Goal: Communication & Community: Answer question/provide support

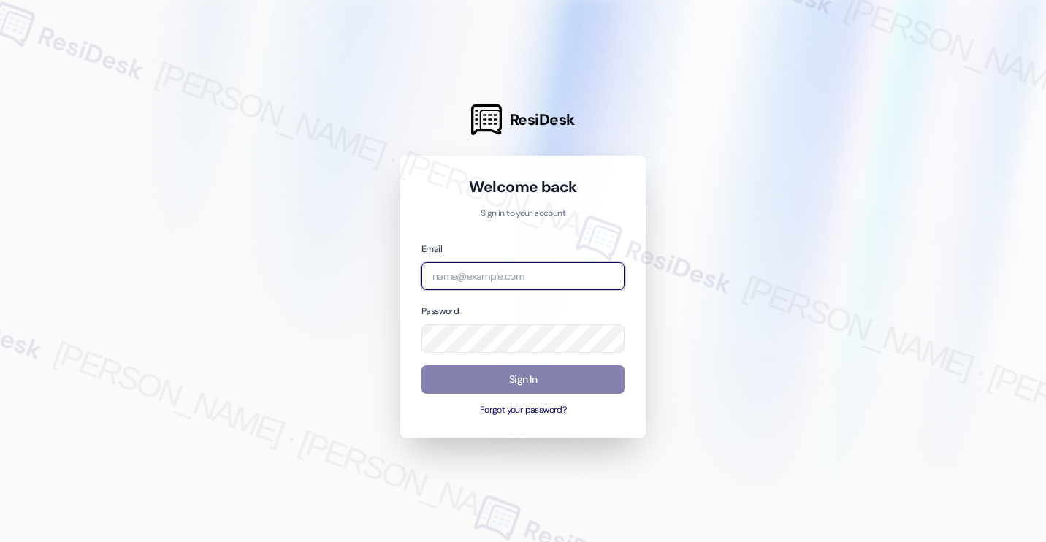
click at [522, 280] on input "email" at bounding box center [523, 276] width 203 height 28
click at [0, 541] on com-1password-button at bounding box center [0, 542] width 0 height 0
type input "automated-surveys-kre-katrina.lopez@kre.com"
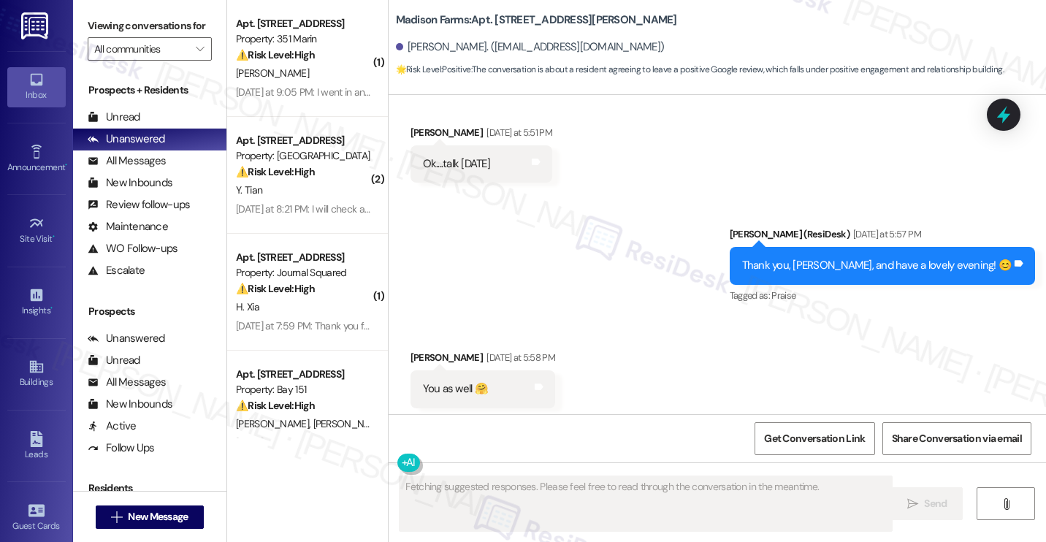
scroll to position [2344, 0]
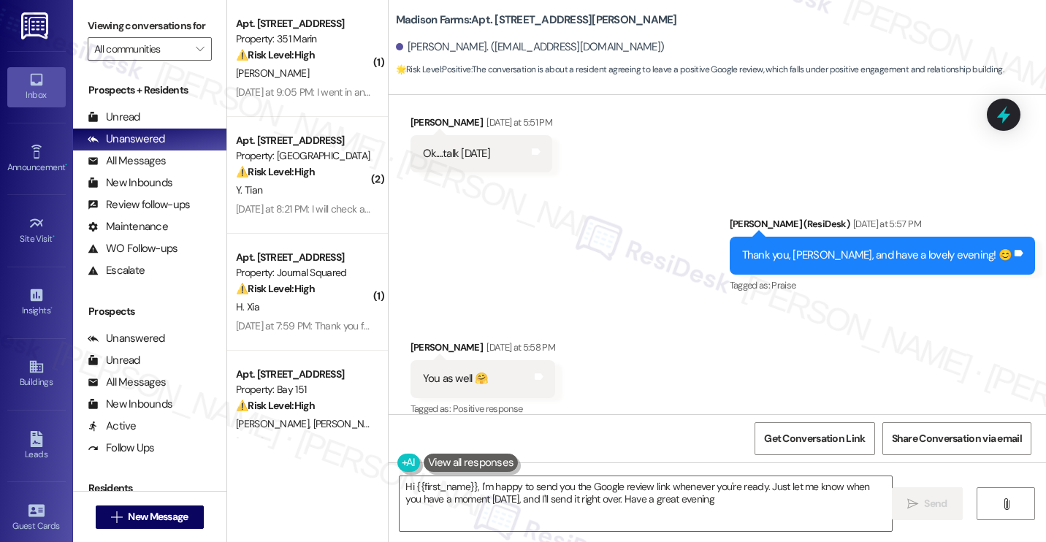
type textarea "Hi {{first_name}}, I'm happy to send you the Google review link whenever you're…"
click at [922, 137] on div "Received via SMS Barbara Thompson Yesterday at 5:51 PM Ok....talk tomorrow Tags…" at bounding box center [718, 133] width 658 height 102
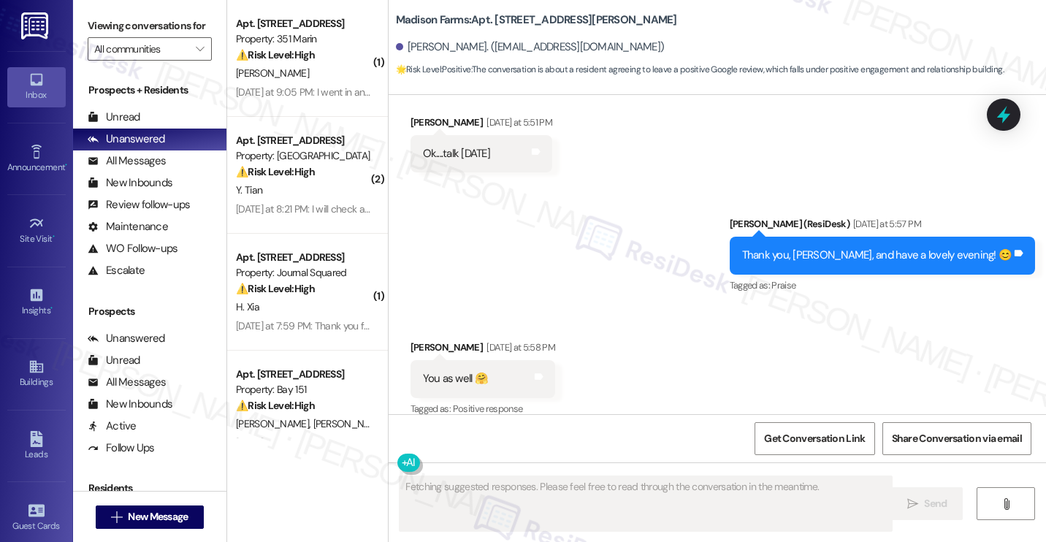
scroll to position [2345, 0]
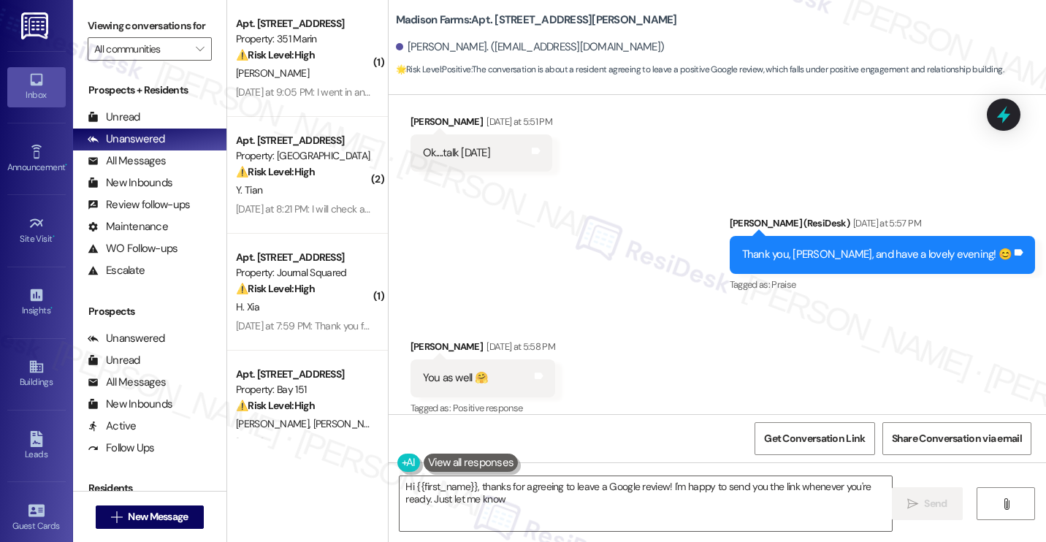
type textarea "Hi {{first_name}}, thanks for agreeing to leave a Google review! I'm happy to s…"
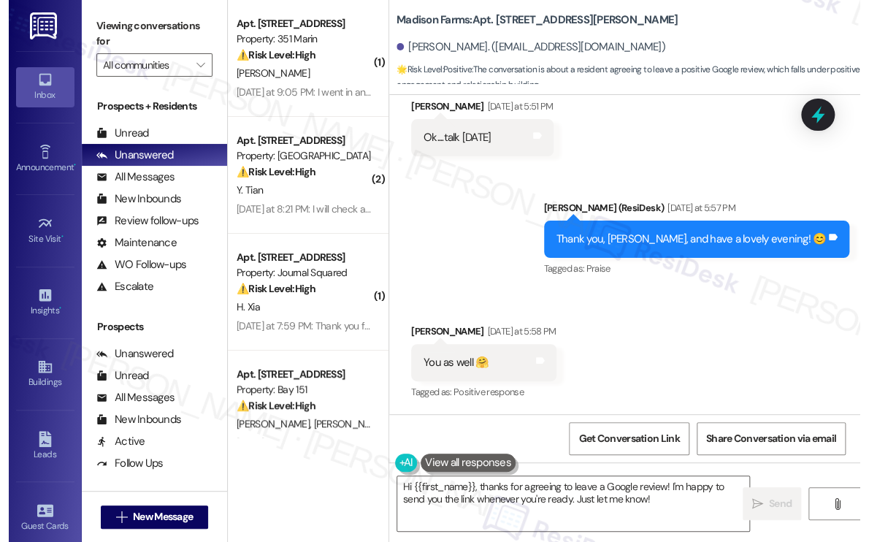
scroll to position [2627, 0]
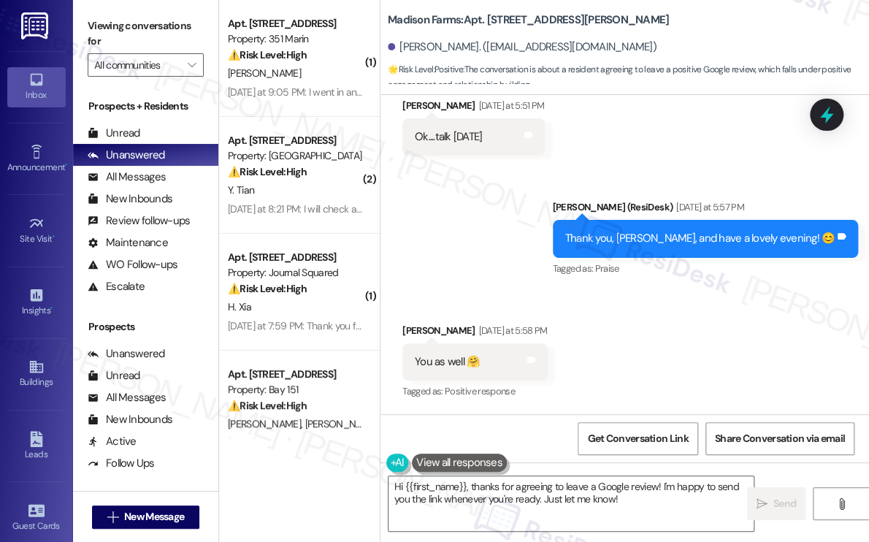
click at [810, 277] on div "Tagged as: Praise Click to highlight conversations about Praise" at bounding box center [706, 268] width 306 height 21
click at [803, 199] on div "Jane (ResiDesk) Yesterday at 5:57 PM" at bounding box center [706, 209] width 306 height 20
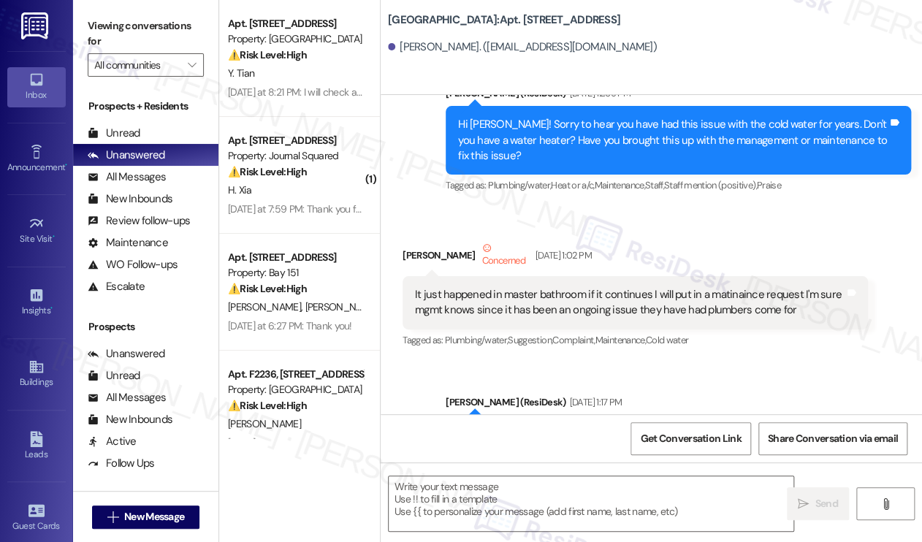
type textarea "Fetching suggested responses. Please feel free to read through the conversation…"
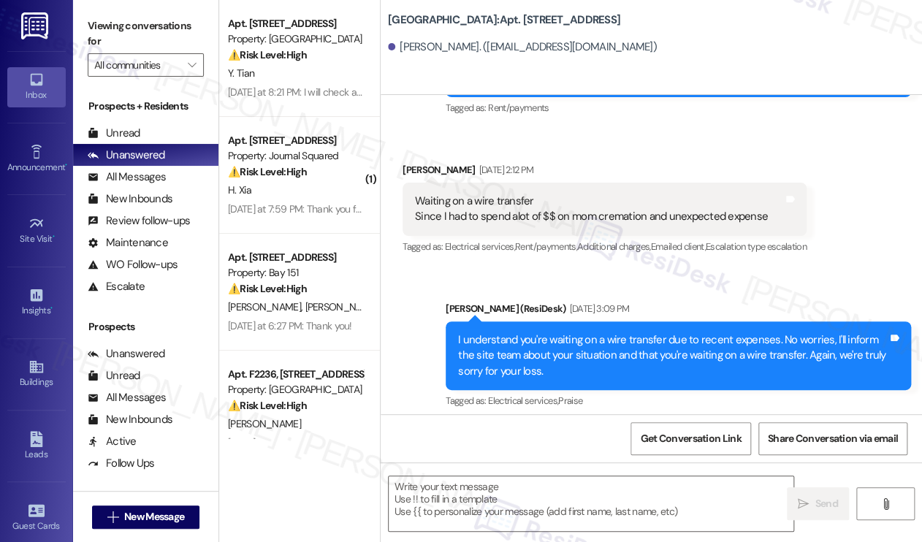
scroll to position [9805, 0]
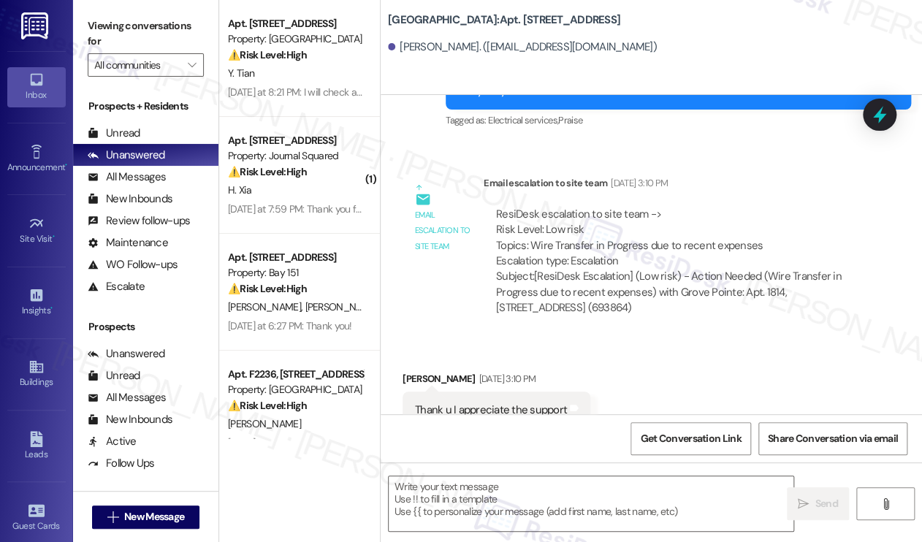
click at [874, 168] on div "Email escalation to site team Email escalation to site team Jun 09, 2025 at 3:1…" at bounding box center [635, 251] width 487 height 174
click at [522, 403] on div "Thank u I appreciate the support" at bounding box center [491, 410] width 152 height 15
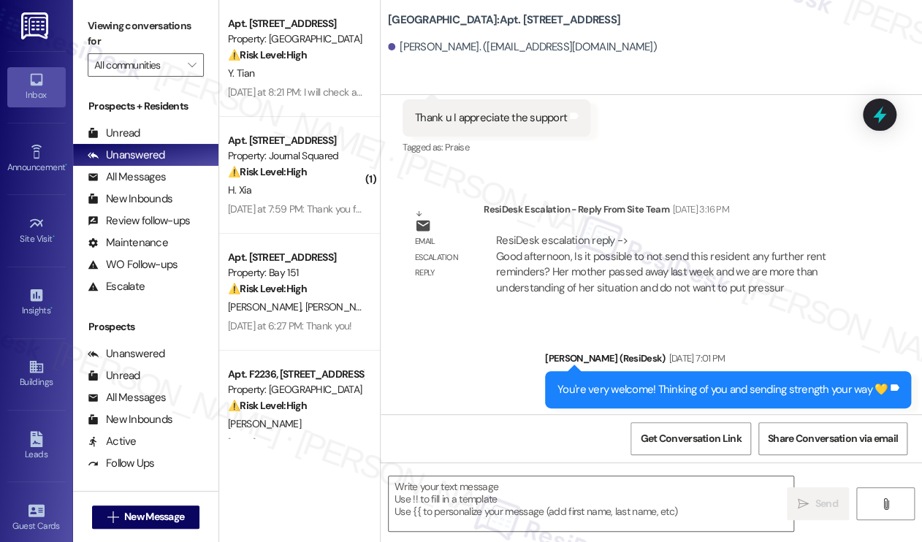
scroll to position [9424, 0]
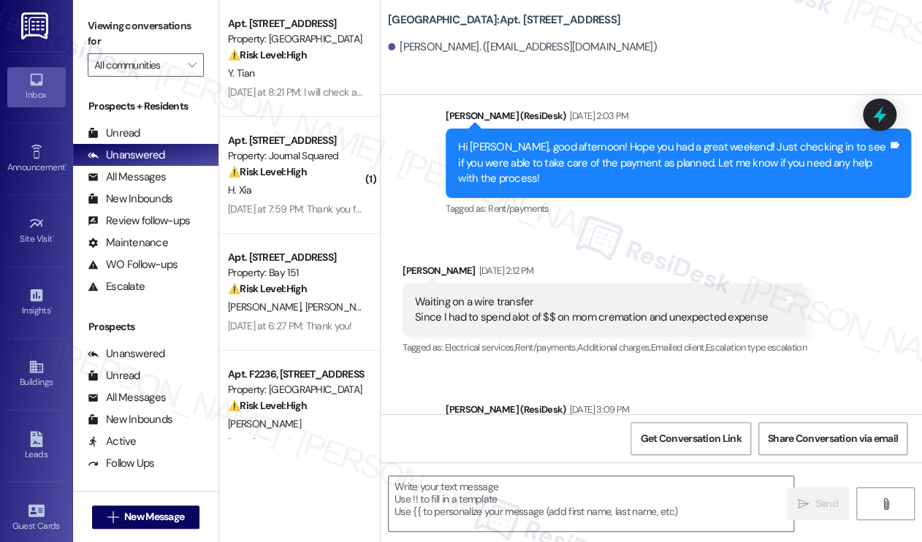
click at [603, 283] on div "Waiting on a wire transfer Since I had to spend alot of $$ on mom cremation and…" at bounding box center [605, 309] width 404 height 53
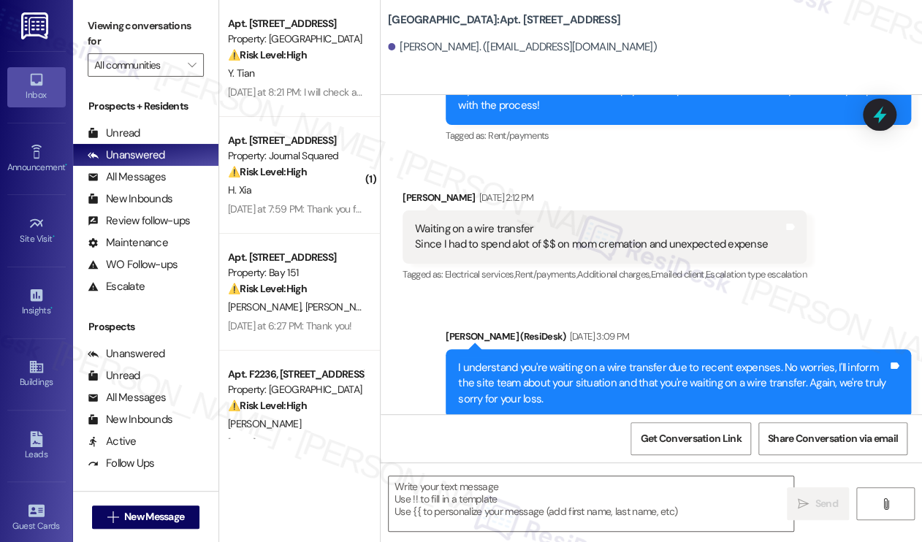
click at [579, 360] on div "I understand you're waiting on a wire transfer due to recent expenses. No worri…" at bounding box center [673, 383] width 430 height 47
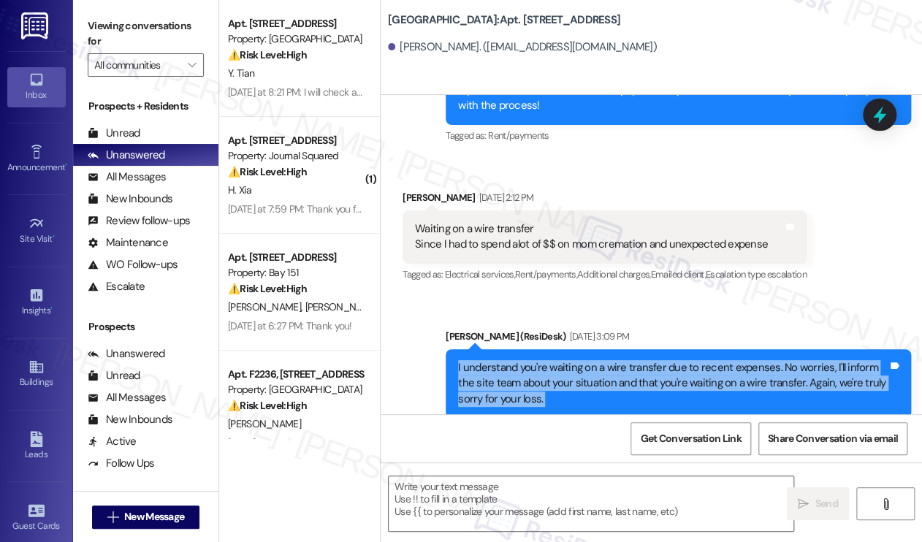
click at [579, 360] on div "I understand you're waiting on a wire transfer due to recent expenses. No worri…" at bounding box center [673, 383] width 430 height 47
click at [556, 360] on div "I understand you're waiting on a wire transfer due to recent expenses. No worri…" at bounding box center [673, 383] width 430 height 47
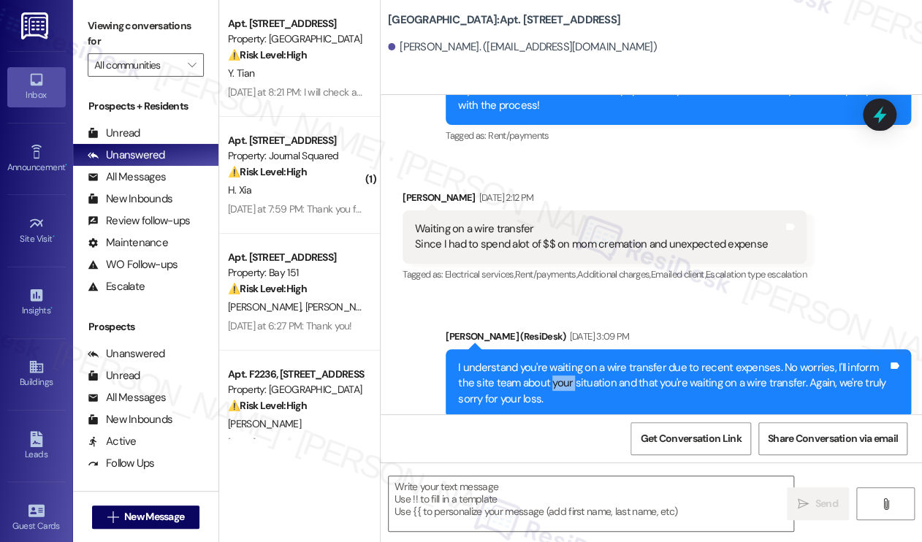
click at [555, 360] on div "I understand you're waiting on a wire transfer due to recent expenses. No worri…" at bounding box center [673, 383] width 430 height 47
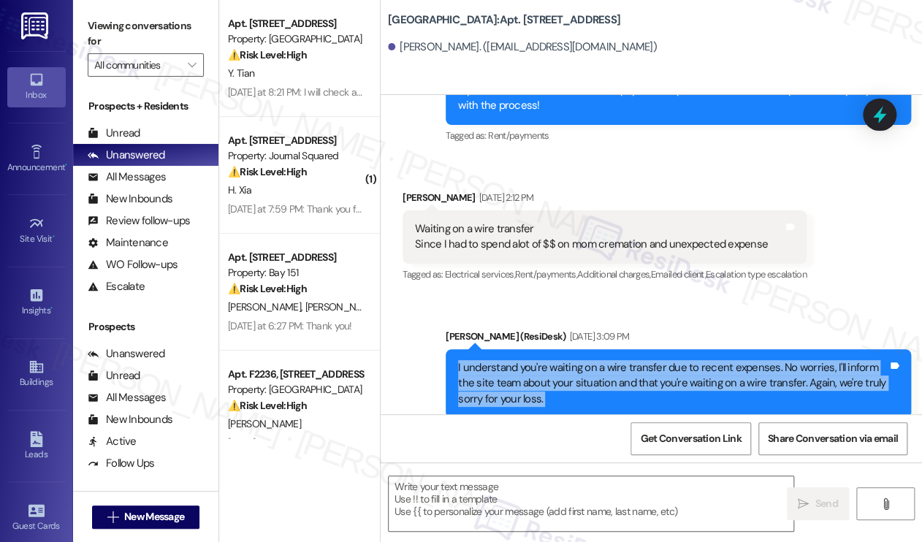
click at [555, 360] on div "I understand you're waiting on a wire transfer due to recent expenses. No worri…" at bounding box center [673, 383] width 430 height 47
click at [595, 360] on div "I understand you're waiting on a wire transfer due to recent expenses. No worri…" at bounding box center [673, 383] width 430 height 47
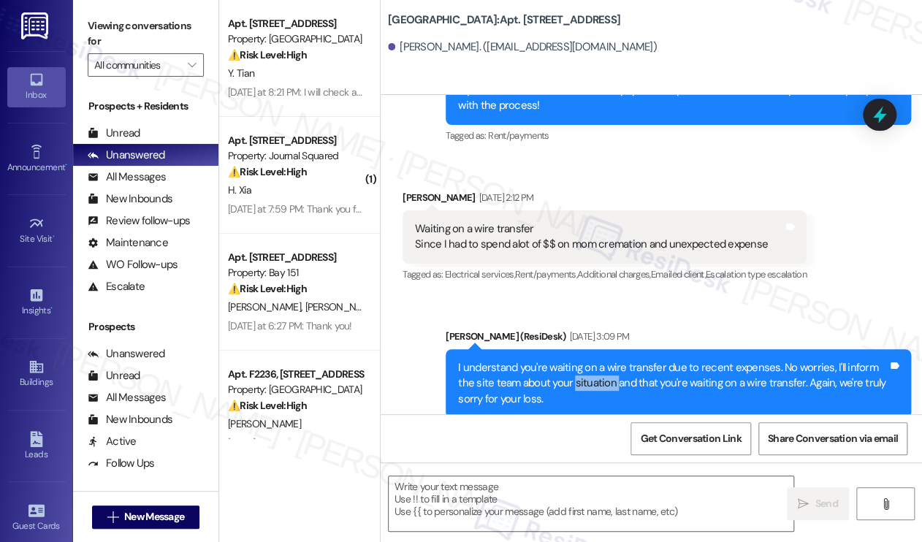
click at [595, 360] on div "I understand you're waiting on a wire transfer due to recent expenses. No worri…" at bounding box center [673, 383] width 430 height 47
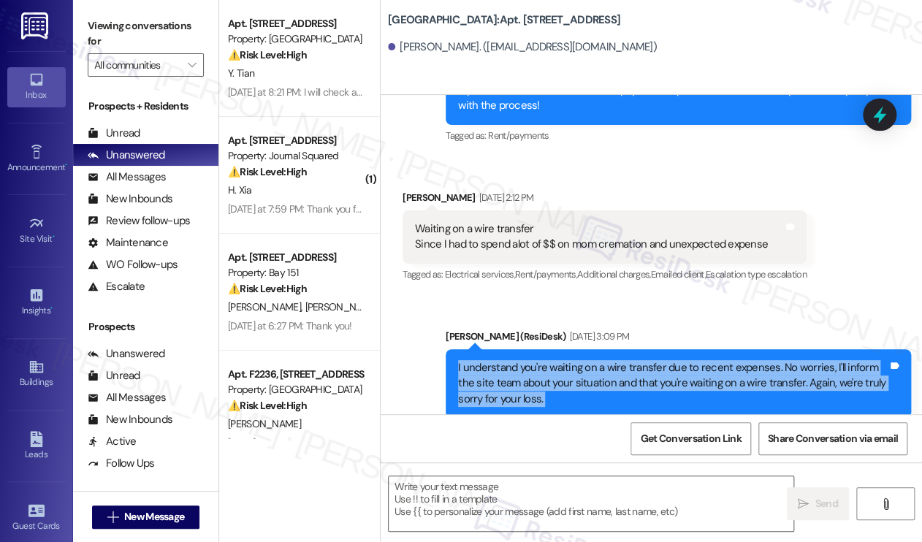
click at [595, 360] on div "I understand you're waiting on a wire transfer due to recent expenses. No worri…" at bounding box center [673, 383] width 430 height 47
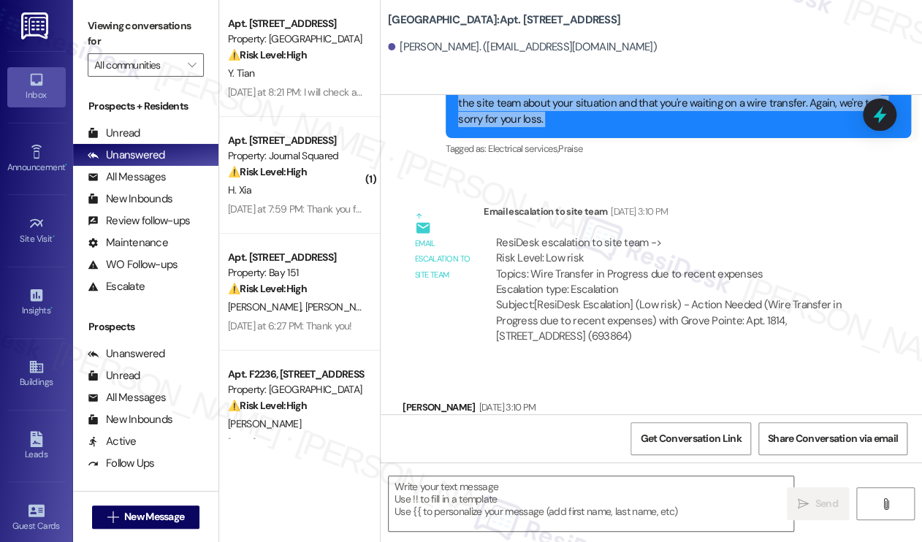
scroll to position [9716, 0]
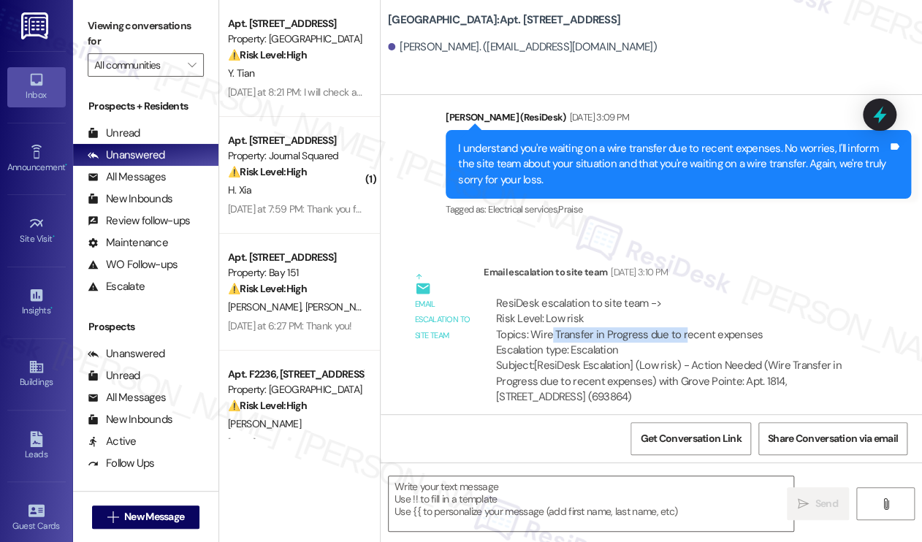
drag, startPoint x: 549, startPoint y: 290, endPoint x: 678, endPoint y: 290, distance: 128.6
click at [678, 296] on div "ResiDesk escalation to site team -> Risk Level: Low risk Topics: Wire Transfer …" at bounding box center [675, 327] width 359 height 63
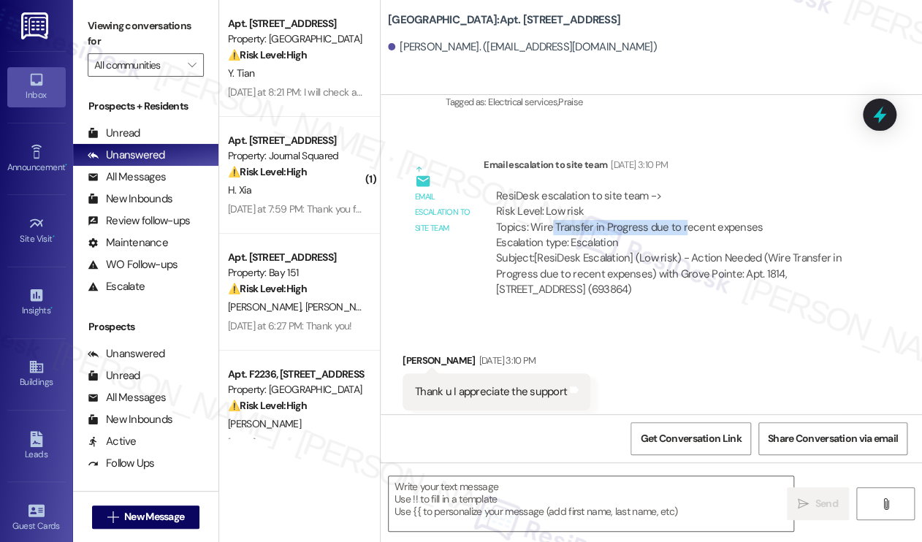
scroll to position [9935, 0]
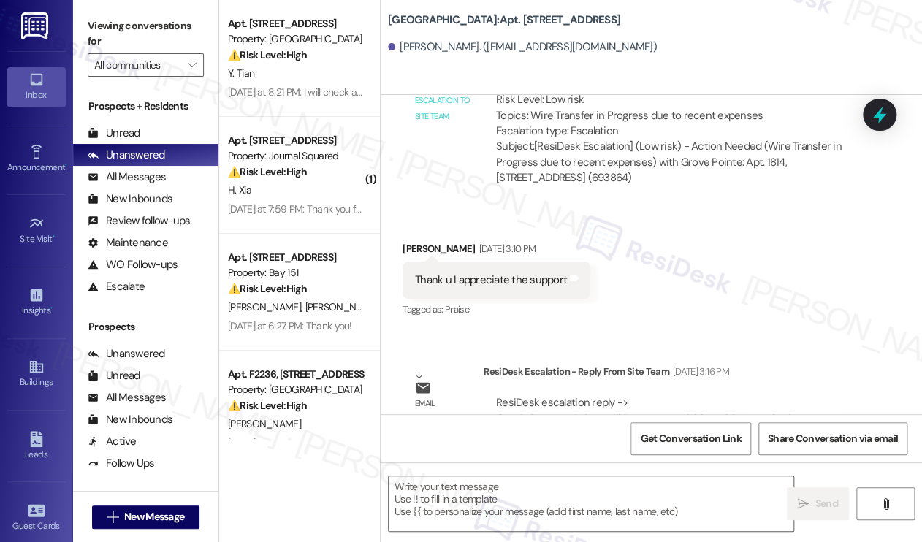
click at [451, 273] on div "Thank u I appreciate the support" at bounding box center [491, 280] width 152 height 15
click at [450, 273] on div "Thank u I appreciate the support" at bounding box center [491, 280] width 152 height 15
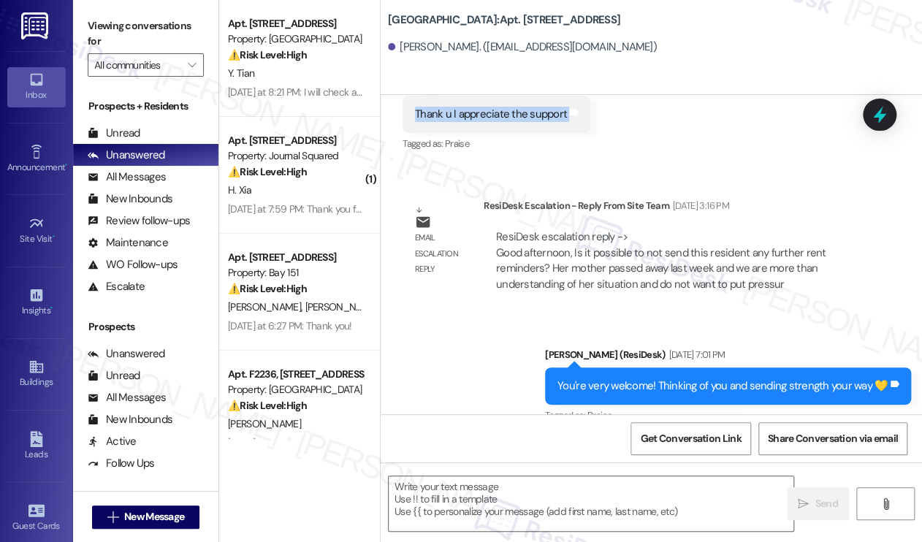
scroll to position [10154, 0]
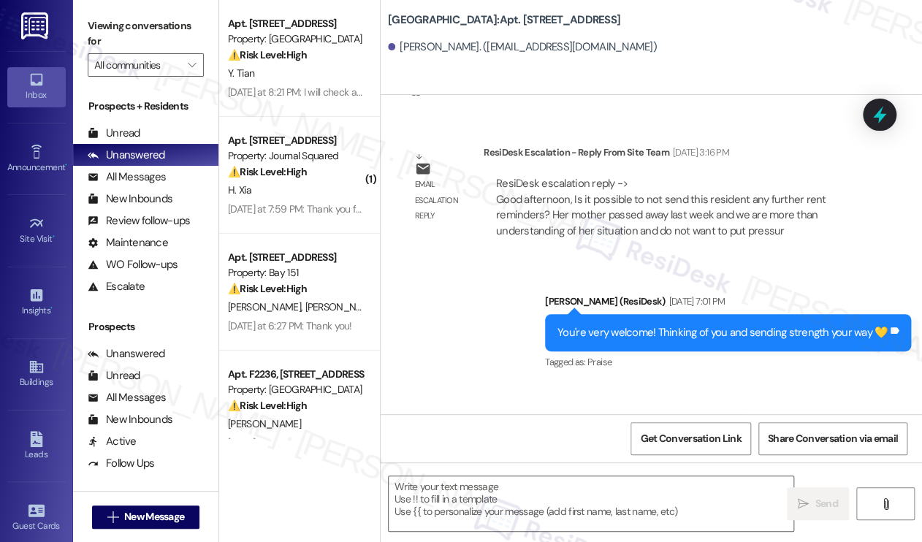
click at [561, 325] on div "You're very welcome! Thinking of you and sending strength your way 💛" at bounding box center [722, 332] width 330 height 15
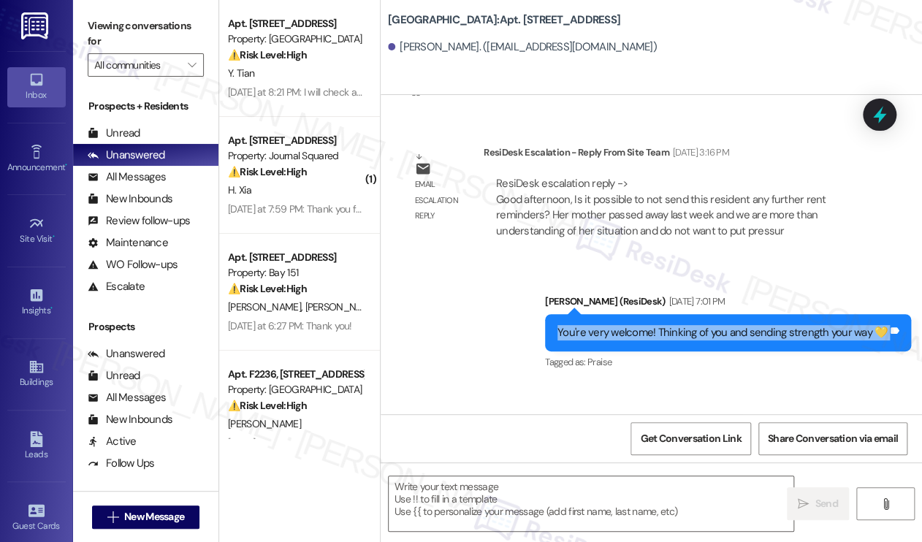
click at [561, 325] on div "You're very welcome! Thinking of you and sending strength your way 💛" at bounding box center [722, 332] width 330 height 15
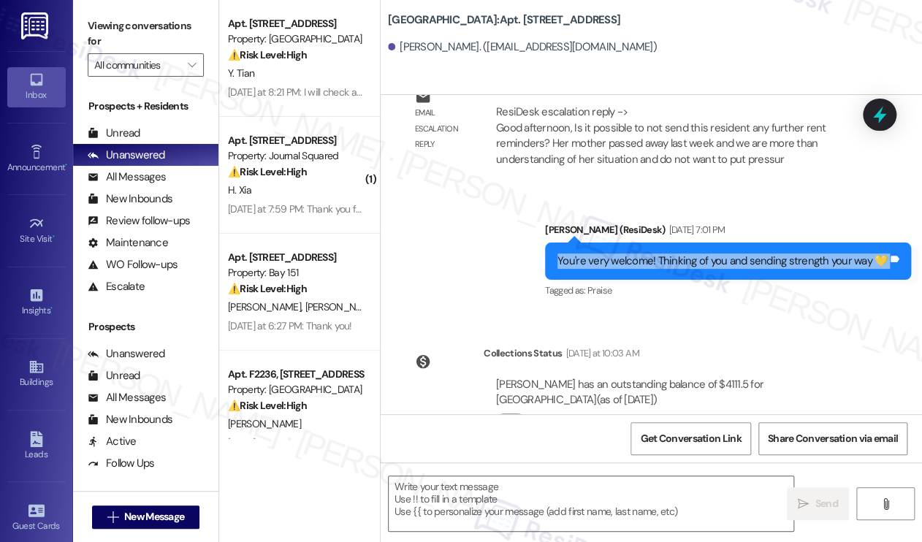
scroll to position [10227, 0]
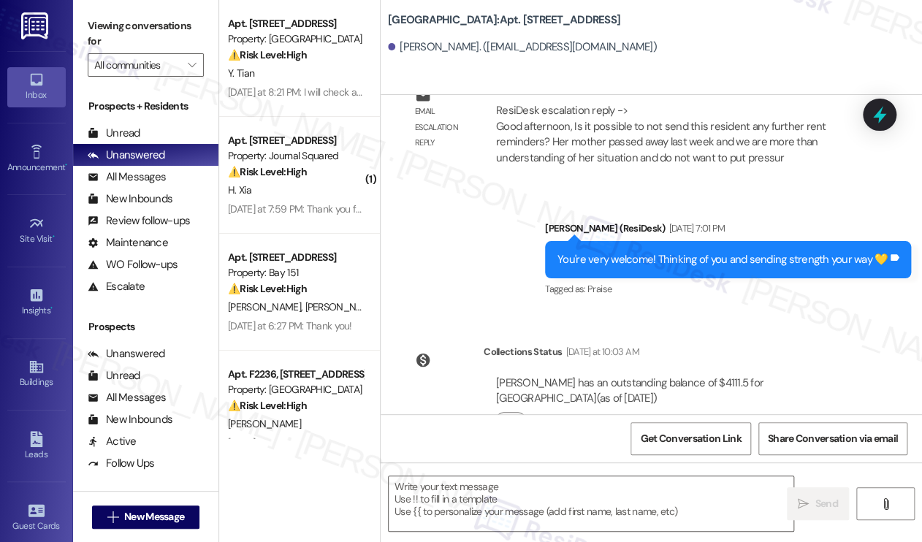
click at [883, 34] on div "Sophie Boudart. (sboudart@aol.com)" at bounding box center [655, 47] width 534 height 29
drag, startPoint x: 880, startPoint y: 259, endPoint x: 815, endPoint y: 253, distance: 64.6
click at [880, 259] on div "Sent via SMS Jane (ResiDesk) Jun 09, 2025 at 7:01 PM You're very welcome! Think…" at bounding box center [728, 261] width 388 height 102
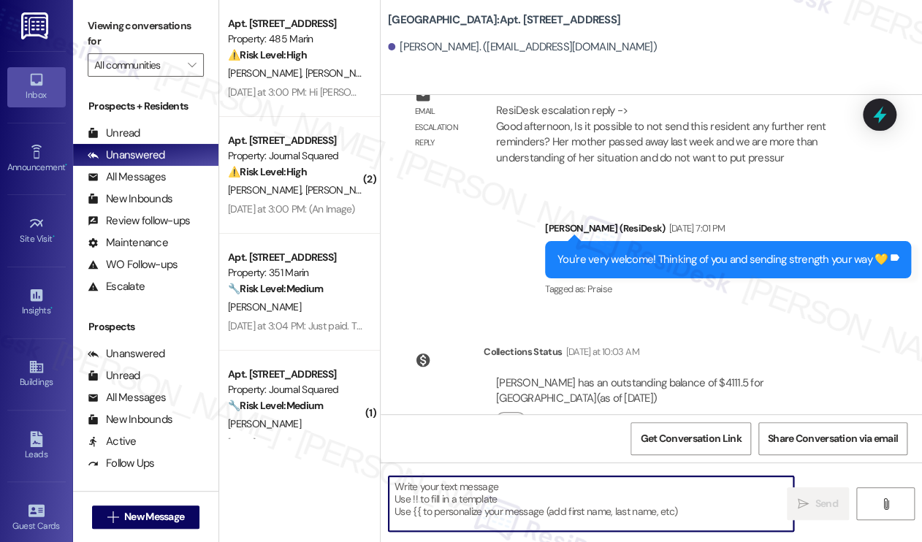
click at [511, 495] on textarea at bounding box center [591, 503] width 405 height 55
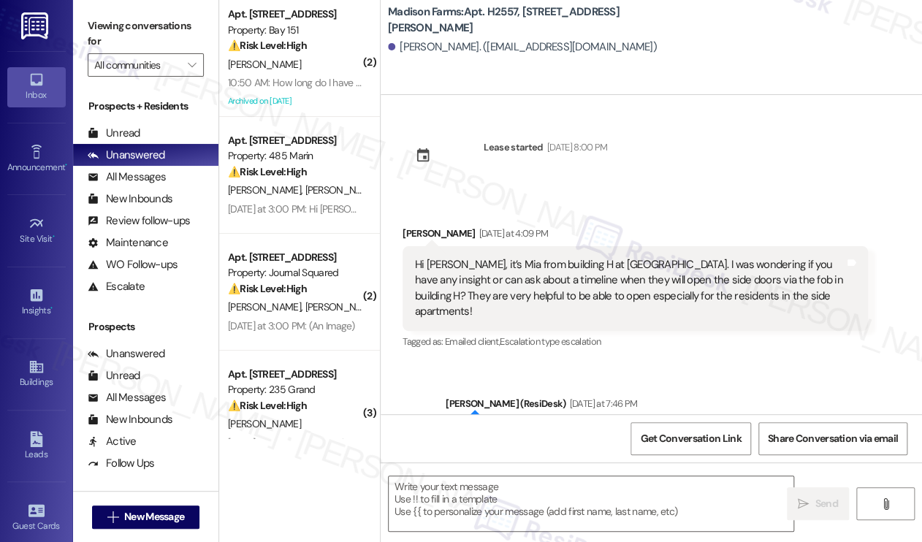
type textarea "Fetching suggested responses. Please feel free to read through the conversation…"
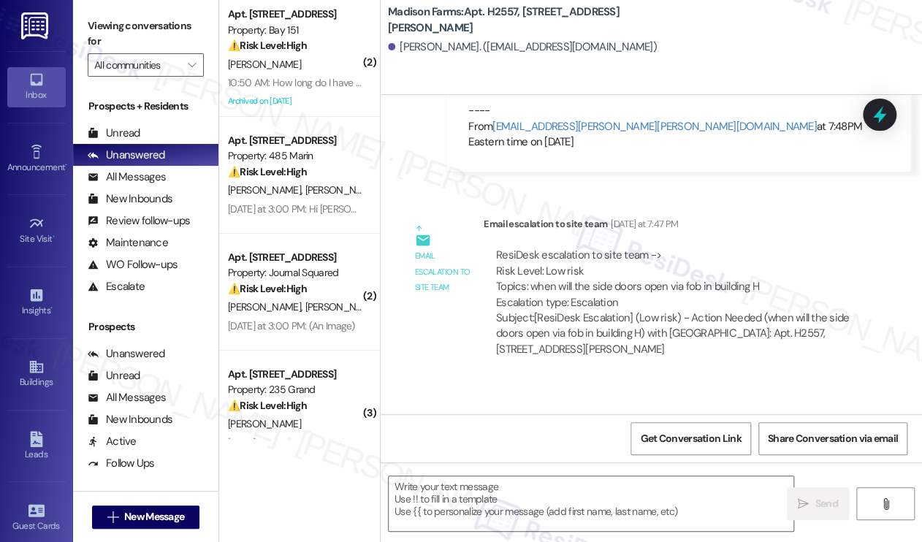
scroll to position [634, 0]
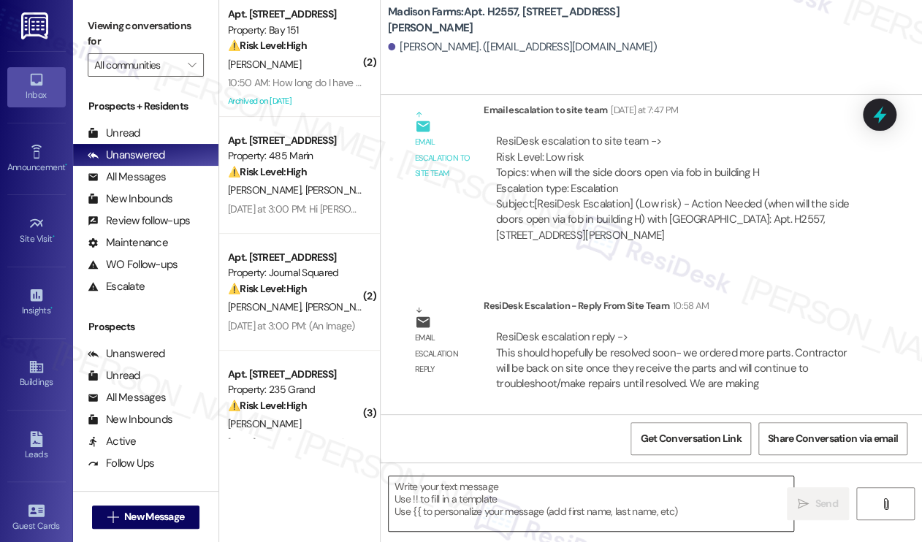
click at [506, 506] on textarea at bounding box center [591, 503] width 405 height 55
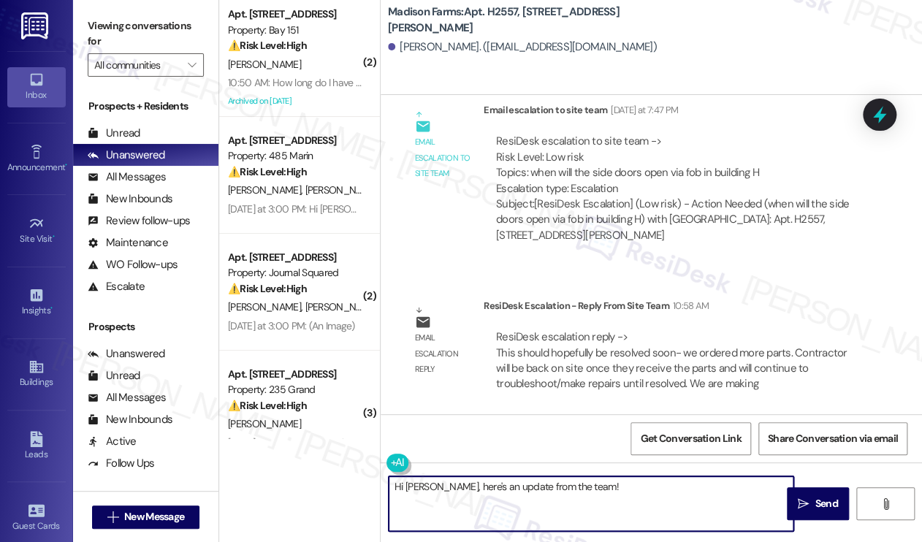
paste textarea "hopefully be resolved soon- we ordered more parts. Contractor will be back on s…"
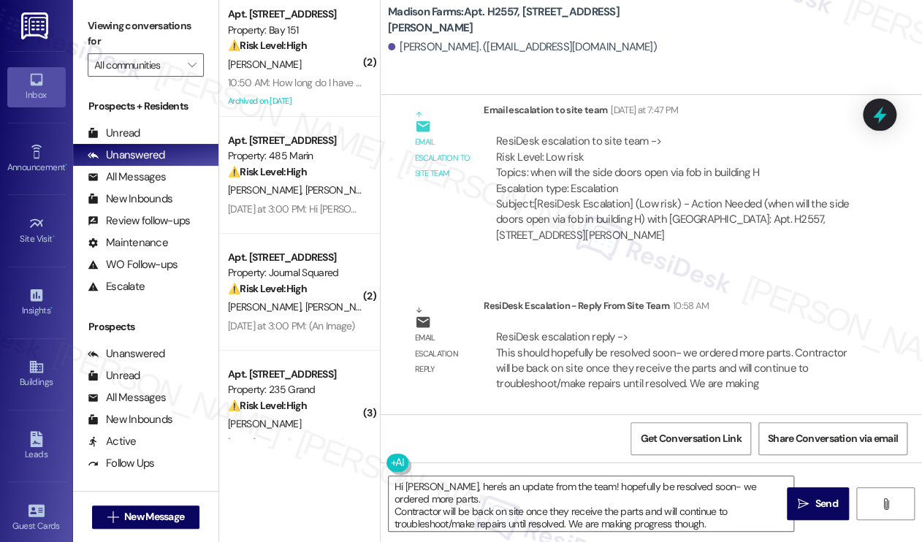
click at [851, 270] on div "Lease started May 31, 2025 at 8:00 PM Received via SMS Mia Woloszyn Yesterday a…" at bounding box center [651, 254] width 541 height 319
click at [561, 484] on textarea "Hi Mia, here's an update from the team! hopefully be resolved soon- we ordered …" at bounding box center [591, 503] width 405 height 55
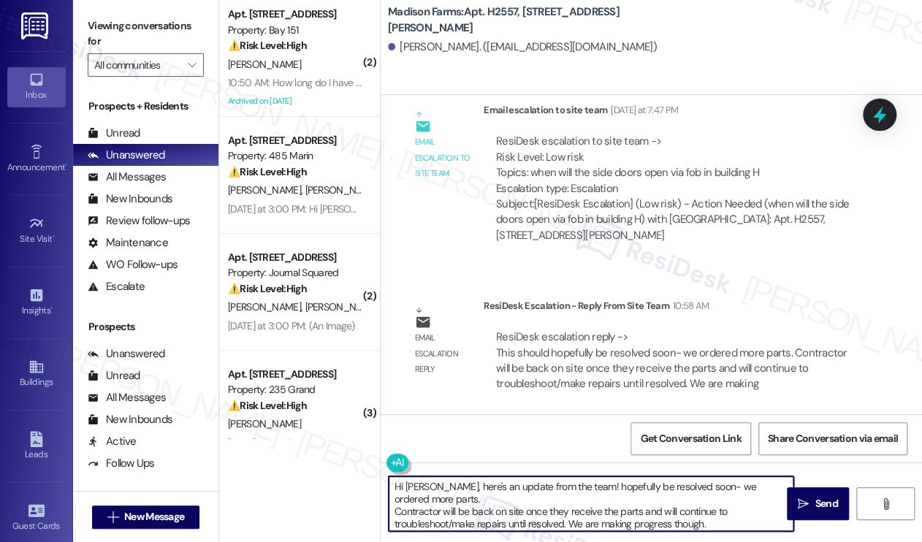
click at [562, 484] on textarea "Hi Mia, here's an update from the team! hopefully be resolved soon- we ordered …" at bounding box center [591, 503] width 405 height 55
click at [605, 486] on textarea "Hi Mia, here's an update from the team! Hopefully be resolved soon- we ordered …" at bounding box center [591, 503] width 405 height 55
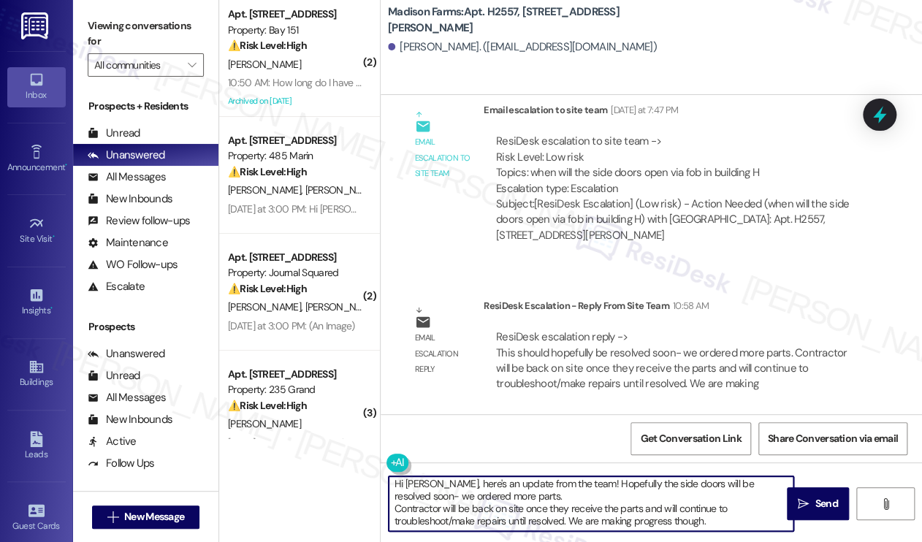
scroll to position [3, 0]
click at [397, 507] on textarea "Hi Mia, here's an update from the team! Hopefully the side doors will be resolv…" at bounding box center [591, 503] width 405 height 55
click at [400, 508] on textarea "Hi Mia, here's an update from the team! Hopefully the side doors will be resolv…" at bounding box center [591, 503] width 405 height 55
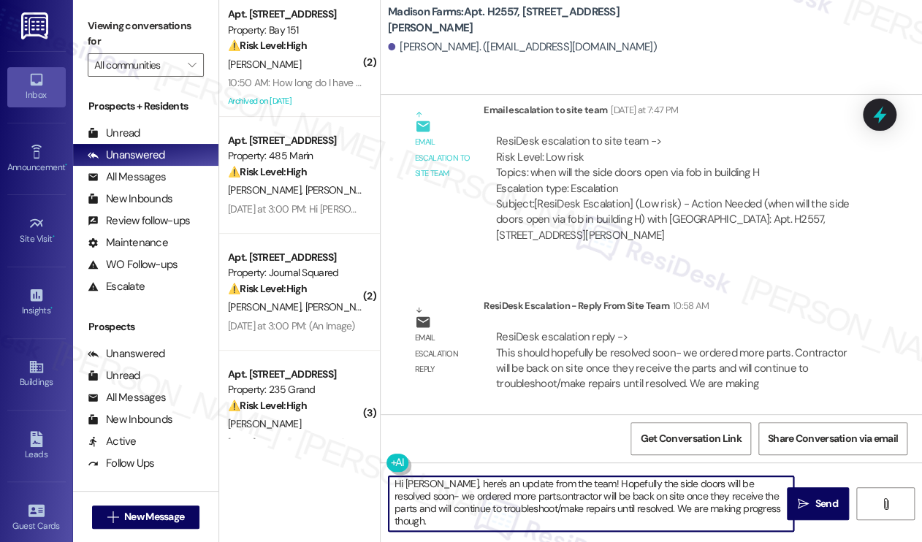
scroll to position [0, 0]
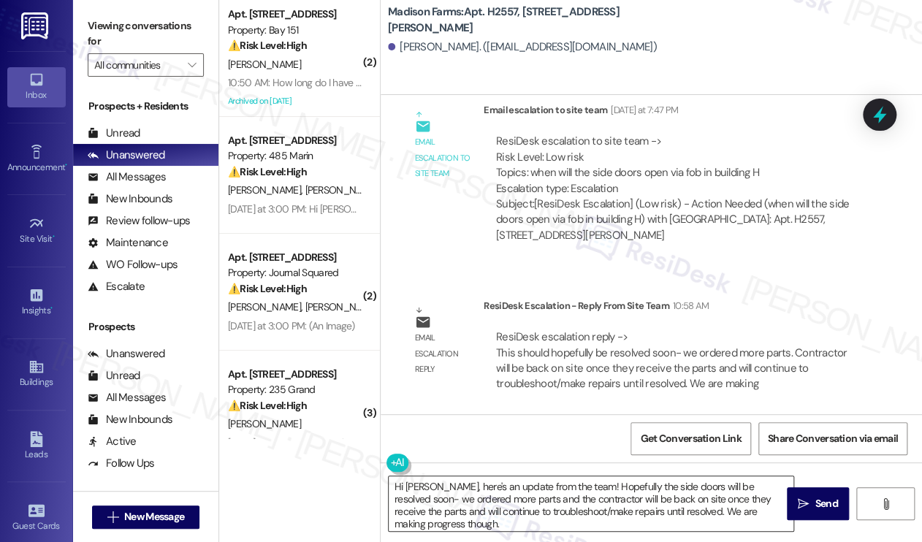
click at [687, 497] on textarea "Hi Mia, here's an update from the team! Hopefully the side doors will be resolv…" at bounding box center [591, 503] width 405 height 55
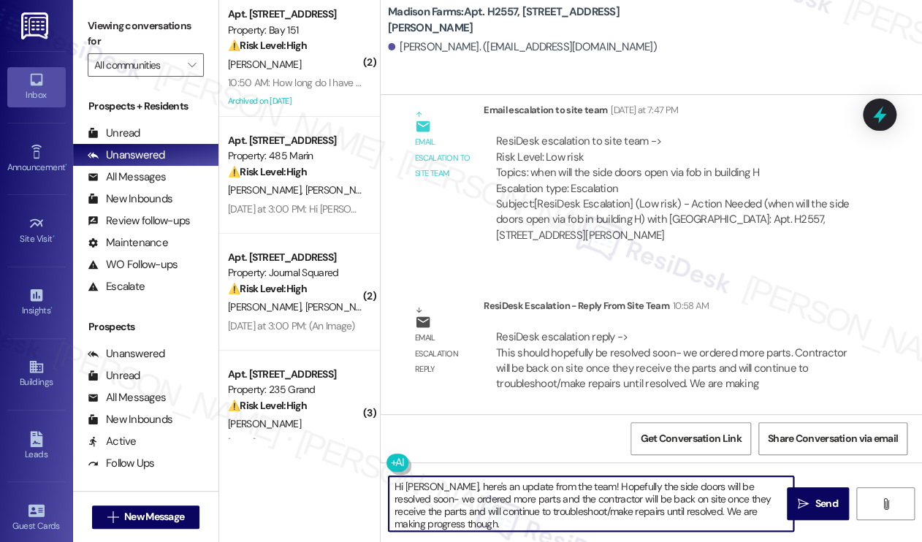
click at [687, 497] on textarea "Hi Mia, here's an update from the team! Hopefully the side doors will be resolv…" at bounding box center [591, 503] width 405 height 55
click at [704, 495] on textarea "Hi Mia, here's an update from the team! Hopefully the side doors will be resolv…" at bounding box center [591, 503] width 405 height 55
click at [507, 493] on textarea "Hi Mia, here's an update from the team! Hopefully the side doors will be resolv…" at bounding box center [591, 503] width 405 height 55
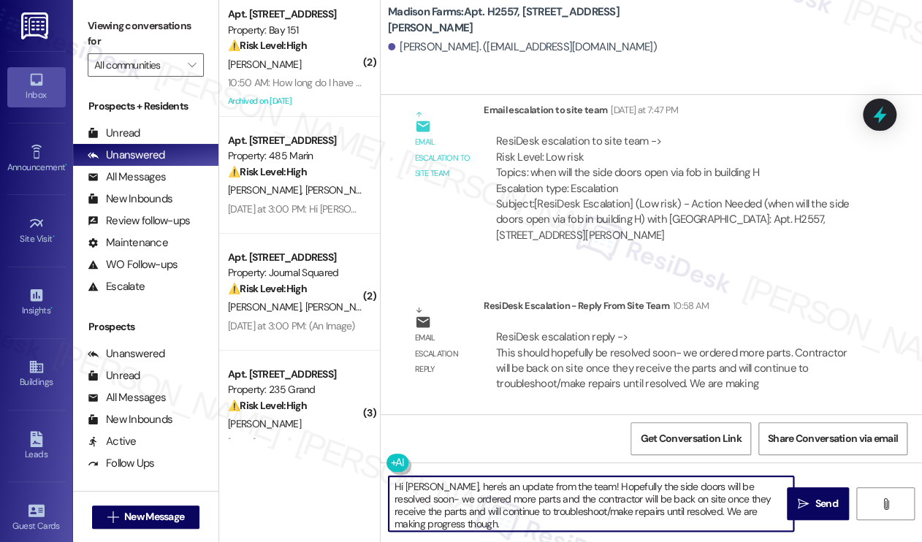
click at [544, 507] on textarea "Hi Mia, here's an update from the team! Hopefully the side doors will be resolv…" at bounding box center [591, 503] width 405 height 55
click at [631, 508] on textarea "Hi Mia, here's an update from the team! Hopefully the side doors will be resolv…" at bounding box center [591, 503] width 405 height 55
drag, startPoint x: 774, startPoint y: 511, endPoint x: 693, endPoint y: 511, distance: 81.8
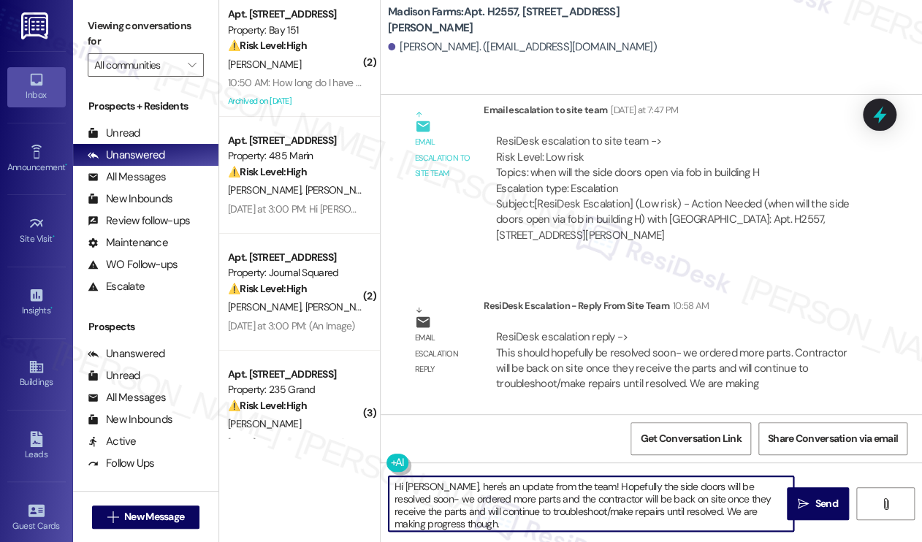
click at [693, 511] on textarea "Hi Mia, here's an update from the team! Hopefully the side doors will be resolv…" at bounding box center [591, 503] width 405 height 55
click at [775, 509] on textarea "Hi Mia, here's an update from the team! Hopefully the side doors will be resolv…" at bounding box center [591, 503] width 405 height 55
type textarea "Hi Mia, here's an update from the team! Hopefully the side doors will be resolv…"
click at [689, 503] on textarea "Hi Mia, here's an update from the team! Hopefully the side doors will be resolv…" at bounding box center [591, 503] width 405 height 55
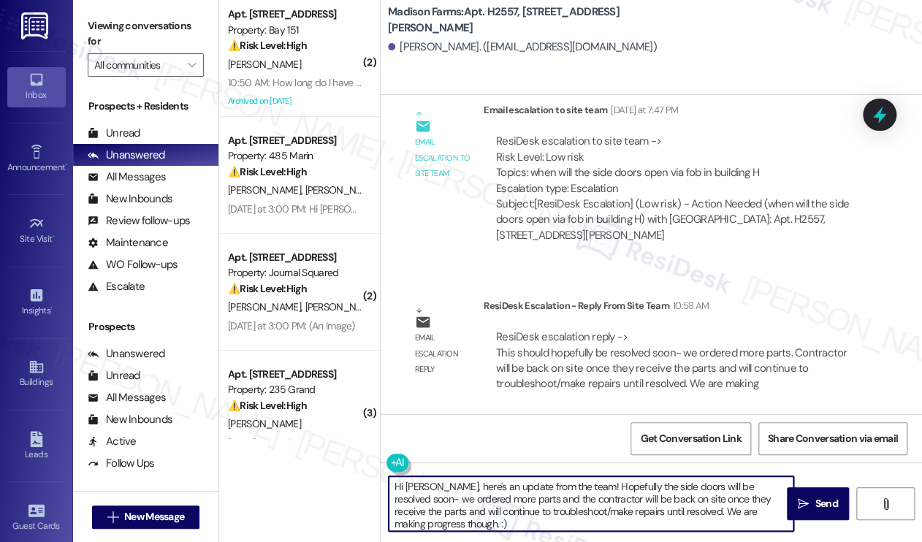
click at [688, 503] on textarea "Hi Mia, here's an update from the team! Hopefully the side doors will be resolv…" at bounding box center [591, 503] width 405 height 55
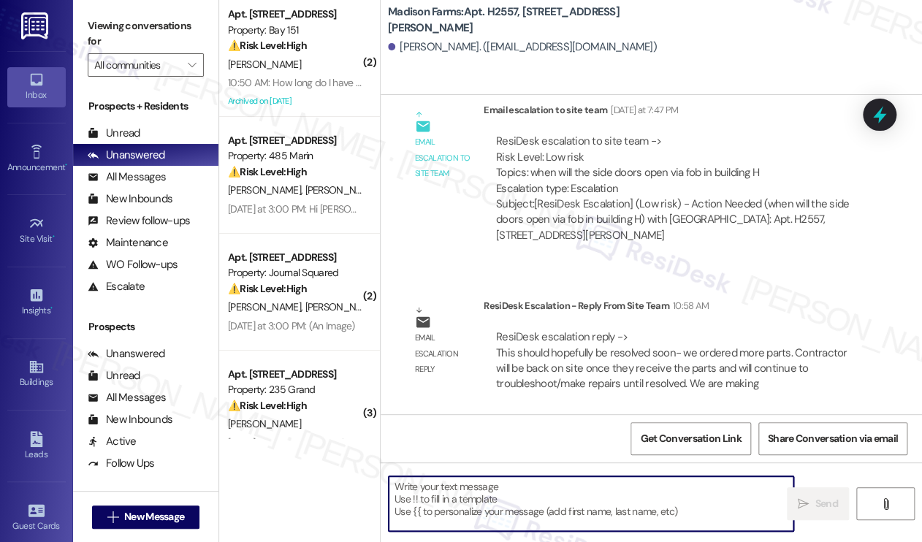
click at [498, 490] on textarea at bounding box center [591, 503] width 405 height 55
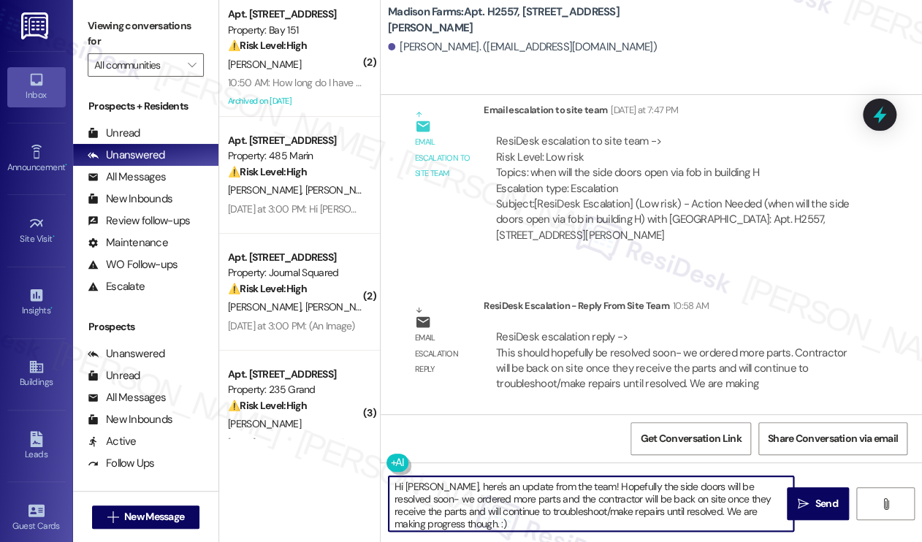
click at [512, 495] on textarea "Hi Mia, here's an update from the team! Hopefully the side doors will be resolv…" at bounding box center [591, 503] width 405 height 55
drag, startPoint x: 424, startPoint y: 486, endPoint x: 790, endPoint y: 525, distance: 367.4
click at [790, 525] on textarea "Hi Mia, here's an update from the team! Hopefully the side doors will be resolv…" at bounding box center [591, 503] width 405 height 55
paste textarea "Just wanted to share an update from the team! The side doors should be resolved…"
click at [426, 484] on textarea "Hi Mia, Just wanted to share an update from the team! The side doors should be …" at bounding box center [591, 503] width 405 height 55
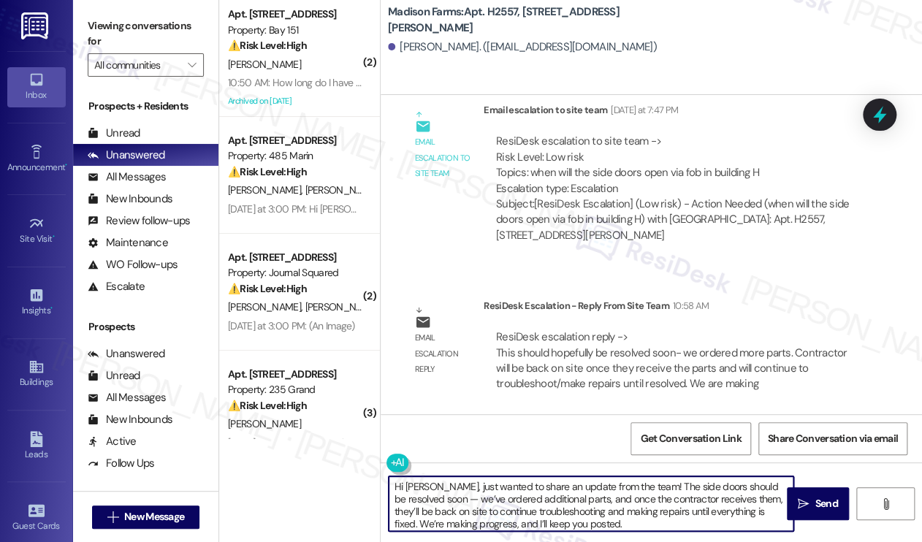
click at [424, 487] on textarea "Hi Mia, just wanted to share an update from the team! The side doors should be …" at bounding box center [591, 503] width 405 height 55
click at [596, 491] on textarea "Hi Mia, good morning! Just wanted to share an update from the team! The side do…" at bounding box center [591, 503] width 405 height 55
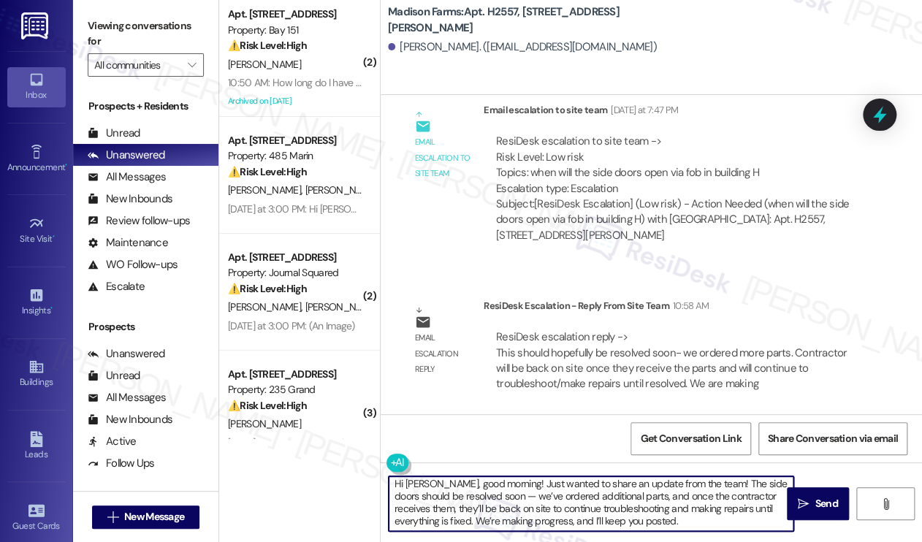
scroll to position [3, 0]
click at [569, 503] on textarea "Hi Mia, good morning! Just wanted to share an update from the team! The side do…" at bounding box center [591, 503] width 405 height 55
click at [625, 497] on textarea "Hi Mia, good morning! Just wanted to share an update from the team! The side do…" at bounding box center [591, 503] width 405 height 55
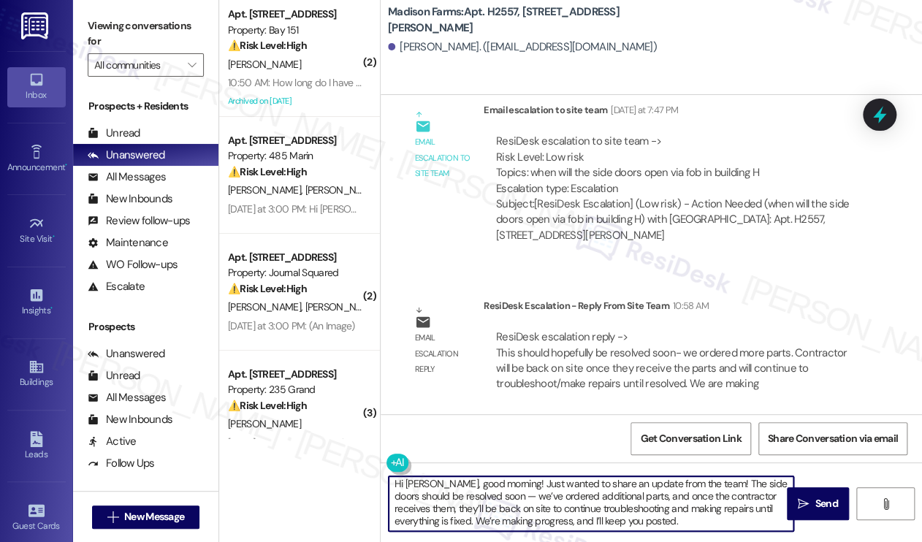
click at [625, 497] on textarea "Hi Mia, good morning! Just wanted to share an update from the team! The side do…" at bounding box center [591, 503] width 405 height 55
click at [484, 512] on textarea "Hi Mia, good morning! Just wanted to share an update from the team! The side do…" at bounding box center [591, 503] width 405 height 55
drag, startPoint x: 570, startPoint y: 519, endPoint x: 674, endPoint y: 517, distance: 104.5
click at [674, 517] on textarea "Hi Mia, good morning! Just wanted to share an update from the team! The side do…" at bounding box center [591, 503] width 405 height 55
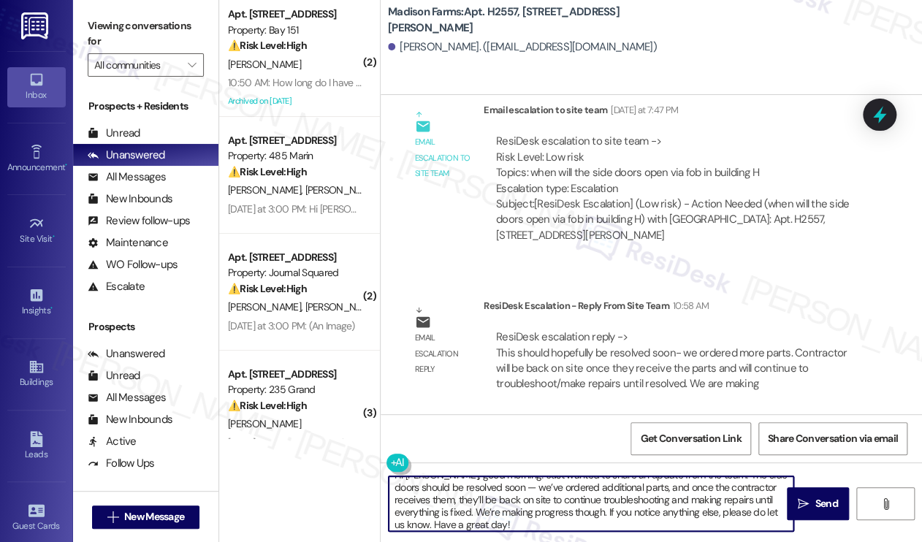
scroll to position [0, 0]
click at [623, 490] on textarea "Hi Mia, good morning! Just wanted to share an update from the team! The side do…" at bounding box center [591, 503] width 405 height 55
click at [622, 490] on textarea "Hi Mia, good morning! Just wanted to share an update from the team! The side do…" at bounding box center [591, 503] width 405 height 55
click at [542, 511] on textarea "Hi Mia, good morning! Just wanted to share an update from the team! The side do…" at bounding box center [591, 503] width 405 height 55
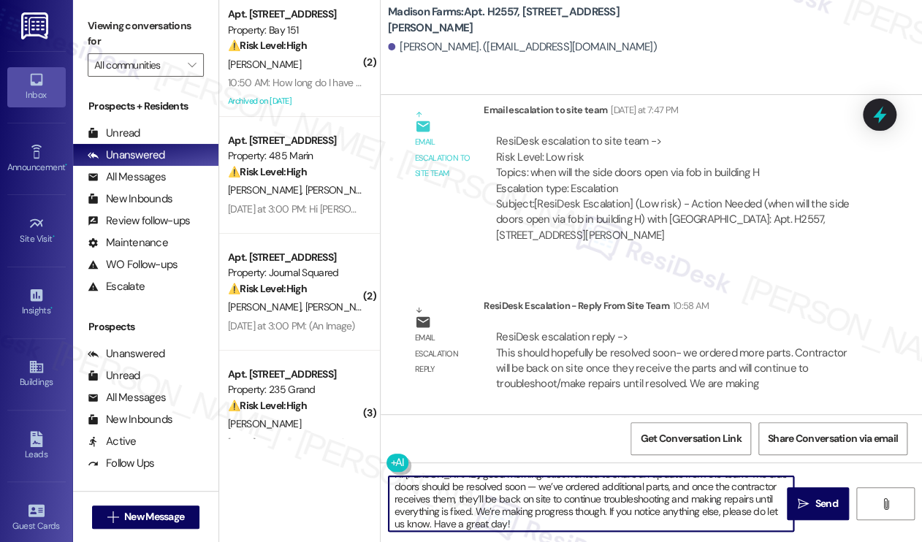
scroll to position [15, 0]
click at [534, 511] on textarea "Hi Mia, good morning! Just wanted to share an update from the team! The side do…" at bounding box center [591, 503] width 405 height 55
click at [593, 509] on textarea "Hi Mia, good morning! Just wanted to share an update from the team! The side do…" at bounding box center [591, 503] width 405 height 55
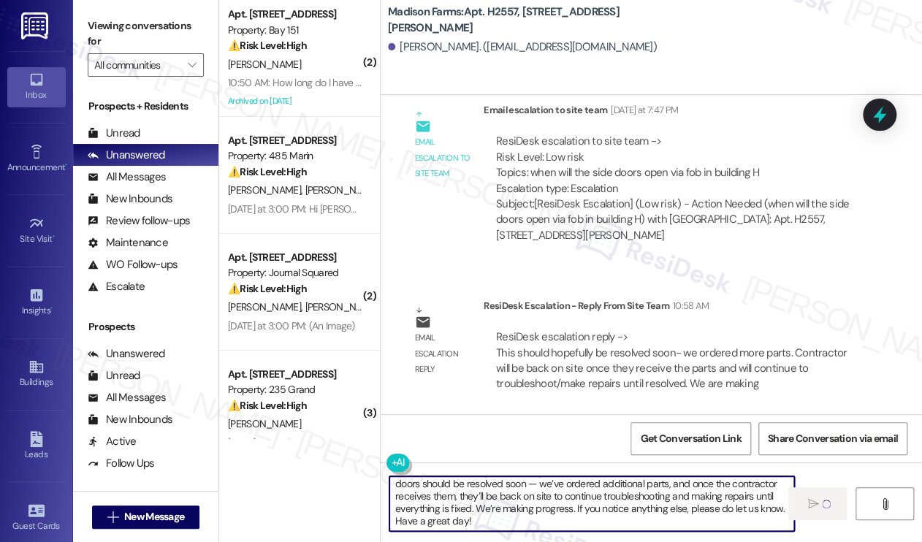
type textarea "Hi Mia, good morning! Just wanted to share an update from the team! The side do…"
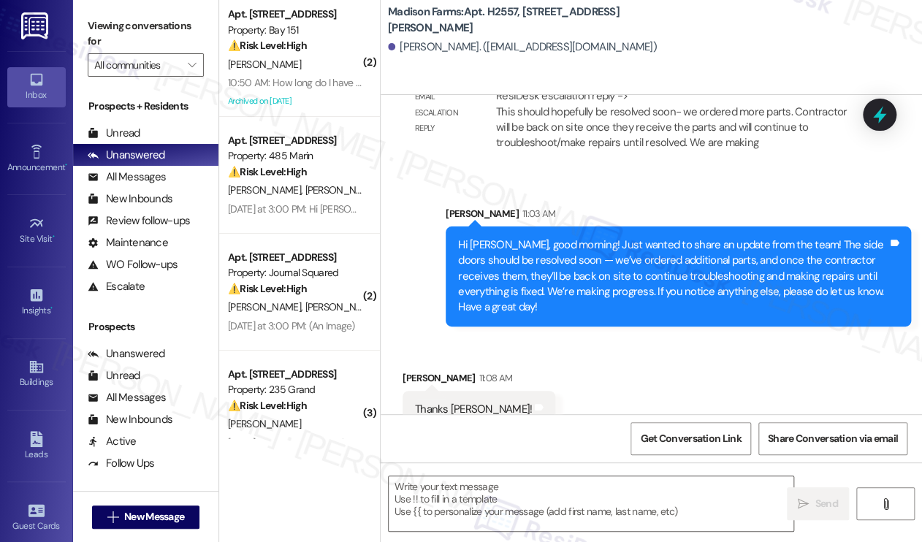
scroll to position [885, 0]
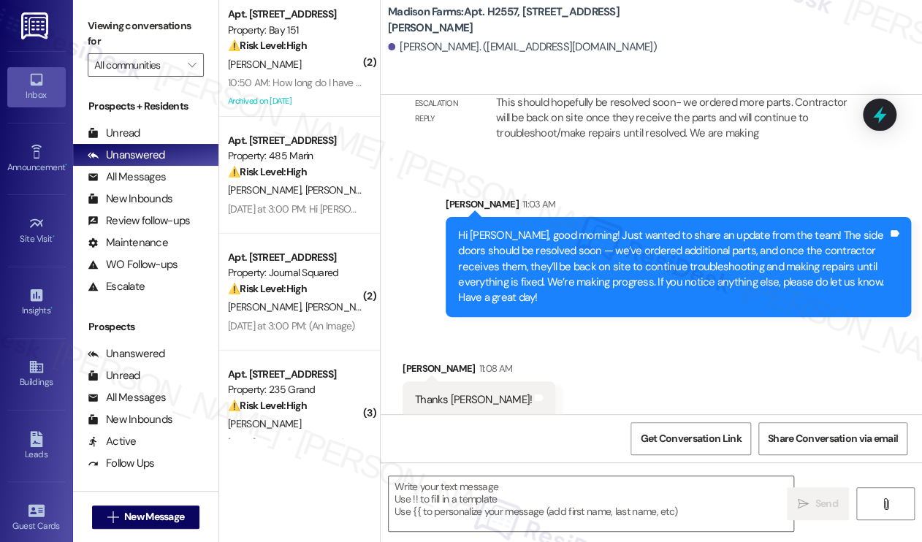
click at [853, 204] on div "Sarah 11:03 AM" at bounding box center [678, 207] width 465 height 20
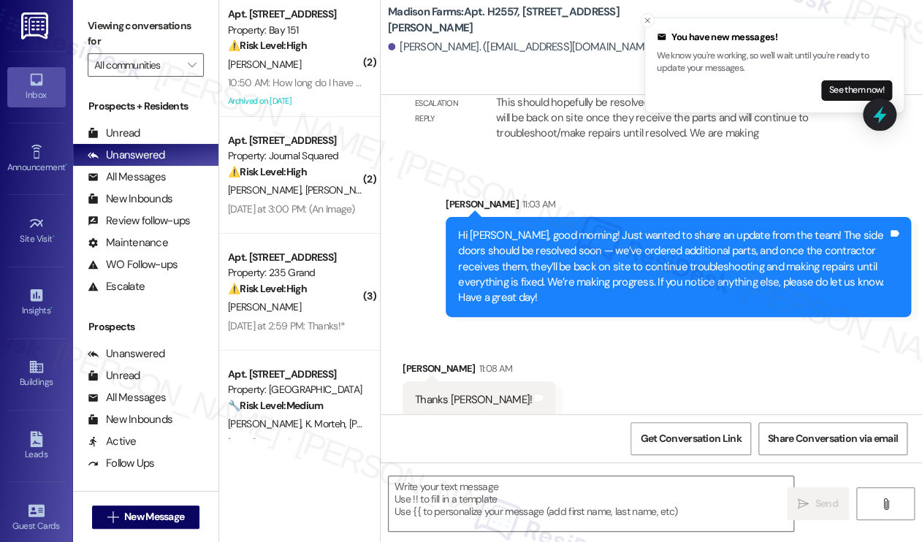
scroll to position [886, 0]
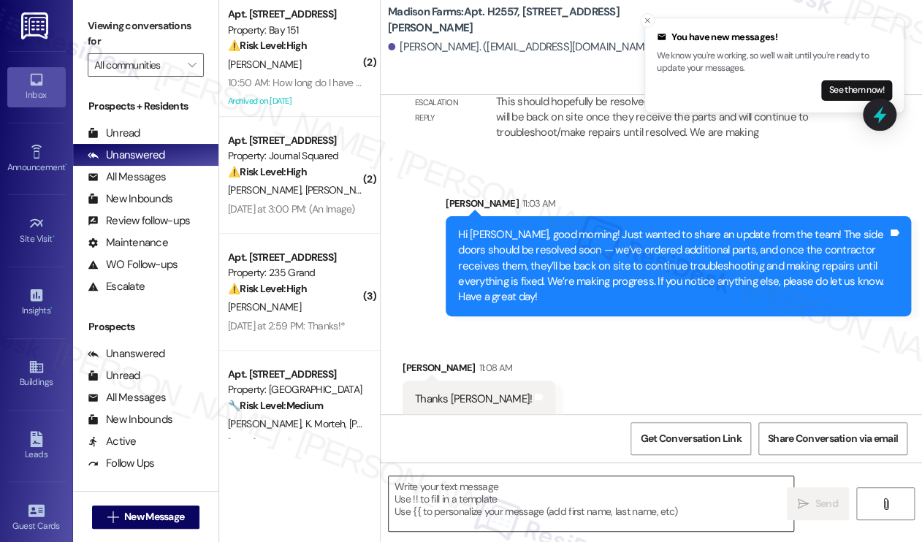
click at [465, 494] on textarea at bounding box center [591, 503] width 405 height 55
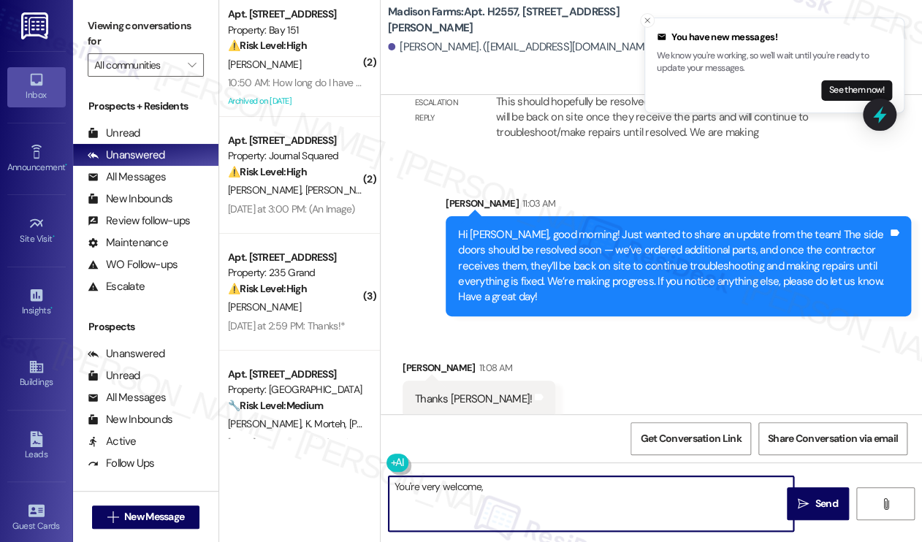
click at [403, 360] on div "Mia Woloszyn 11:08 AM" at bounding box center [479, 370] width 153 height 20
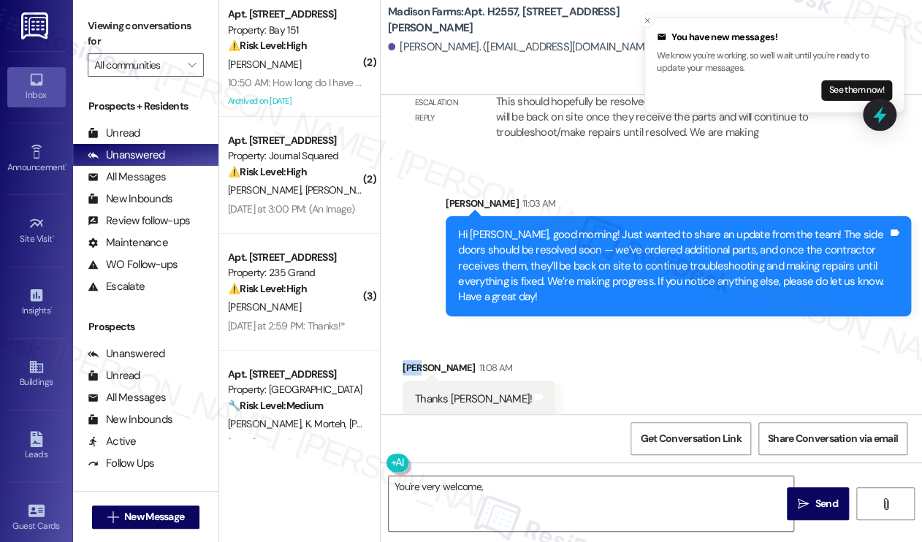
click at [403, 360] on div "Mia Woloszyn 11:08 AM" at bounding box center [479, 370] width 153 height 20
copy div "Mia"
click at [509, 489] on textarea "You're very welcome," at bounding box center [591, 503] width 405 height 55
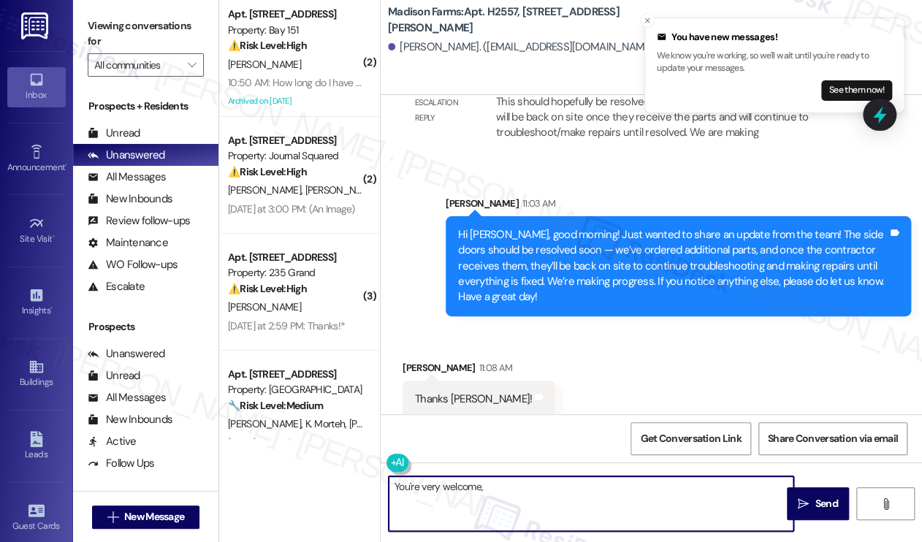
paste textarea "Mia"
type textarea "You're very welcome, Mia! :)"
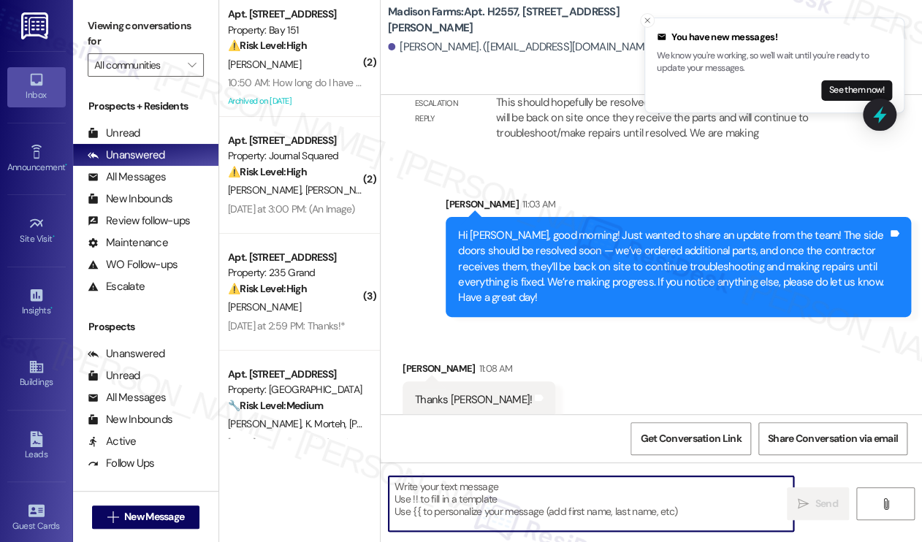
scroll to position [987, 0]
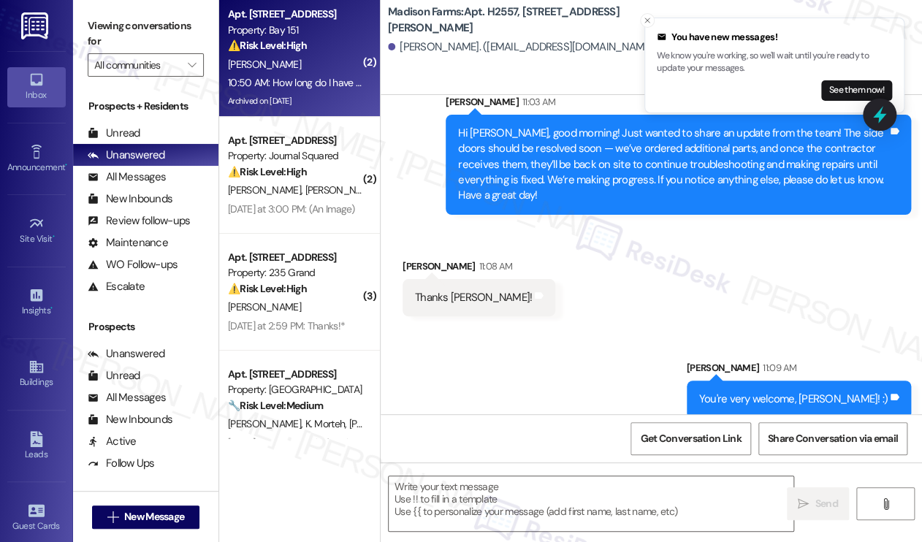
click at [311, 78] on div "10:50 AM: How long do I have to pay? 10:50 AM: How long do I have to pay?" at bounding box center [308, 82] width 160 height 13
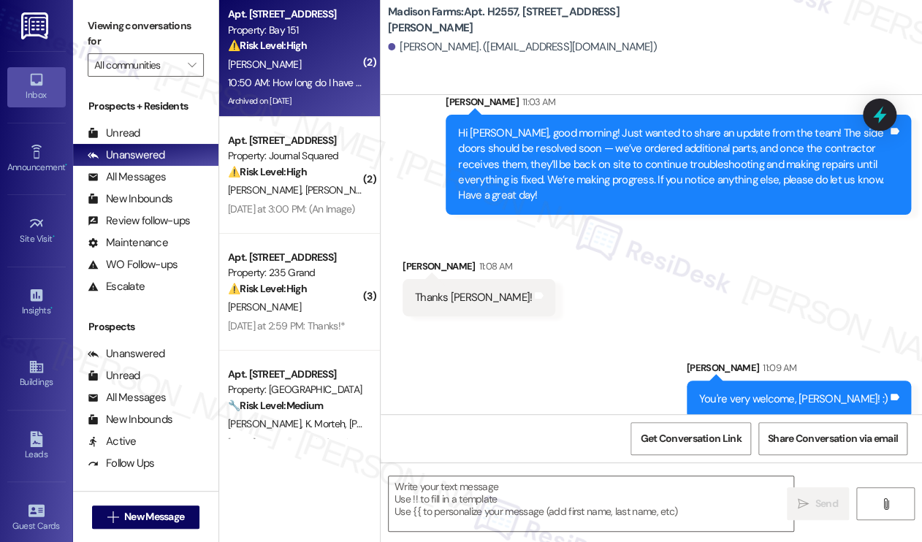
type textarea "Fetching suggested responses. Please feel free to read through the conversation…"
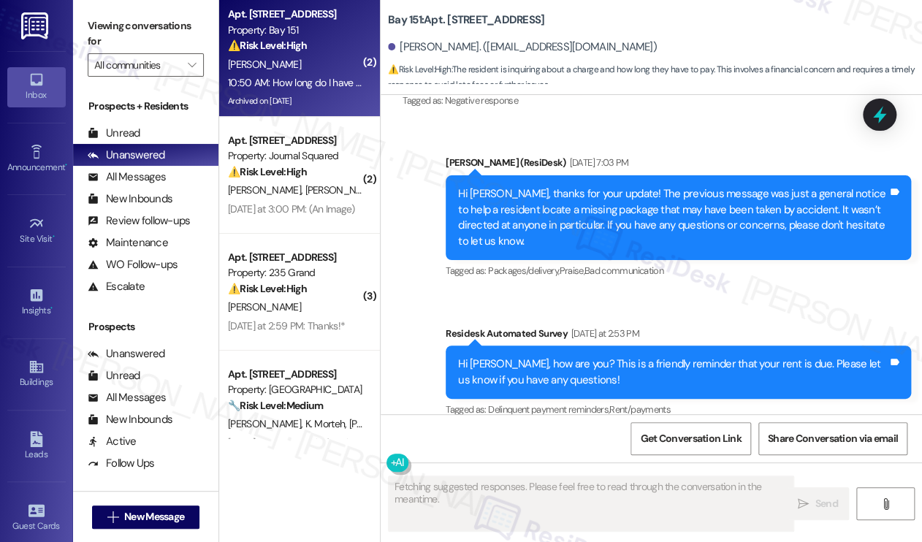
scroll to position [44834, 0]
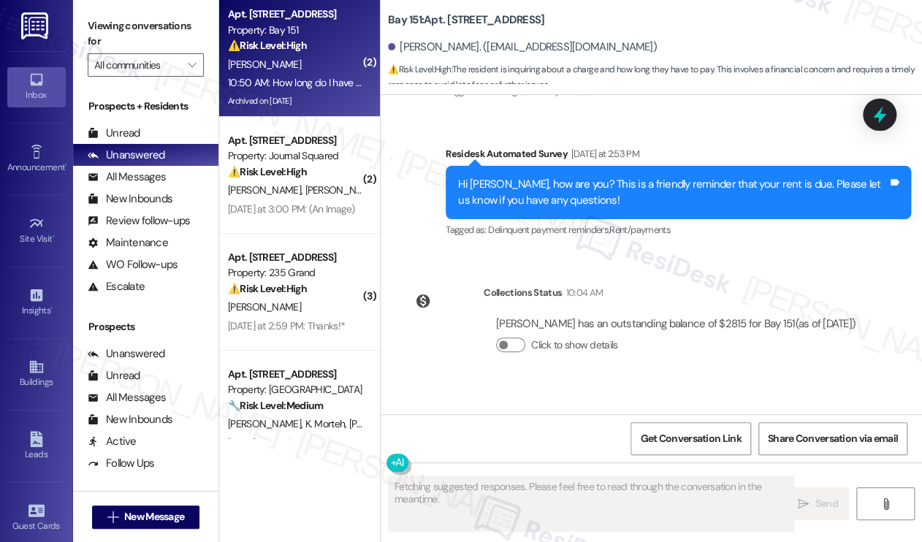
click at [590, 450] on div "Good Morning they charged me the armament free yesterday" at bounding box center [550, 457] width 270 height 15
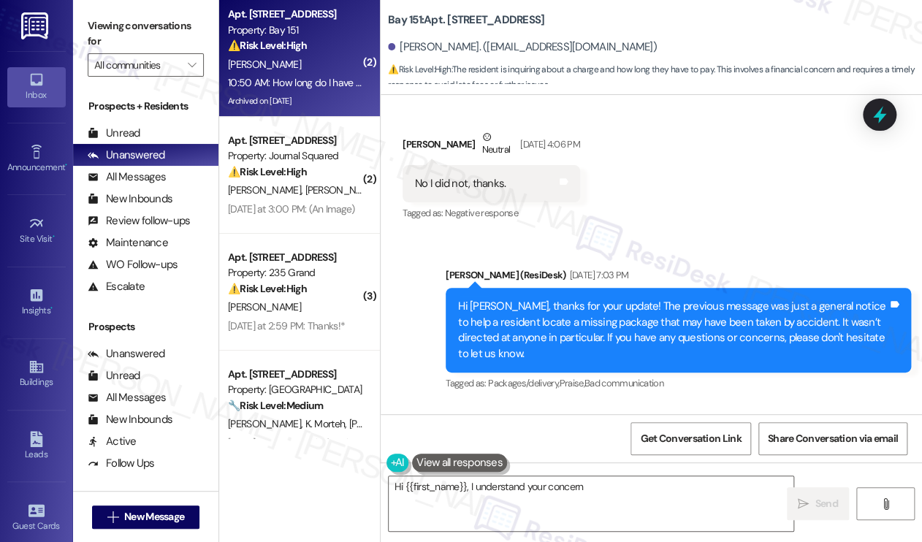
click at [541, 469] on div "Hi Martine, how are you? This is a friendly reminder that your rent is due. Ple…" at bounding box center [673, 484] width 430 height 31
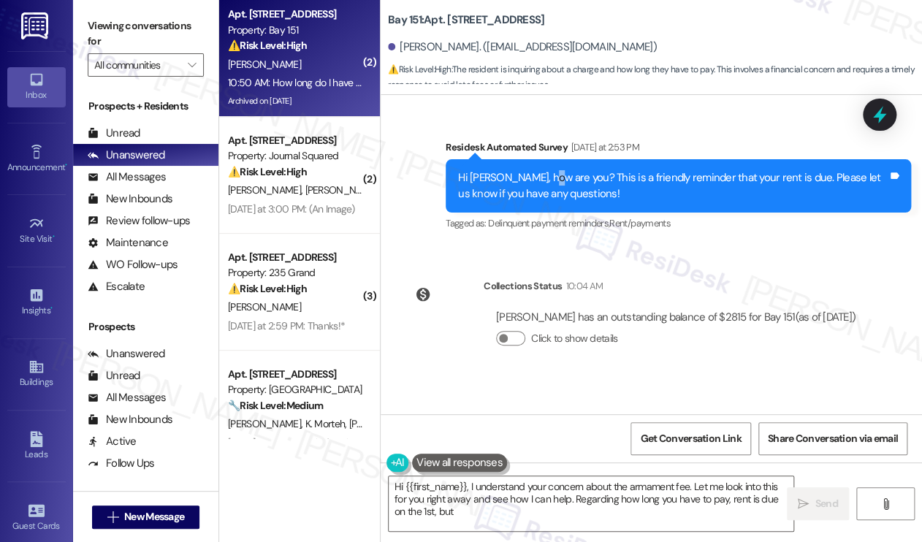
scroll to position [44855, 0]
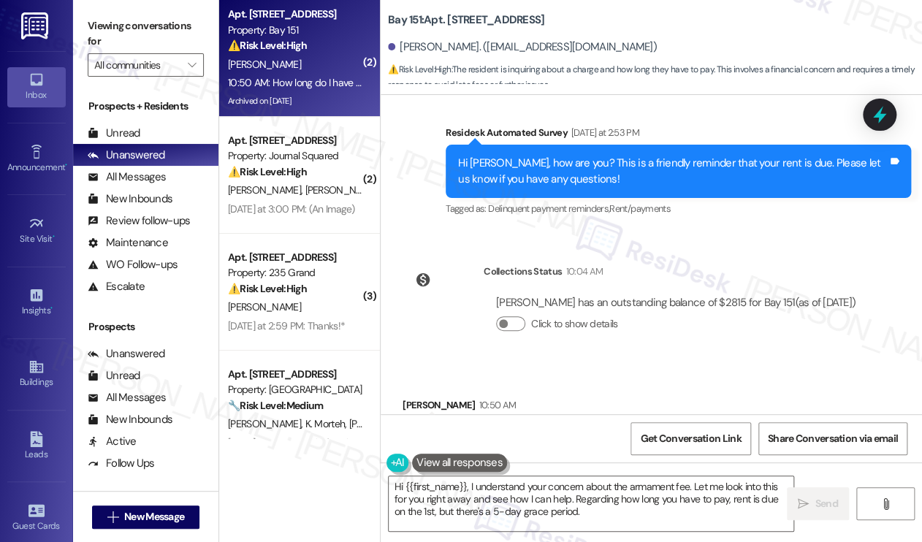
click at [507, 532] on div "How long do I have to pay?" at bounding box center [476, 539] width 123 height 15
click at [520, 429] on div "Good Morning they charged me the armament free [DATE]" at bounding box center [550, 436] width 270 height 15
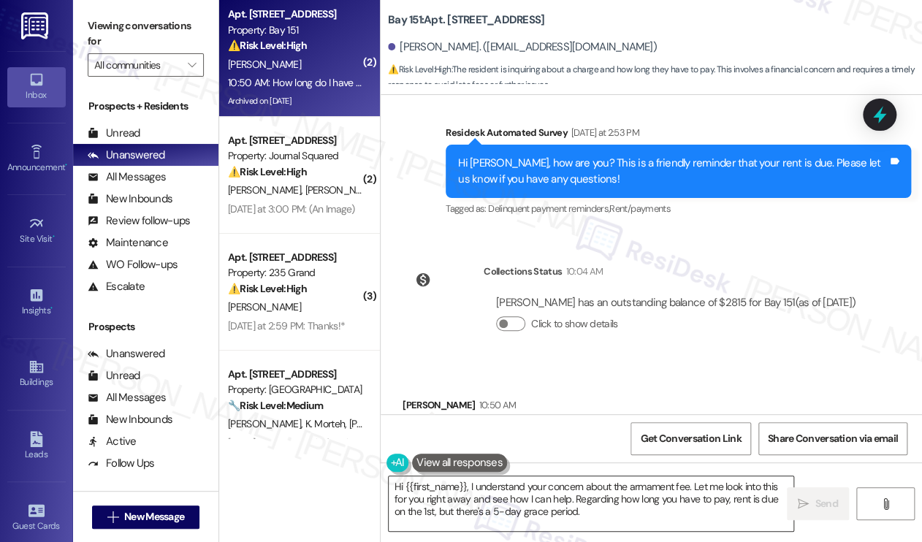
click at [662, 487] on textarea "Hi {{first_name}}, I understand your concern about the armament fee. Let me loo…" at bounding box center [591, 503] width 405 height 55
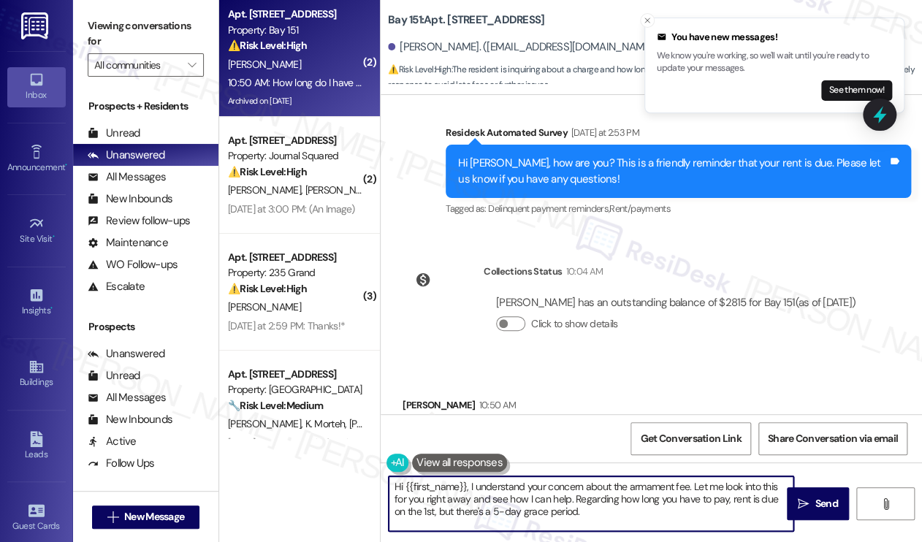
click at [567, 498] on textarea "Hi {{first_name}}, I understand your concern about the armament fee. Let me loo…" at bounding box center [591, 503] width 405 height 55
click at [582, 508] on textarea "Hi {{first_name}}, I understand your concern about the armament fee. Let me loo…" at bounding box center [591, 503] width 405 height 55
click at [614, 498] on textarea "Hi {{first_name}}, I understand your concern about the armament fee. Let me loo…" at bounding box center [591, 503] width 405 height 55
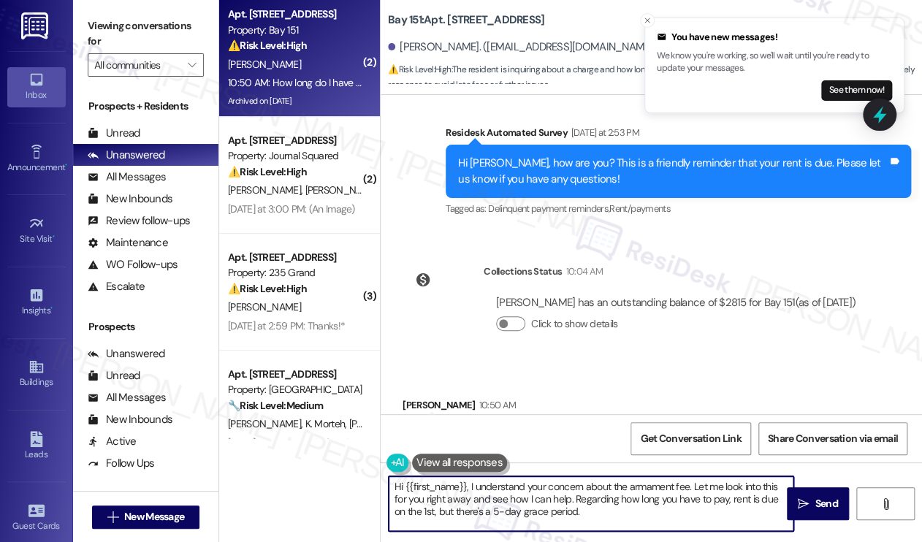
click at [614, 498] on textarea "Hi {{first_name}}, I understand your concern about the armament fee. Let me loo…" at bounding box center [591, 503] width 405 height 55
click at [636, 511] on textarea "Hi {{first_name}}, I understand your concern about the armament fee. Let me loo…" at bounding box center [591, 503] width 405 height 55
drag, startPoint x: 483, startPoint y: 507, endPoint x: 590, endPoint y: 508, distance: 107.4
click at [590, 508] on textarea "Hi {{first_name}}, I understand your concern about the armament fee. Let me loo…" at bounding box center [591, 503] width 405 height 55
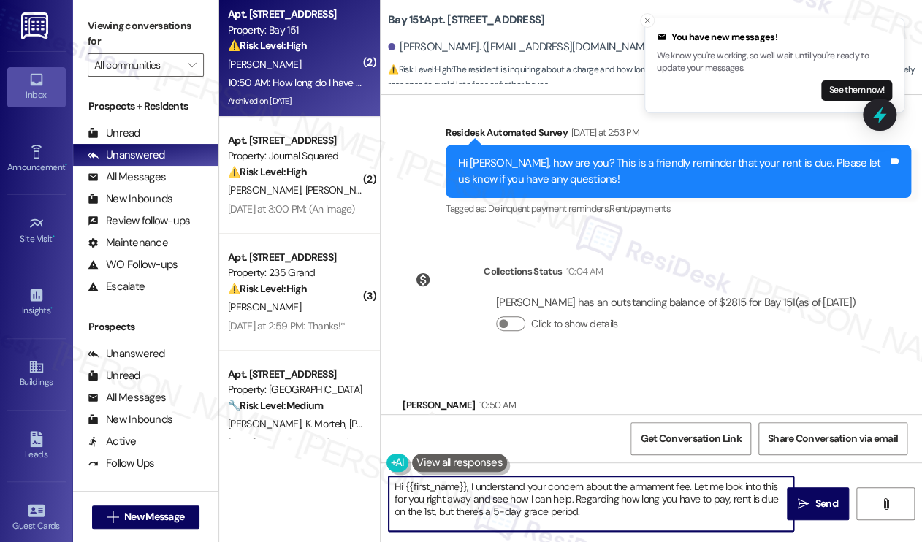
click at [592, 509] on textarea "Hi {{first_name}}, I understand your concern about the armament fee. Let me loo…" at bounding box center [591, 503] width 405 height 55
click at [656, 522] on textarea "Hi {{first_name}}, I understand your concern about the armament fee. Let me loo…" at bounding box center [591, 503] width 405 height 55
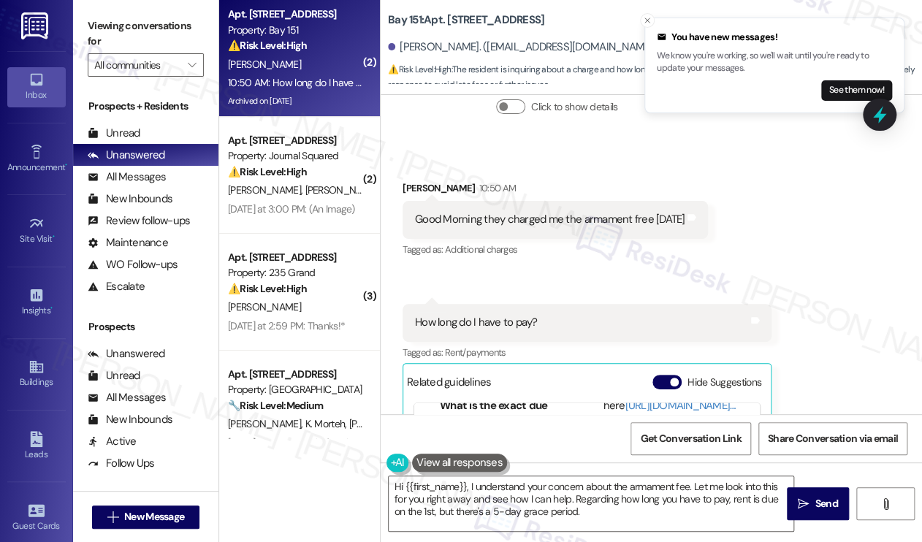
scroll to position [219, 0]
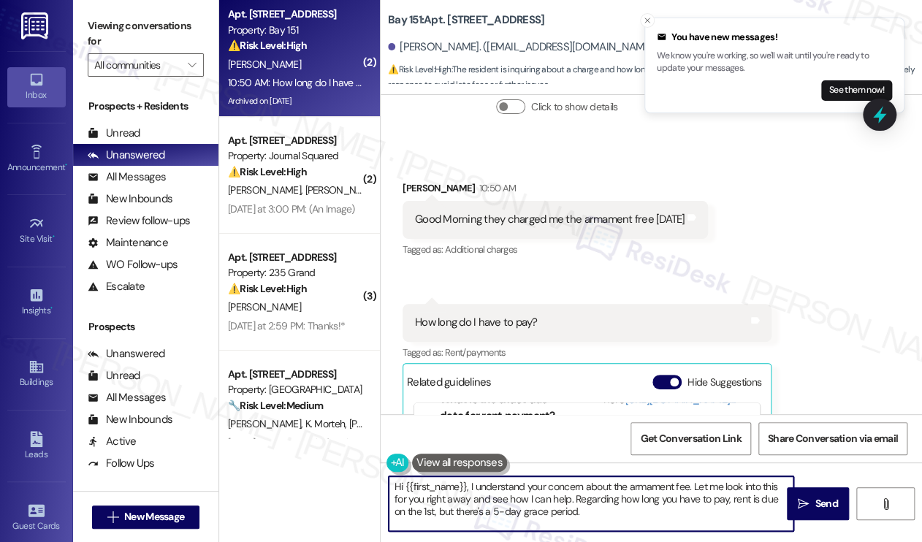
drag, startPoint x: 590, startPoint y: 517, endPoint x: 726, endPoint y: 495, distance: 136.9
click at [726, 495] on textarea "Hi {{first_name}}, I understand your concern about the armament fee. Let me loo…" at bounding box center [591, 503] width 405 height 55
click at [608, 514] on textarea "Hi {{first_name}}, I understand your concern about the armament fee. Let me loo…" at bounding box center [591, 503] width 405 height 55
click at [510, 507] on textarea "Hi {{first_name}}, I understand your concern about the armament fee. Let me loo…" at bounding box center [591, 503] width 405 height 55
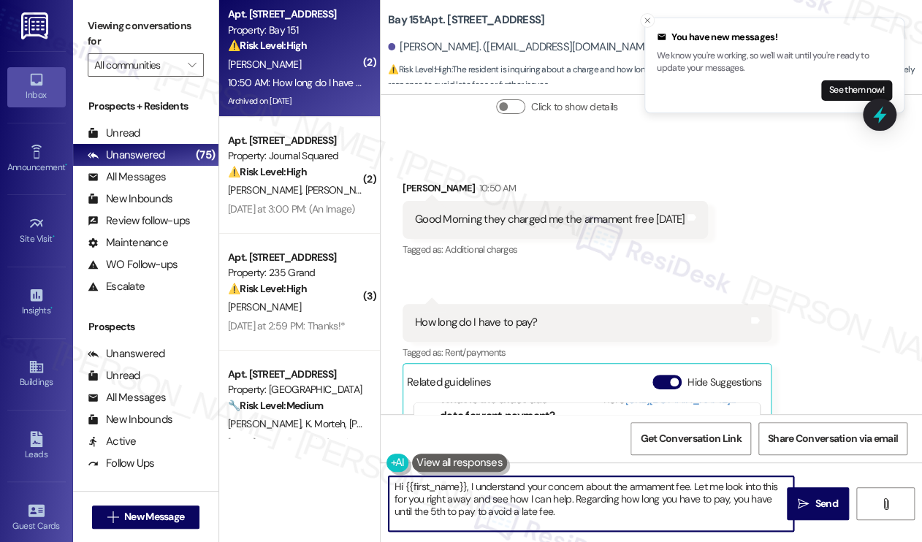
click at [510, 507] on textarea "Hi {{first_name}}, I understand your concern about the armament fee. Let me loo…" at bounding box center [591, 503] width 405 height 55
click at [528, 511] on textarea "Hi {{first_name}}, I understand your concern about the armament fee. Let me loo…" at bounding box center [591, 503] width 405 height 55
click at [444, 512] on textarea "Hi {{first_name}}, I understand your concern about the armament fee. Let me loo…" at bounding box center [591, 503] width 405 height 55
click at [443, 512] on textarea "Hi {{first_name}}, I understand your concern about the armament fee. Let me loo…" at bounding box center [591, 503] width 405 height 55
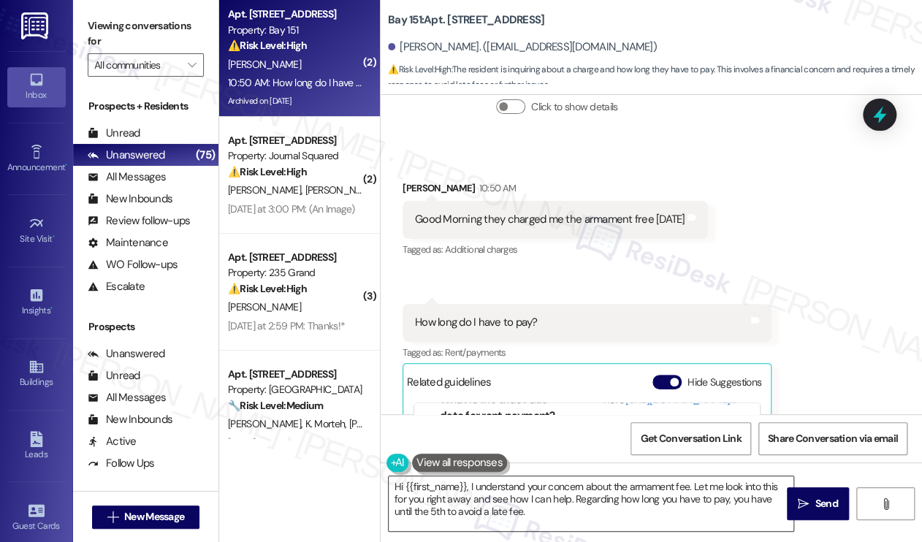
click at [534, 492] on textarea "Hi {{first_name}}, I understand your concern about the armament fee. Let me loo…" at bounding box center [591, 503] width 405 height 55
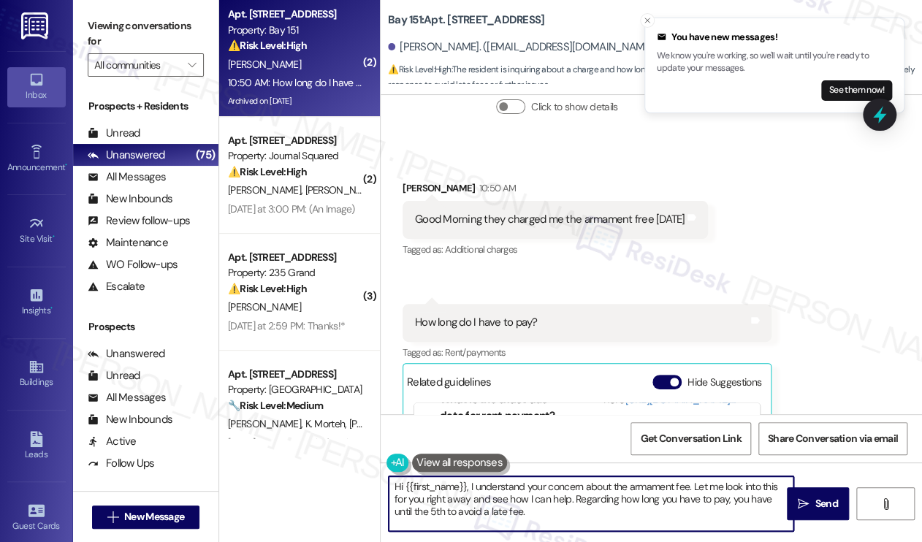
click at [541, 486] on textarea "Hi {{first_name}}, I understand your concern about the armament fee. Let me loo…" at bounding box center [591, 503] width 405 height 55
click at [659, 500] on textarea "Hi {{first_name}}, I understand your concern about the armament fee. Let me loo…" at bounding box center [591, 503] width 405 height 55
drag, startPoint x: 471, startPoint y: 500, endPoint x: 573, endPoint y: 497, distance: 102.3
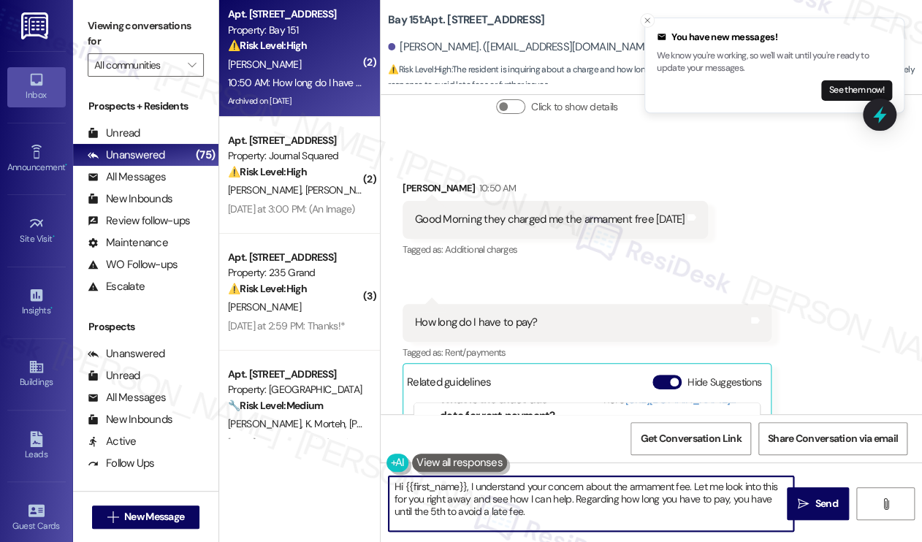
click at [573, 497] on textarea "Hi {{first_name}}, I understand your concern about the armament fee. Let me loo…" at bounding box center [591, 503] width 405 height 55
click at [560, 510] on textarea "Hi {{first_name}}, I understand your concern about the armament fee. Let me loo…" at bounding box center [591, 503] width 405 height 55
drag, startPoint x: 568, startPoint y: 498, endPoint x: 724, endPoint y: 484, distance: 156.9
click at [724, 484] on textarea "Hi {{first_name}}, I understand your concern about the armament fee. Let me loo…" at bounding box center [591, 503] width 405 height 55
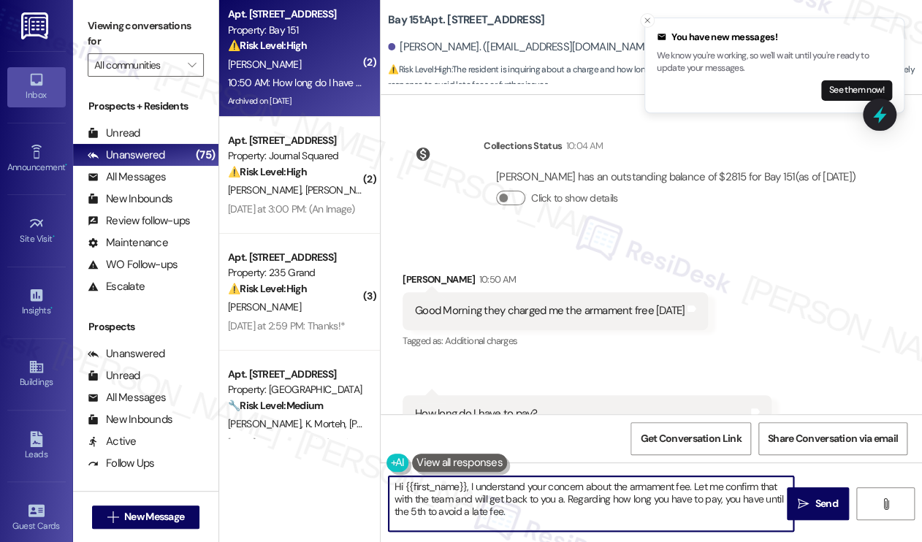
scroll to position [44926, 0]
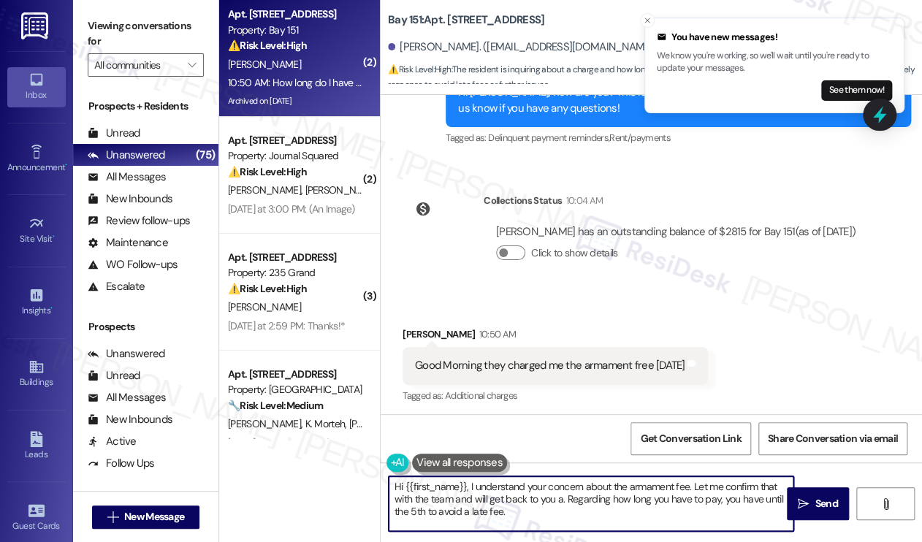
type textarea "Hi {{first_name}}, I understand your concern about the armament fee. Let me con…"
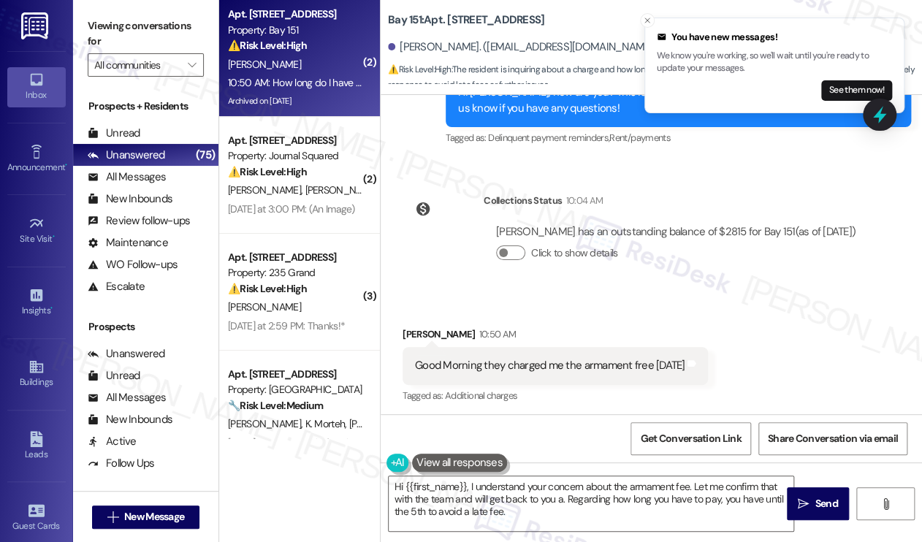
click at [518, 358] on div "Good Morning they charged me the armament free [DATE]" at bounding box center [550, 365] width 270 height 15
copy div "Good Morning they charged me the armament free [DATE] Tags and notes"
click at [587, 358] on div "Good Morning they charged me the armament free [DATE]" at bounding box center [550, 365] width 270 height 15
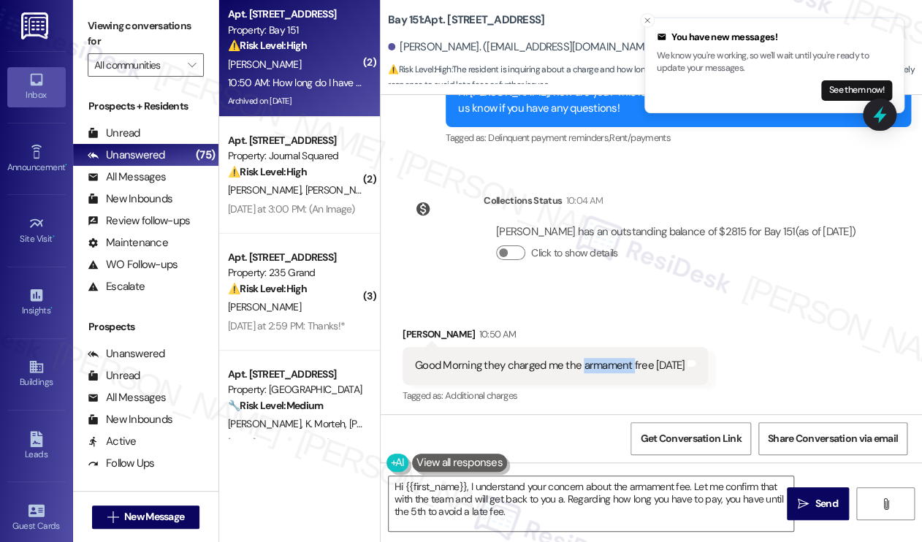
click at [587, 358] on div "Good Morning they charged me the armament free [DATE]" at bounding box center [550, 365] width 270 height 15
click at [594, 294] on div "Received via SMS [PERSON_NAME] 10:50 AM Good Morning they charged me the armame…" at bounding box center [651, 534] width 541 height 481
click at [577, 358] on div "Good Morning they charged me the armament free [DATE]" at bounding box center [550, 365] width 270 height 15
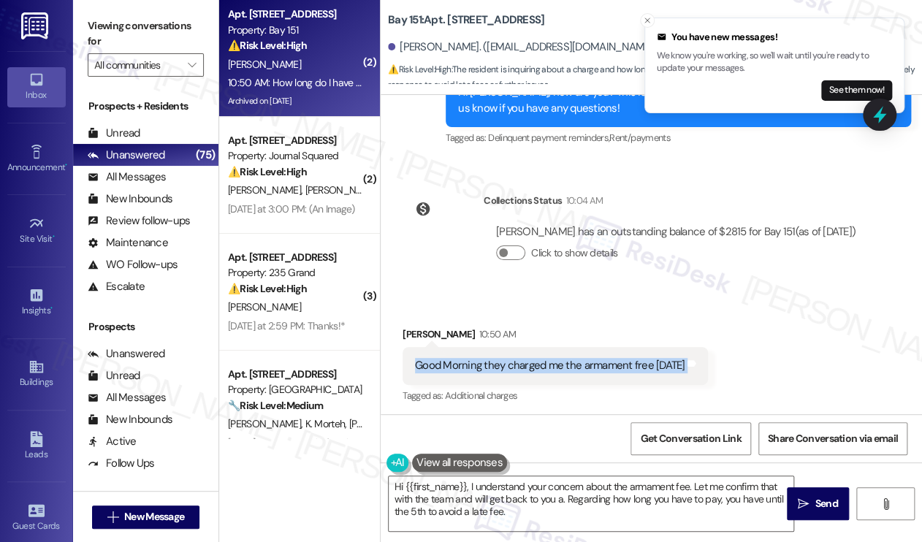
click at [577, 358] on div "Good Morning they charged me the armament free [DATE]" at bounding box center [550, 365] width 270 height 15
copy div "Good Morning they charged me the armament free [DATE] Tags and notes"
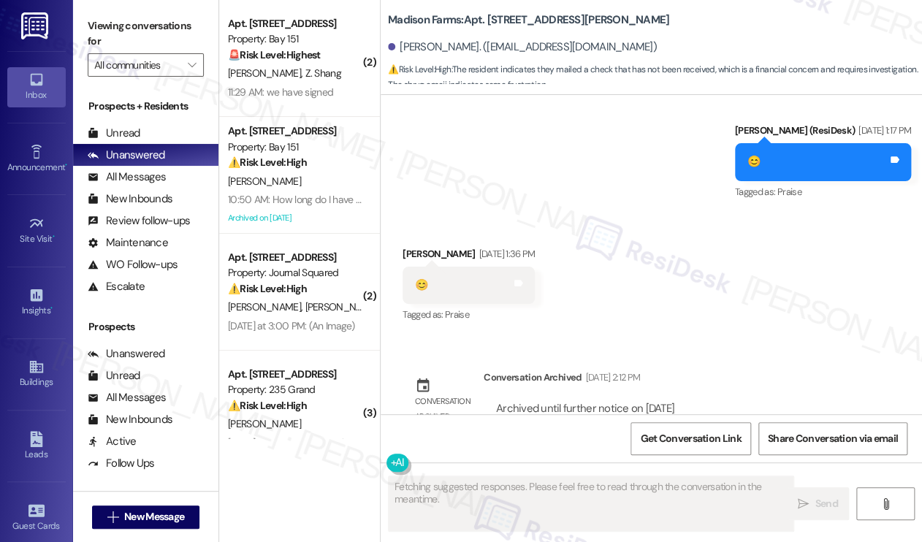
scroll to position [3560, 0]
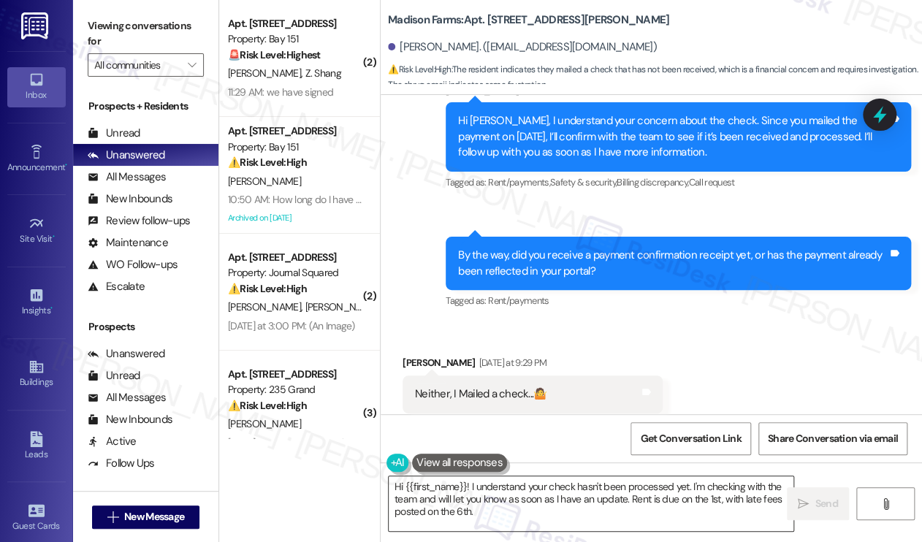
click at [502, 512] on textarea "Hi {{first_name}}! I understand your check hasn't been processed yet. I'm check…" at bounding box center [591, 503] width 405 height 55
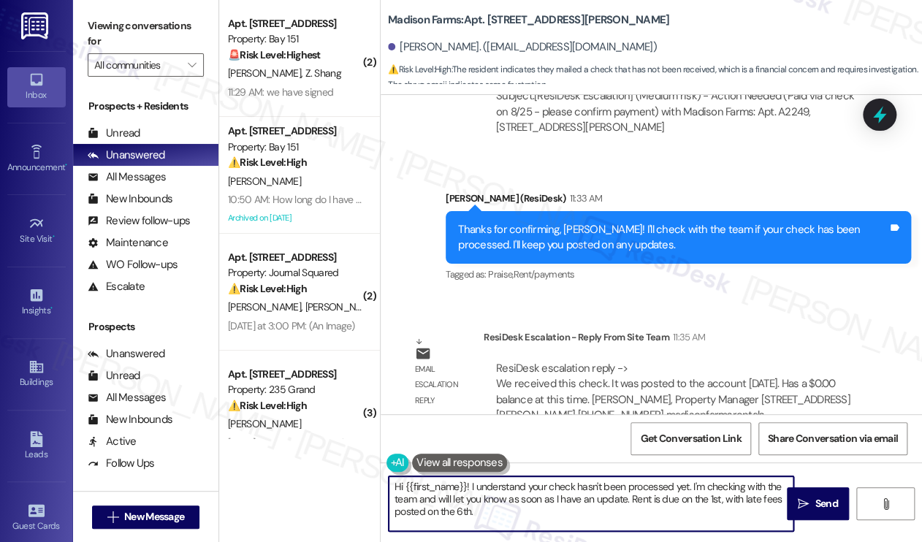
scroll to position [4199, 0]
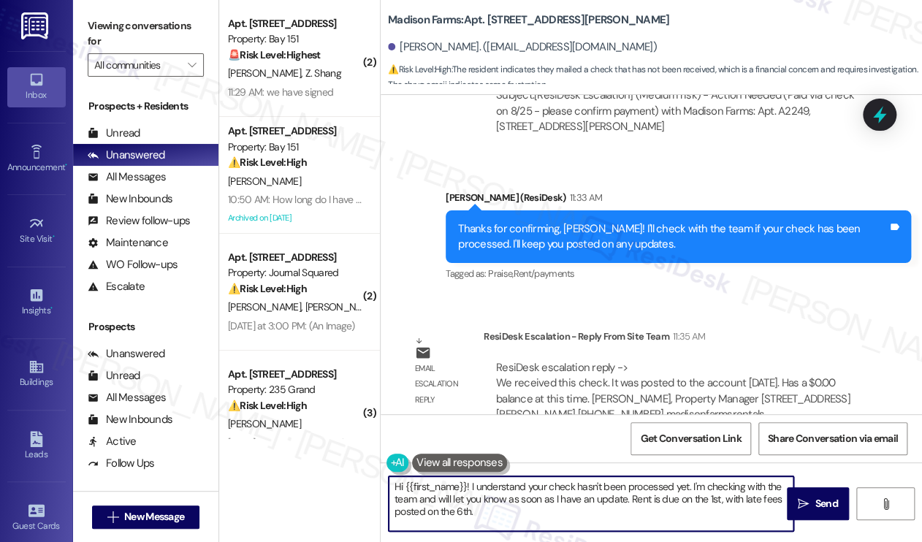
drag, startPoint x: 500, startPoint y: 511, endPoint x: 470, endPoint y: 482, distance: 41.3
click at [470, 482] on textarea "Hi {{first_name}}! I understand your check hasn't been processed yet. I'm check…" at bounding box center [591, 503] width 405 height 55
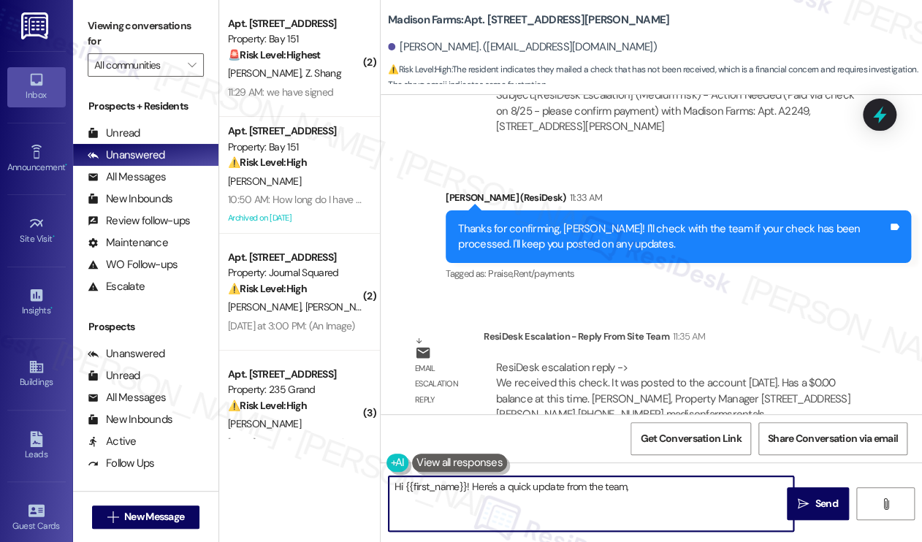
paste textarea "received this check. It was posted to the account yesterday. Has a $0.00 balanc…"
click at [625, 481] on textarea "Hi {{first_name}}! Here's a quick update from the team, received this check. It…" at bounding box center [591, 503] width 405 height 55
click at [647, 486] on textarea "Hi {{first_name}}! Here's a quick update from the team! We, received this check…" at bounding box center [591, 503] width 405 height 55
click at [696, 485] on textarea "Hi {{first_name}}! Here's a quick update from the team! We received this check.…" at bounding box center [591, 503] width 405 height 55
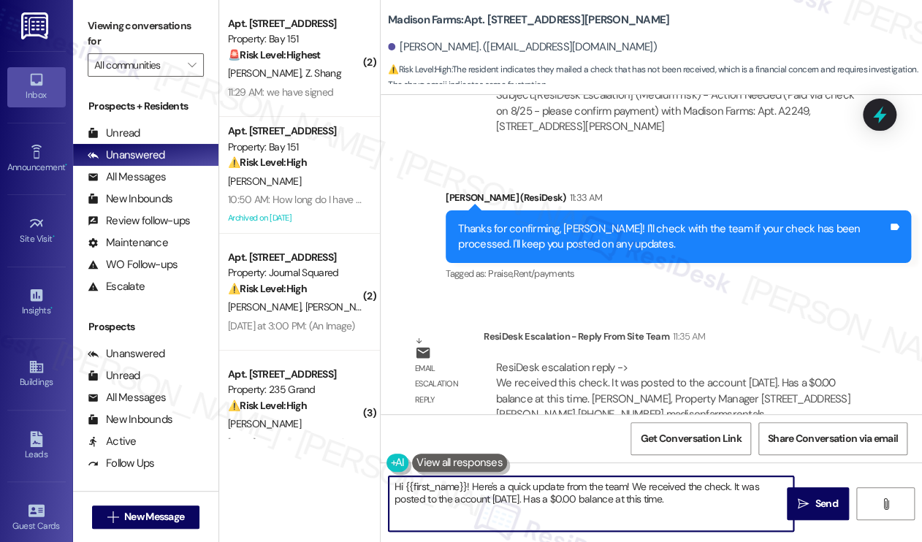
click at [446, 499] on textarea "Hi {{first_name}}! Here's a quick update from the team! We received the check. …" at bounding box center [591, 503] width 405 height 55
drag, startPoint x: 736, startPoint y: 484, endPoint x: 727, endPoint y: 484, distance: 9.5
click at [727, 484] on textarea "Hi {{first_name}}! Here's a quick update from the team! We received the check. …" at bounding box center [591, 503] width 405 height 55
drag, startPoint x: 452, startPoint y: 499, endPoint x: 441, endPoint y: 496, distance: 12.0
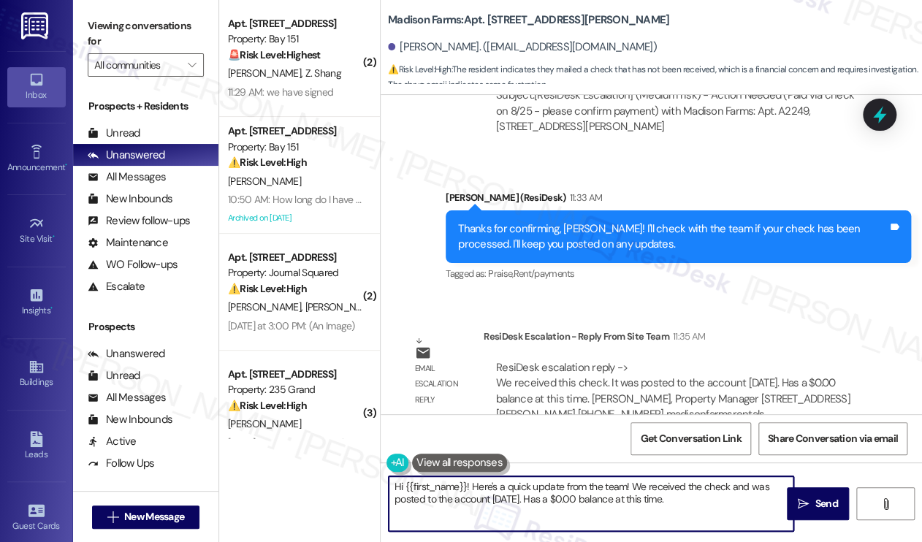
click at [441, 496] on textarea "Hi {{first_name}}! Here's a quick update from the team! We received the check a…" at bounding box center [591, 503] width 405 height 55
click at [542, 495] on textarea "Hi {{first_name}}! Here's a quick update from the team! We received the check a…" at bounding box center [591, 503] width 405 height 55
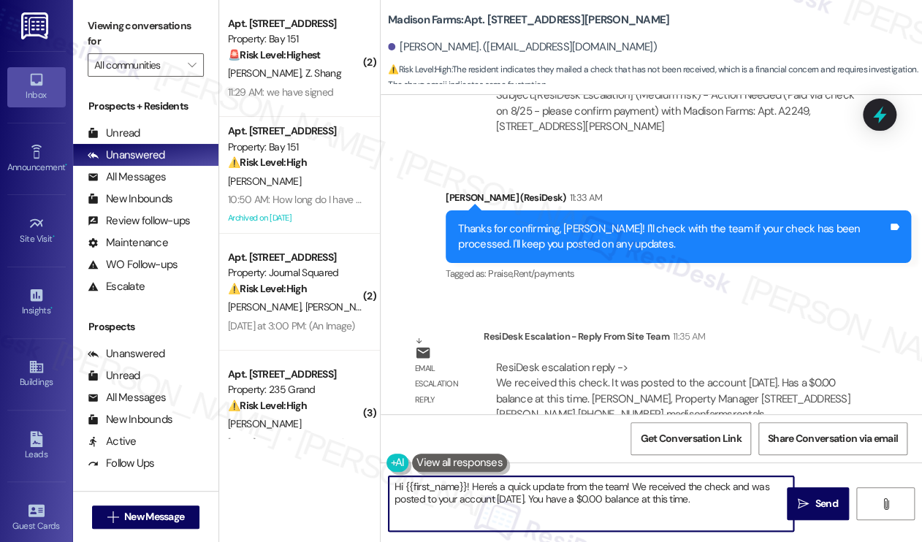
click at [726, 500] on textarea "Hi {{first_name}}! Here's a quick update from the team! We received the check a…" at bounding box center [591, 503] width 405 height 55
click at [566, 495] on textarea "Hi {{first_name}}! Here's a quick update from the team! We received the check a…" at bounding box center [591, 503] width 405 height 55
click at [673, 489] on textarea "Hi {{first_name}}! Here's a quick update from the team! We received the check a…" at bounding box center [591, 503] width 405 height 55
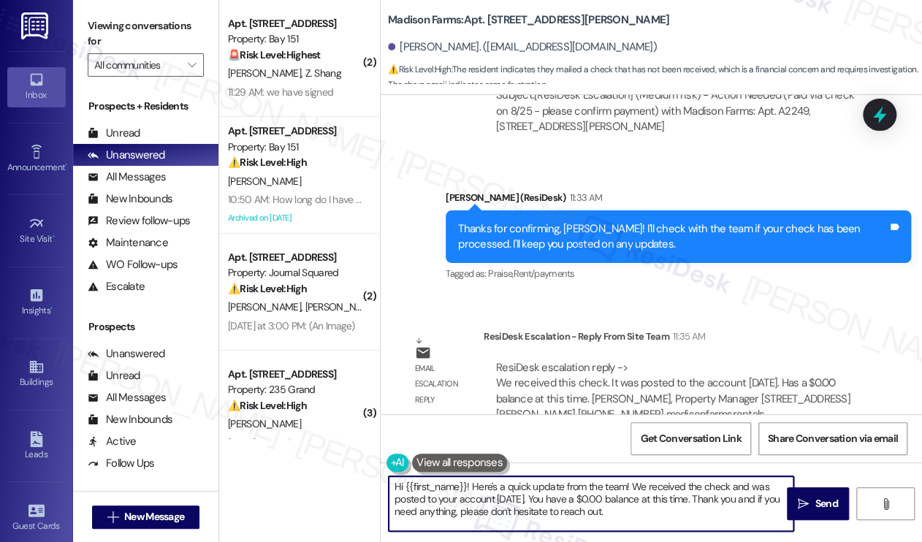
click at [641, 511] on textarea "Hi {{first_name}}! Here's a quick update from the team! We received the check a…" at bounding box center [591, 503] width 405 height 55
click at [573, 495] on textarea "Hi {{first_name}}! Here's a quick update from the team! We received the check a…" at bounding box center [591, 503] width 405 height 55
click at [649, 511] on textarea "Hi {{first_name}}! Here's a quick update from the team! We received the check a…" at bounding box center [591, 503] width 405 height 55
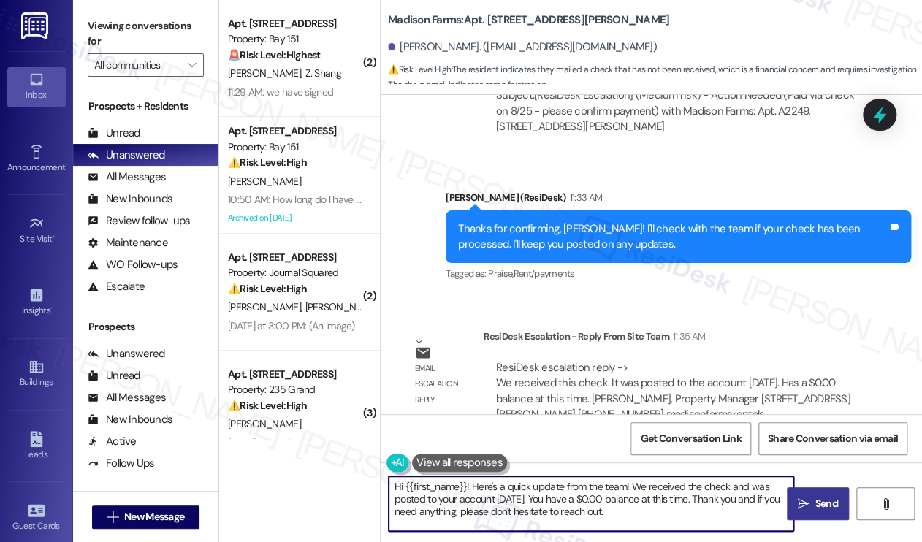
type textarea "Hi {{first_name}}! Here's a quick update from the team! We received the check a…"
click at [815, 496] on span "Send" at bounding box center [826, 503] width 23 height 15
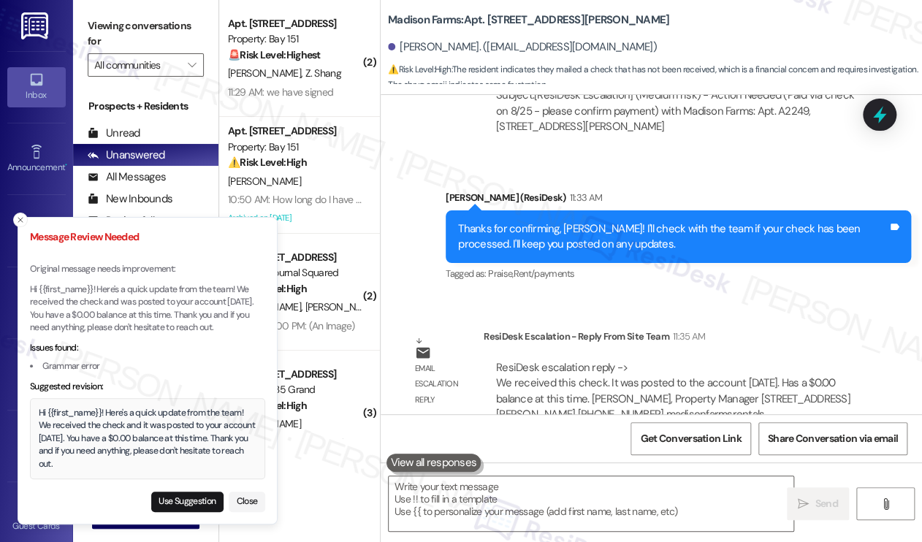
click at [115, 426] on div "Hi {{first_name}}! Here's a quick update from the team! We received the check a…" at bounding box center [148, 439] width 218 height 64
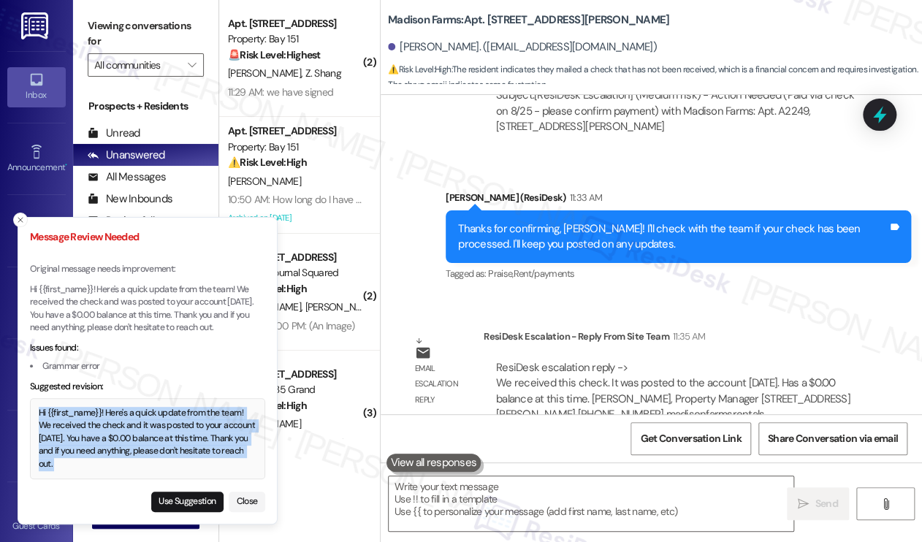
click at [115, 426] on div "Hi {{first_name}}! Here's a quick update from the team! We received the check a…" at bounding box center [148, 439] width 218 height 64
copy div "Hi {{first_name}}! Here's a quick update from the team! We received the check a…"
click at [186, 503] on button "Use Suggestion" at bounding box center [187, 502] width 72 height 20
type textarea "Hi {{first_name}}! Here's a quick update from the team! We received the check a…"
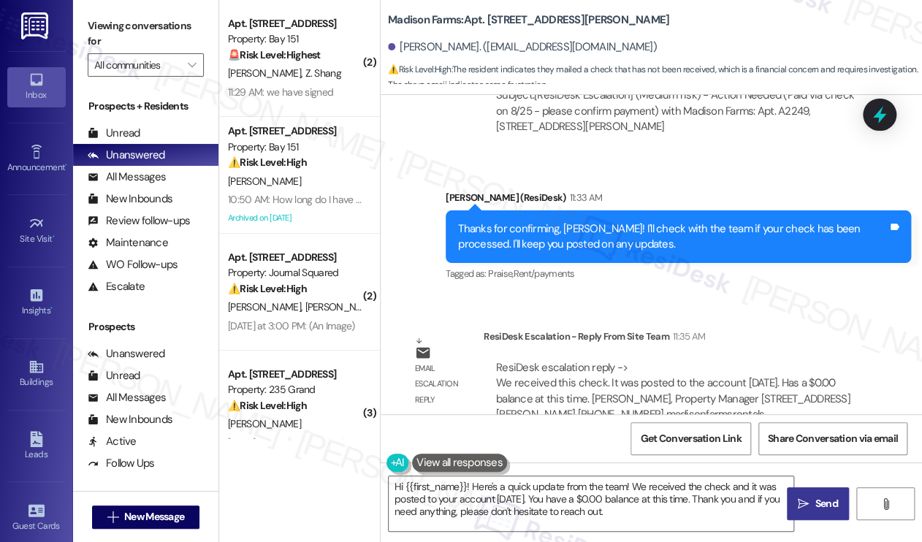
click at [829, 499] on span "Send" at bounding box center [826, 503] width 23 height 15
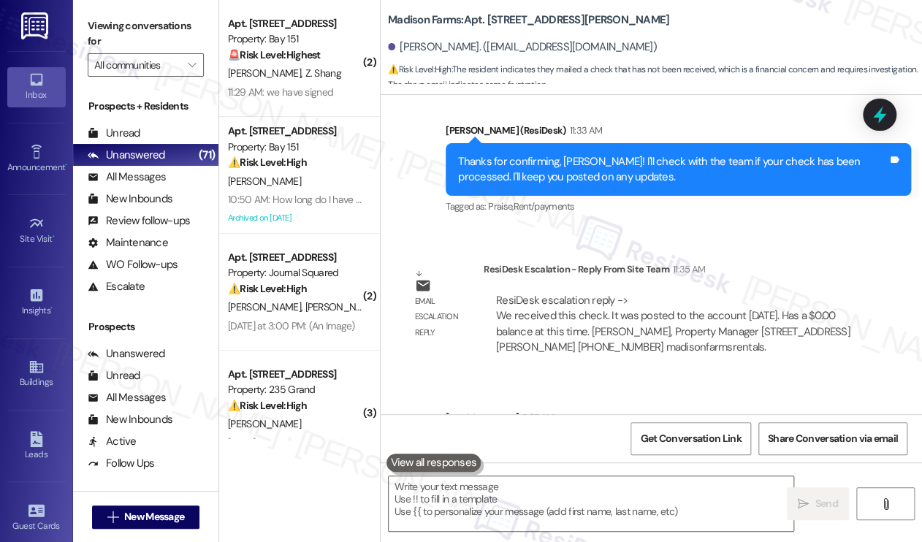
scroll to position [4331, 0]
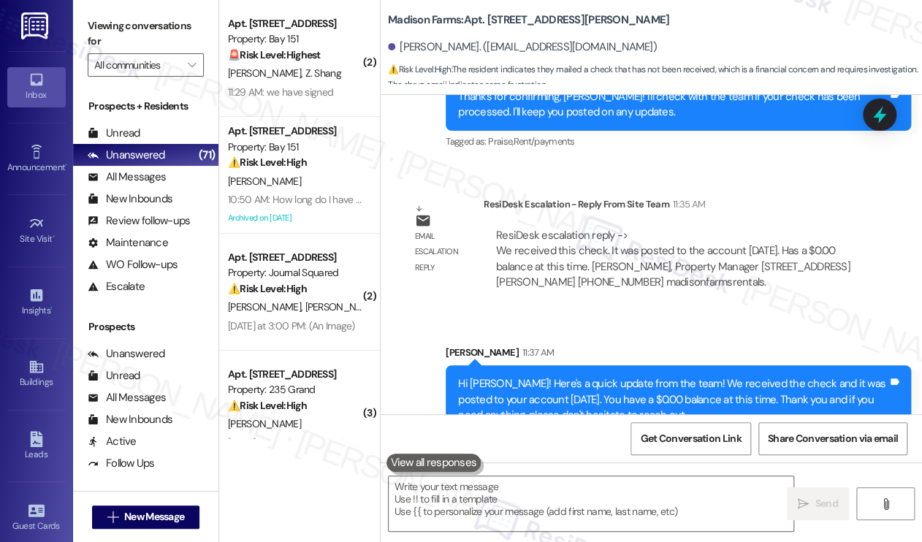
click at [552, 376] on div "Hi Bridget! Here's a quick update from the team! We received the check and it w…" at bounding box center [673, 399] width 430 height 47
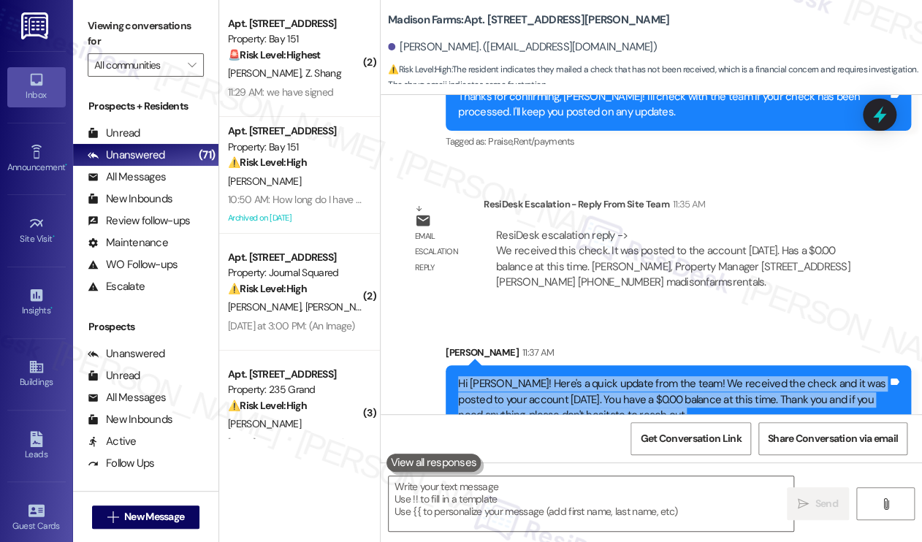
click at [552, 376] on div "Hi Bridget! Here's a quick update from the team! We received the check and it w…" at bounding box center [673, 399] width 430 height 47
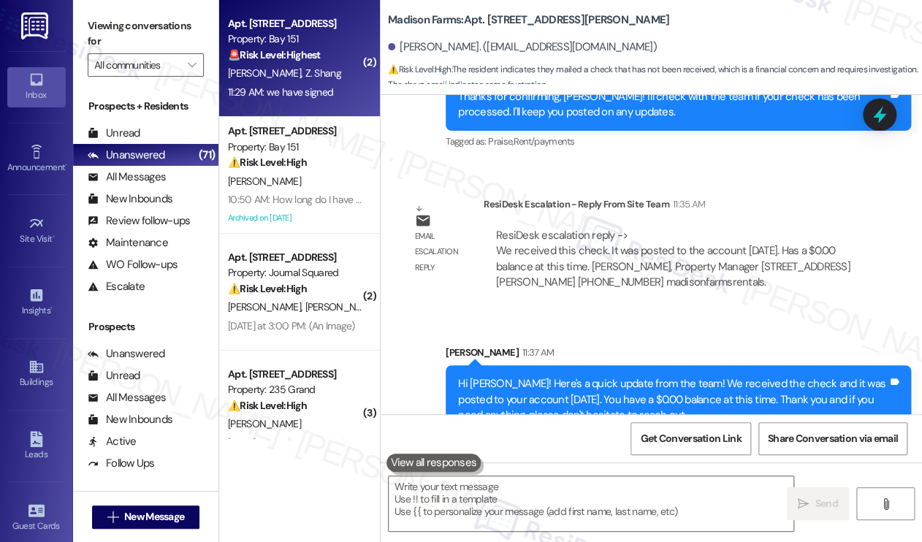
click at [316, 84] on div "11:29 AM: we have signed 11:29 AM: we have signed" at bounding box center [295, 92] width 138 height 18
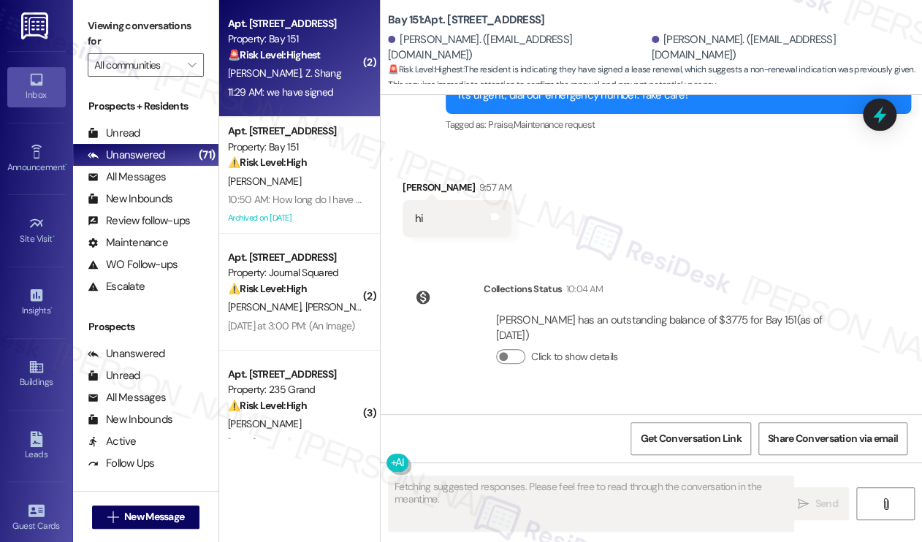
scroll to position [23237, 0]
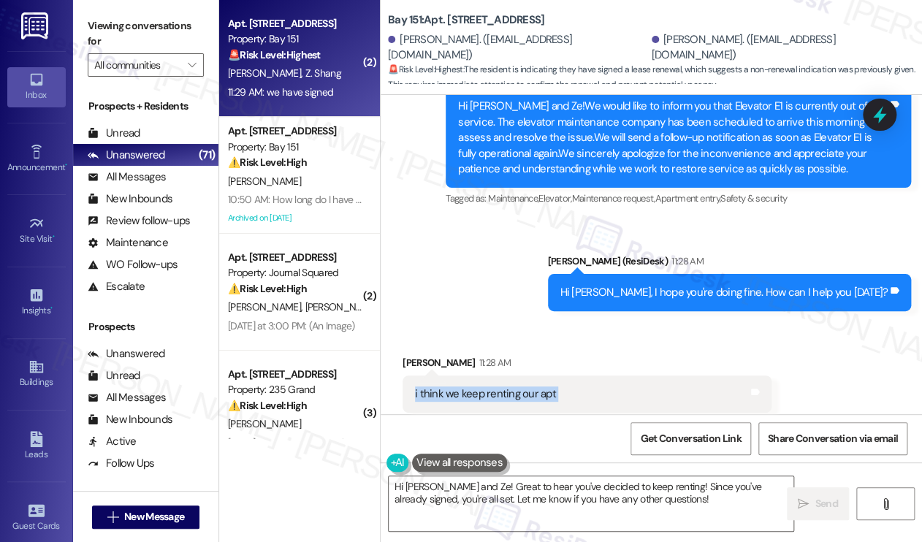
scroll to position [23237, 0]
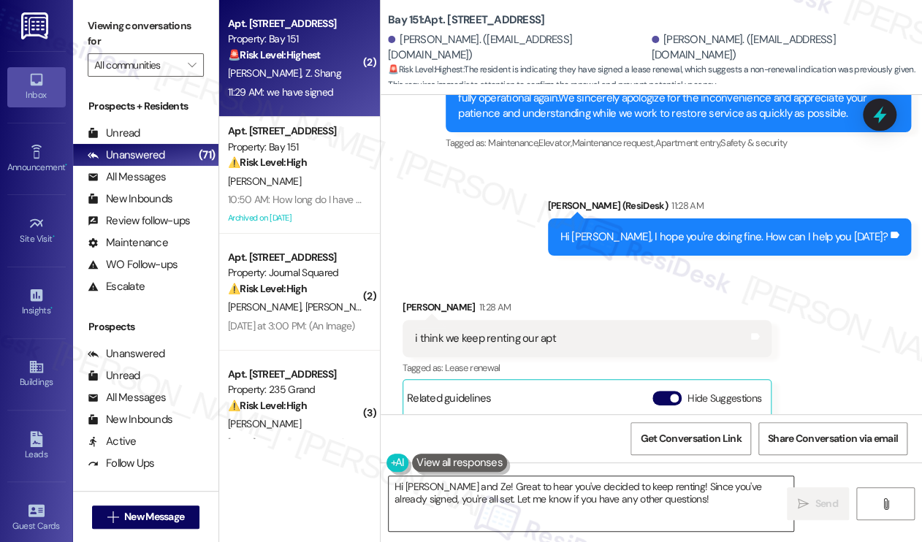
click at [474, 492] on textarea "Hi Ningzhi and Ze! Great to hear you've decided to keep renting! Since you've a…" at bounding box center [591, 503] width 405 height 55
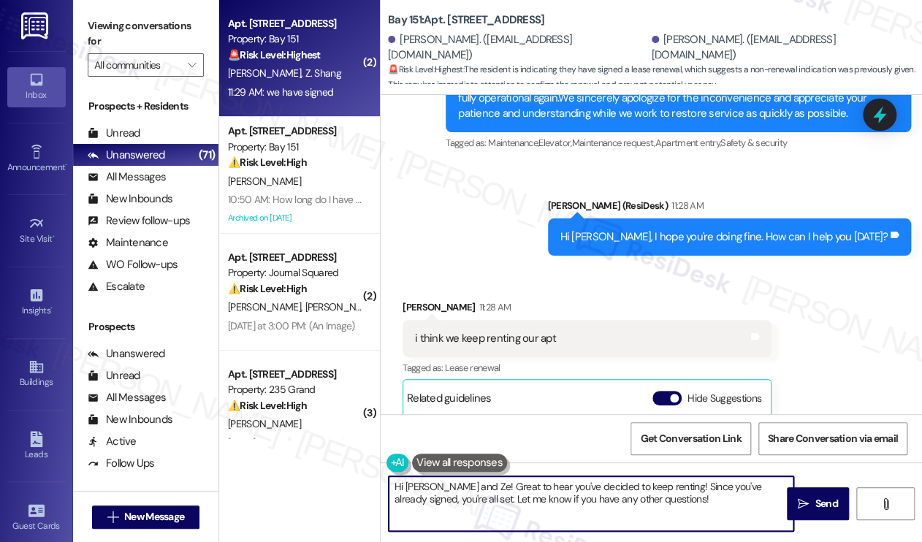
click at [474, 492] on textarea "Hi Ningzhi and Ze! Great to hear you've decided to keep renting! Since you've a…" at bounding box center [591, 503] width 405 height 55
click at [633, 500] on textarea "Hi Ningzhi and Ze! Great to hear you've decided to keep renting! Since you've a…" at bounding box center [591, 503] width 405 height 55
drag, startPoint x: 471, startPoint y: 485, endPoint x: 352, endPoint y: 475, distance: 119.5
click at [351, 476] on div "( 2 ) Apt. 3129, 225 Chosin Few Way Property: Bay 151 🚨 Risk Level: Highest The…" at bounding box center [570, 271] width 703 height 542
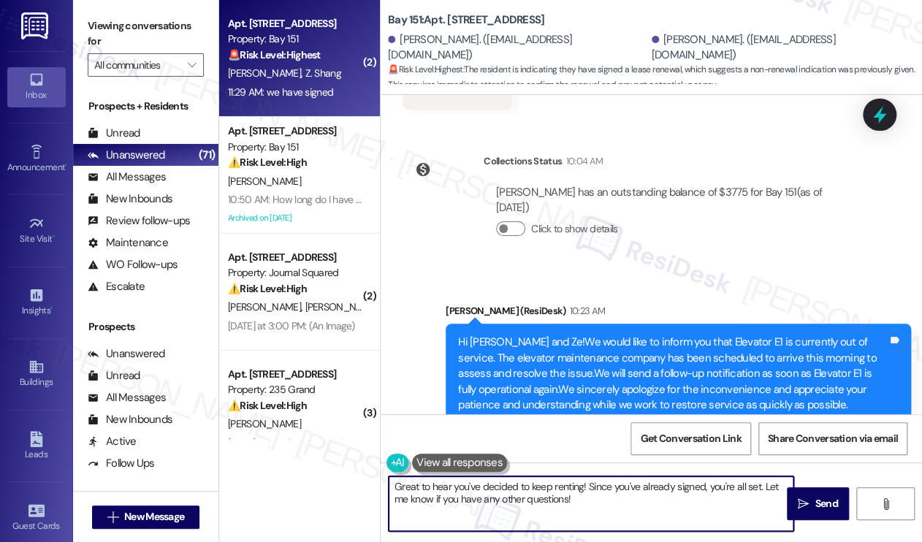
scroll to position [22945, 0]
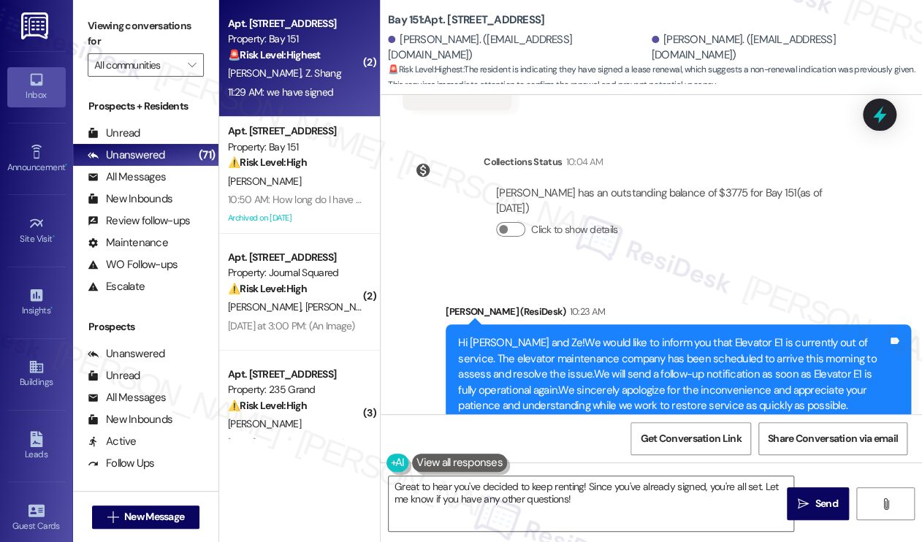
copy div "Ningzhi"
click at [582, 487] on textarea "Great to hear you've decided to keep renting! Since you've already signed, you'…" at bounding box center [591, 503] width 405 height 55
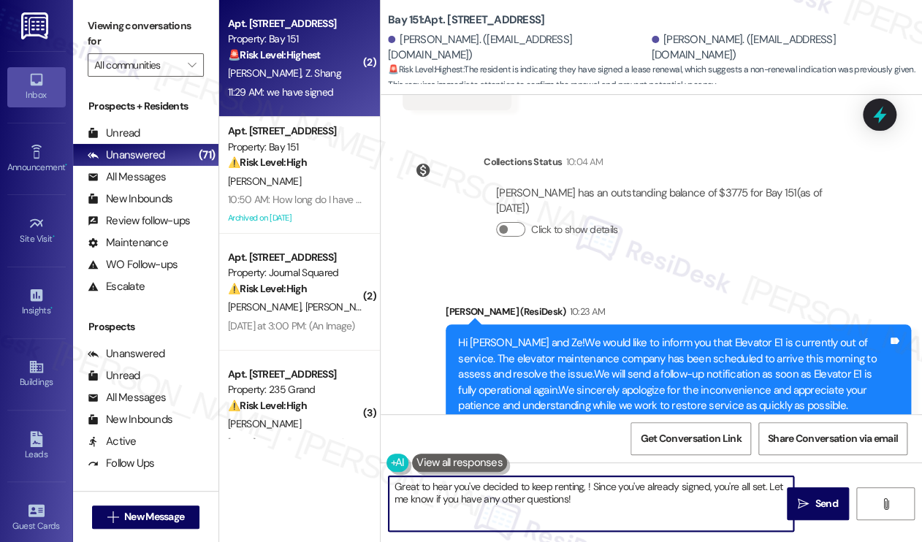
paste textarea "Ningzhi"
drag, startPoint x: 667, startPoint y: 506, endPoint x: 622, endPoint y: 484, distance: 49.3
click at [622, 484] on textarea "Great to hear you've decided to keep renting, Ningzhi! Since you've already sig…" at bounding box center [591, 503] width 405 height 55
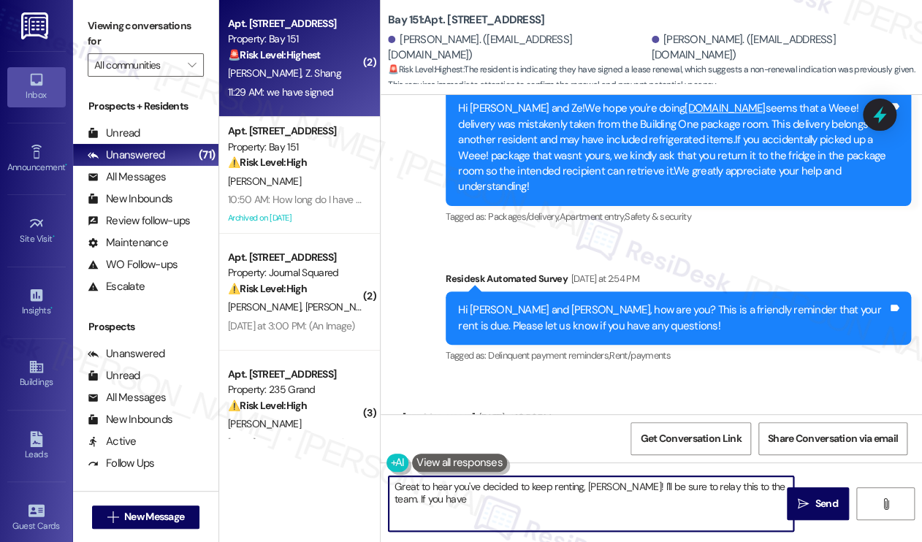
scroll to position [21922, 0]
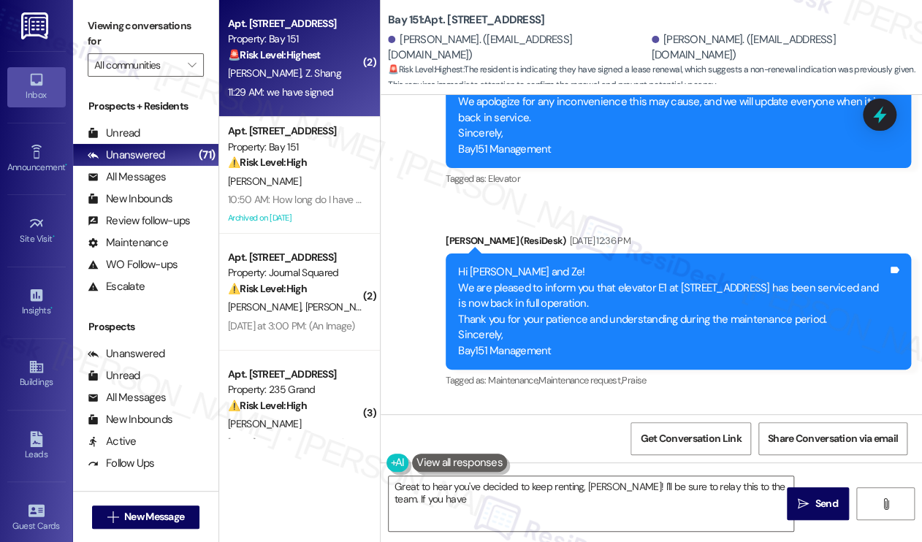
drag, startPoint x: 609, startPoint y: 179, endPoint x: 665, endPoint y: 205, distance: 61.4
click at [665, 466] on div "Hi Ningzhi and Ze!We hope you're doing well.It seems that a Weee! delivery was …" at bounding box center [673, 513] width 430 height 94
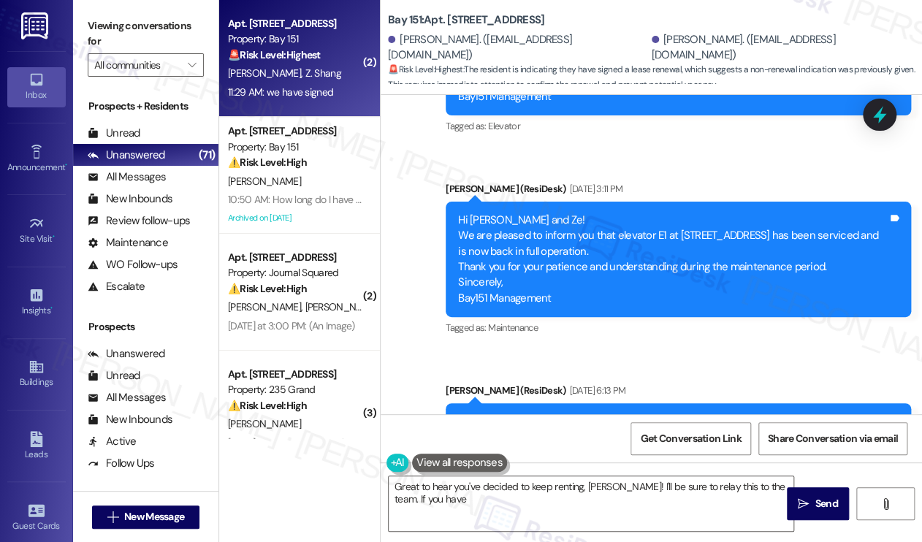
scroll to position [21702, 0]
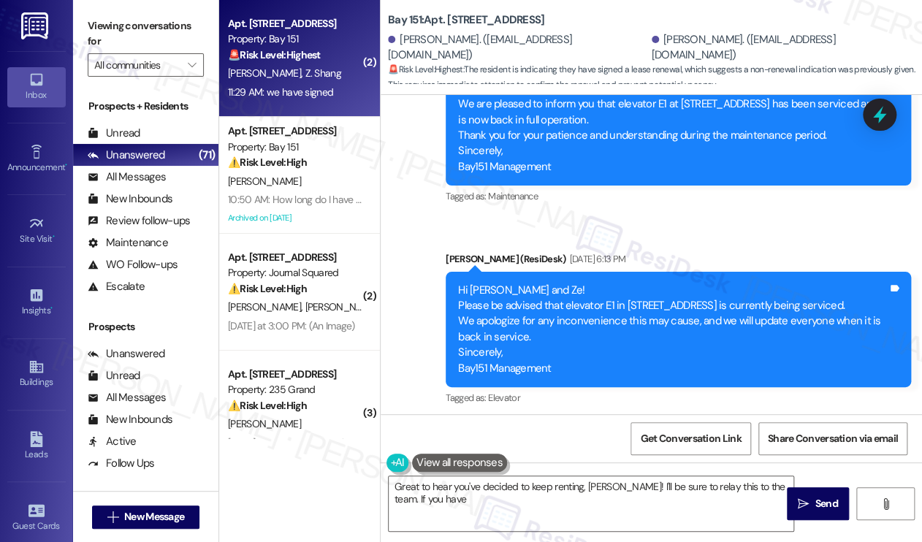
drag, startPoint x: 488, startPoint y: 189, endPoint x: 658, endPoint y: 235, distance: 175.6
click at [658, 484] on div "Hi Ningzhi and Ze! We are pleased to inform you that elevator E1 at 225 Chosin …" at bounding box center [673, 531] width 430 height 94
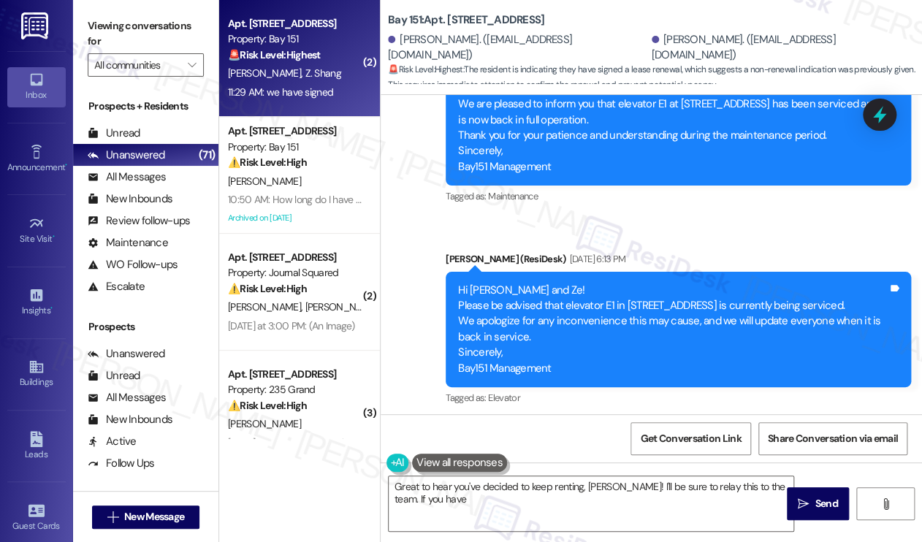
click at [561, 484] on div "Hi Ningzhi and Ze! We are pleased to inform you that elevator E1 at 225 Chosin …" at bounding box center [673, 531] width 430 height 94
click at [559, 484] on div "Hi Ningzhi and Ze! We are pleased to inform you that elevator E1 at 225 Chosin …" at bounding box center [673, 531] width 430 height 94
click at [557, 484] on div "Hi Ningzhi and Ze! We are pleased to inform you that elevator E1 at 225 Chosin …" at bounding box center [673, 531] width 430 height 94
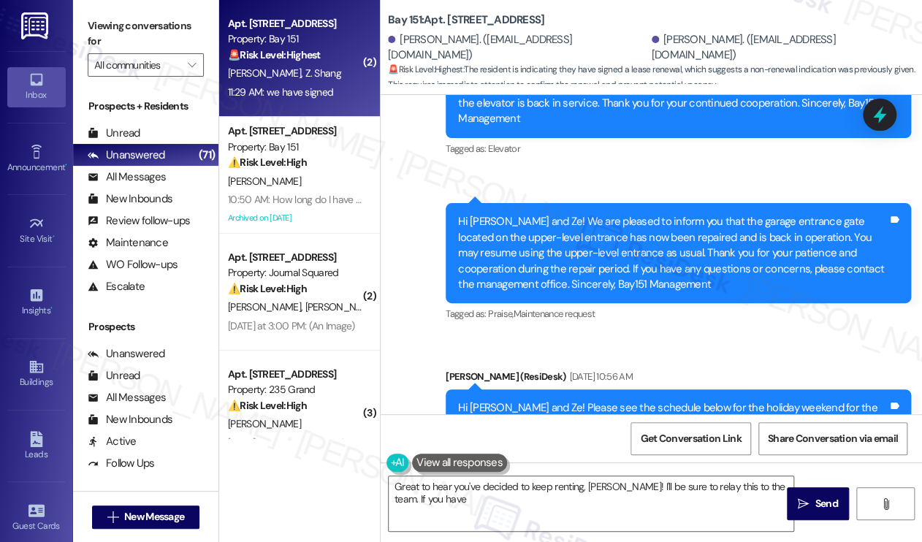
scroll to position [23237, 0]
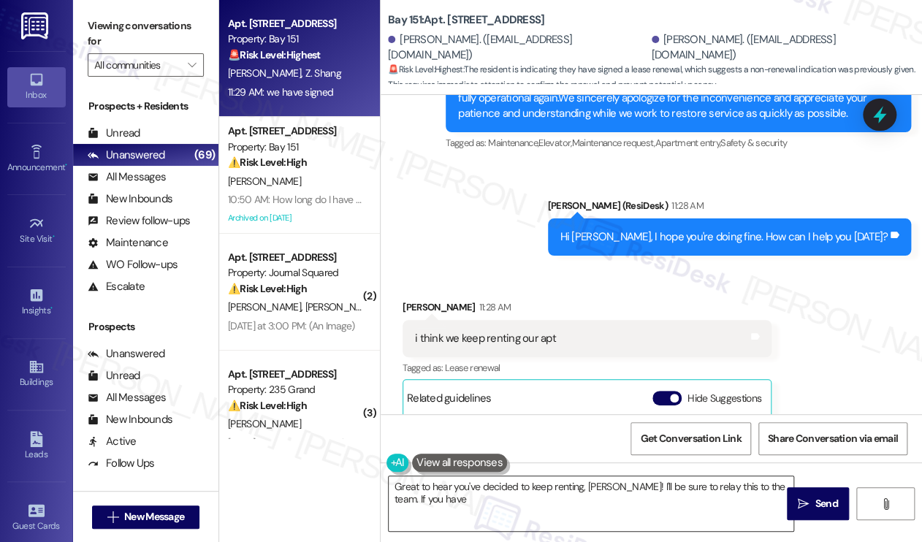
click at [603, 495] on textarea "Great to hear you've decided to keep renting, Ningzhi! I'll be sure to relay th…" at bounding box center [591, 503] width 405 height 55
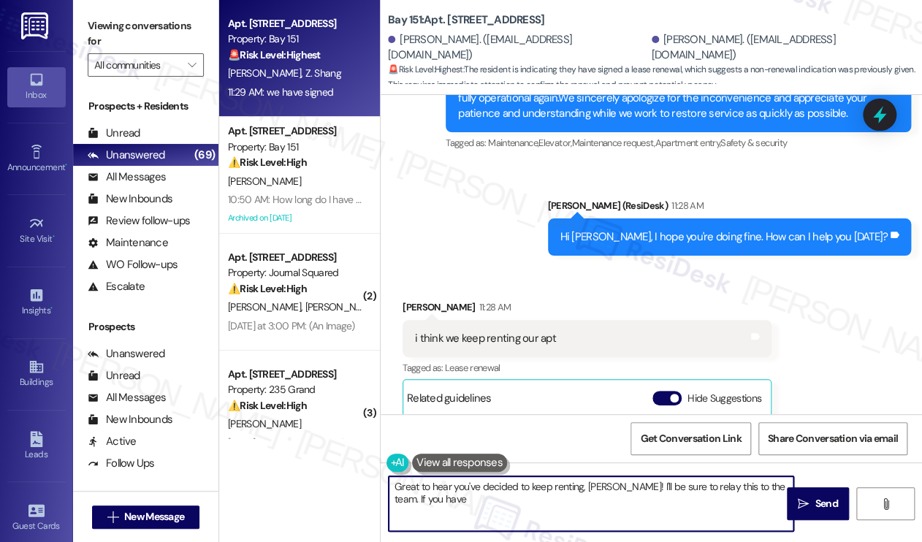
click at [605, 487] on textarea "Great to hear you've decided to keep renting, Ningzhi! I'll be sure to relay th…" at bounding box center [591, 503] width 405 height 55
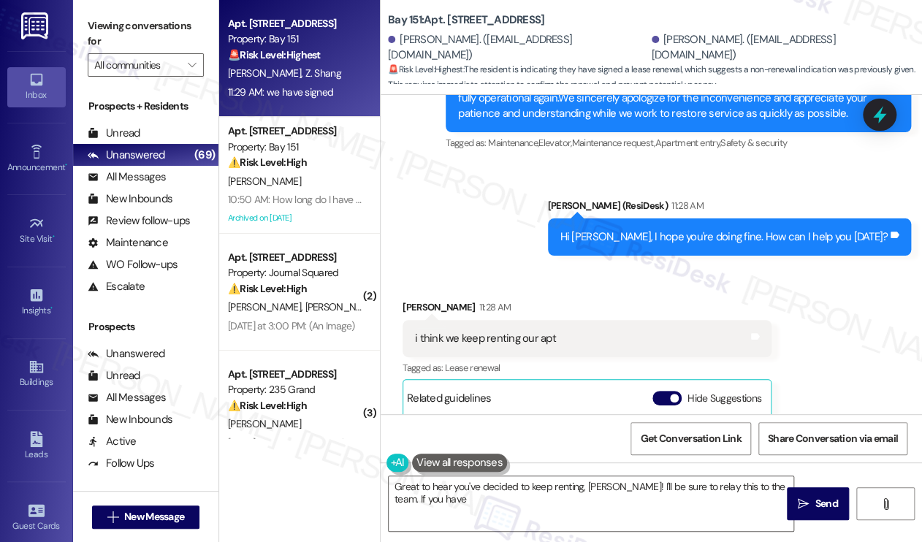
drag, startPoint x: 817, startPoint y: 31, endPoint x: 808, endPoint y: 31, distance: 8.8
click at [817, 31] on div "Bay 151: Apt. 3129, 225 Chosin Few Way Ningzhi Jiang. (jnzisbest@outlook.com) Z…" at bounding box center [655, 44] width 534 height 80
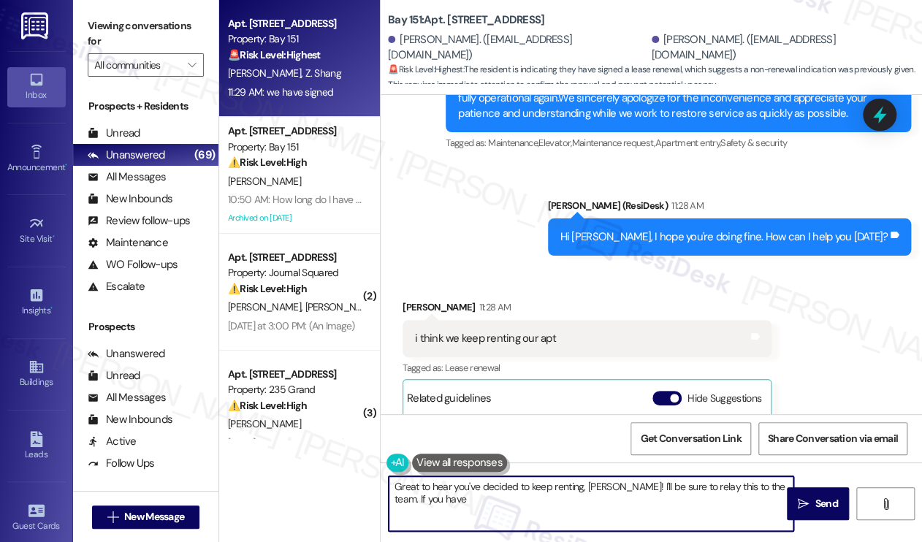
click at [563, 488] on textarea "Great to hear you've decided to keep renting, Ningzhi! I'll be sure to relay th…" at bounding box center [591, 503] width 405 height 55
click at [624, 503] on textarea "Great to hear you've decided to keep renting, Ningzhi! I'll be sure to relay th…" at bounding box center [591, 503] width 405 height 55
click at [565, 500] on textarea "Great to hear you've decided to keep renting, Ningzhi! I'll be sure to relay th…" at bounding box center [591, 503] width 405 height 55
type textarea "Great to hear you've decided to keep renting, Ningzhi! I'll be sure to relay th…"
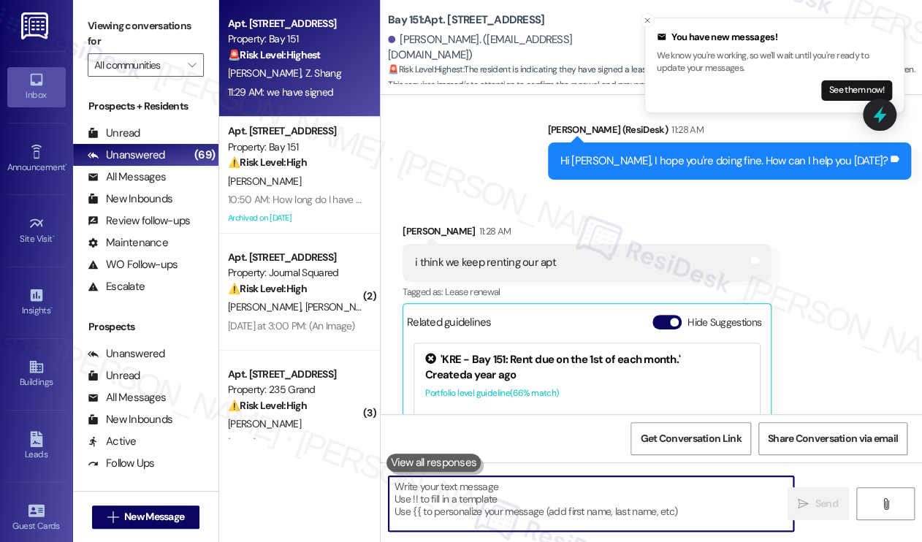
scroll to position [23354, 0]
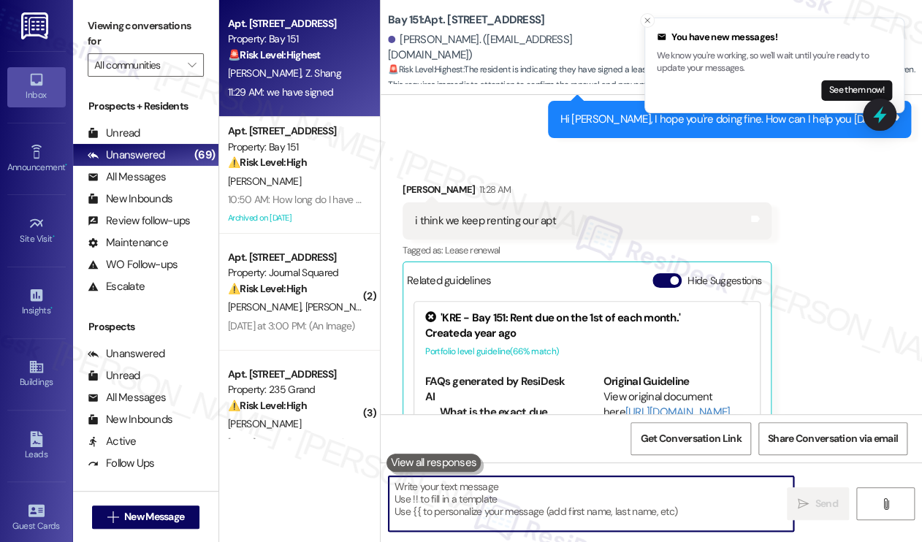
click at [555, 482] on textarea at bounding box center [591, 503] width 405 height 55
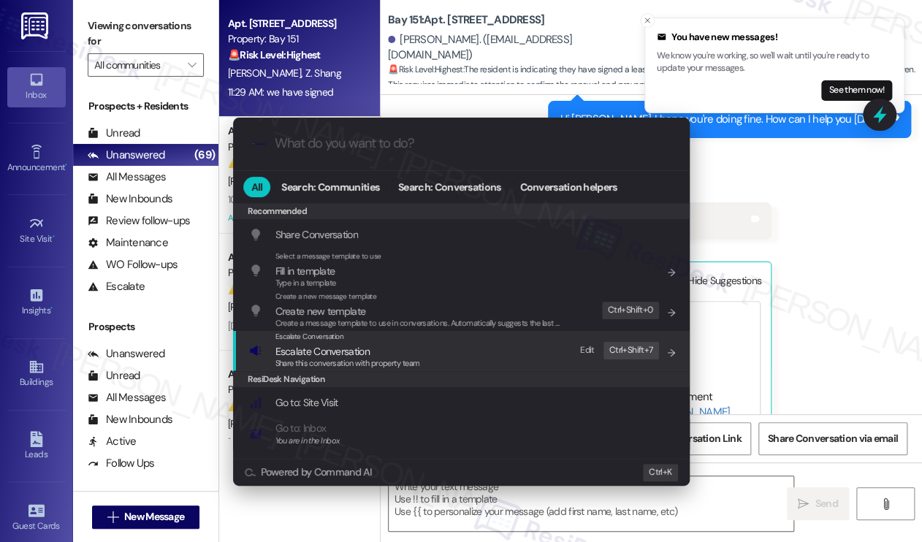
click at [402, 370] on div "Escalate Conversation Escalate Conversation Share this conversation with proper…" at bounding box center [461, 351] width 457 height 40
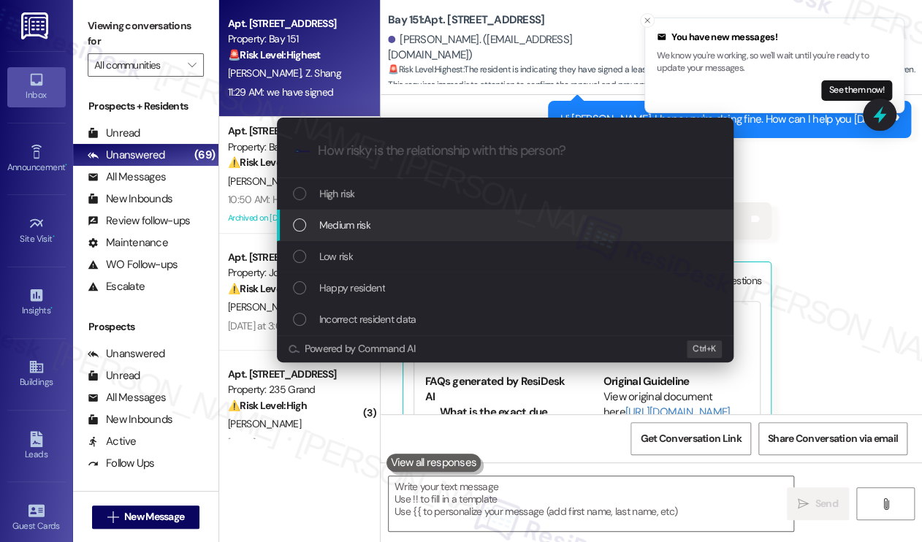
click at [351, 221] on span "Medium risk" at bounding box center [344, 225] width 51 height 16
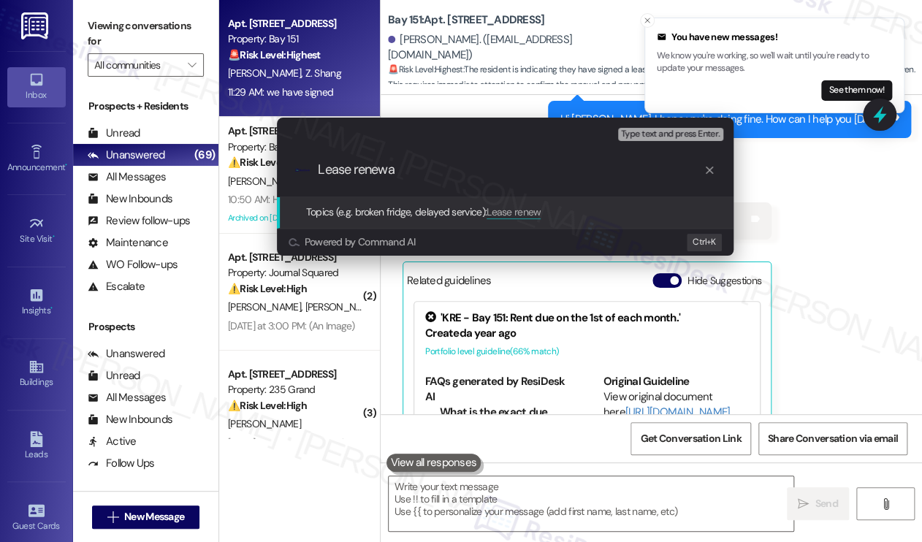
type input "Lease renewal"
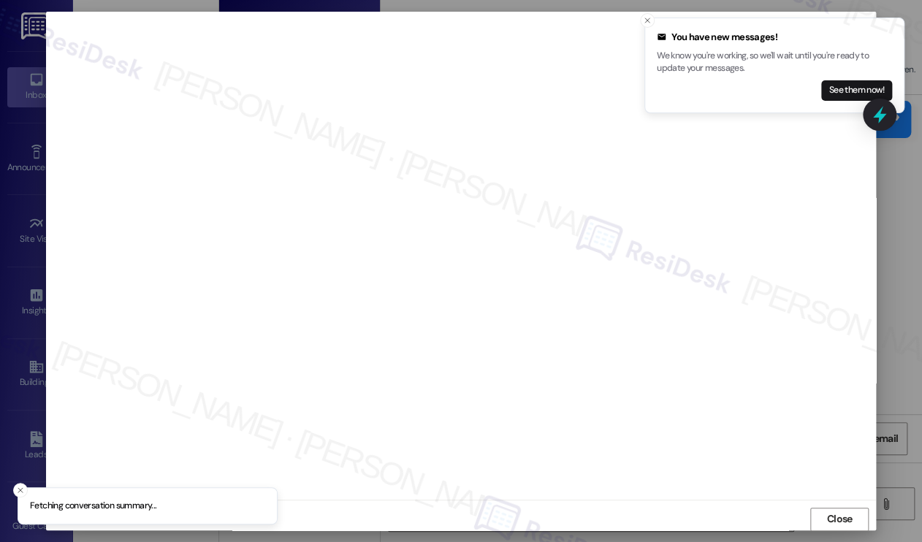
scroll to position [0, 0]
click at [644, 20] on icon "Close toast" at bounding box center [647, 20] width 9 height 9
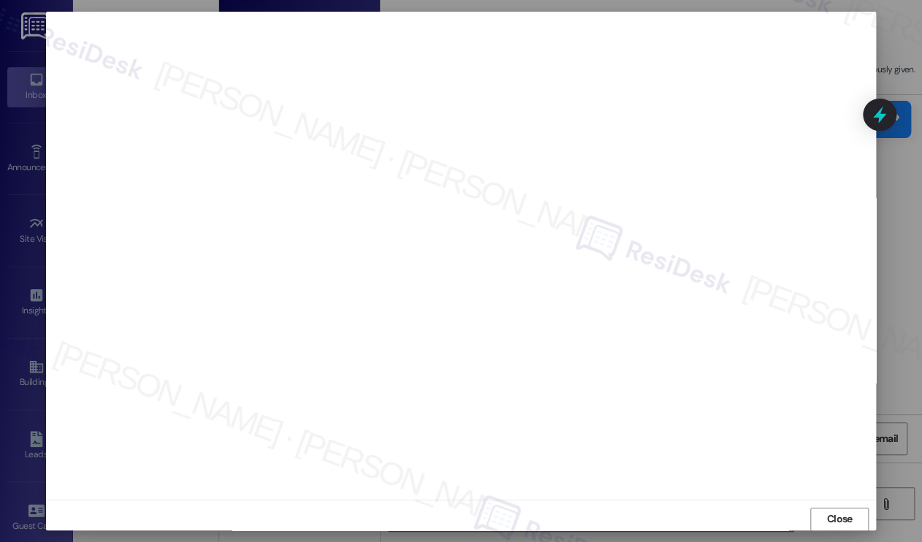
click at [824, 517] on span "Close" at bounding box center [839, 518] width 31 height 15
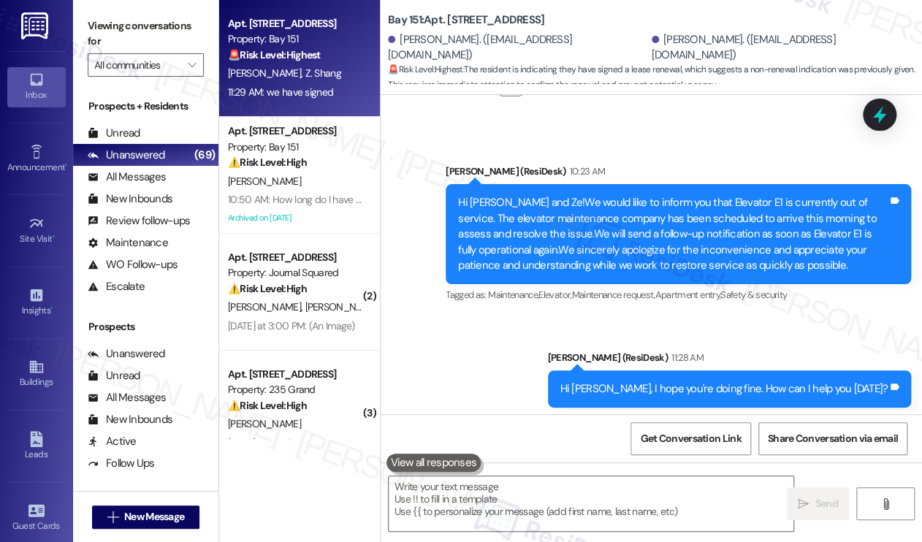
scroll to position [23062, 0]
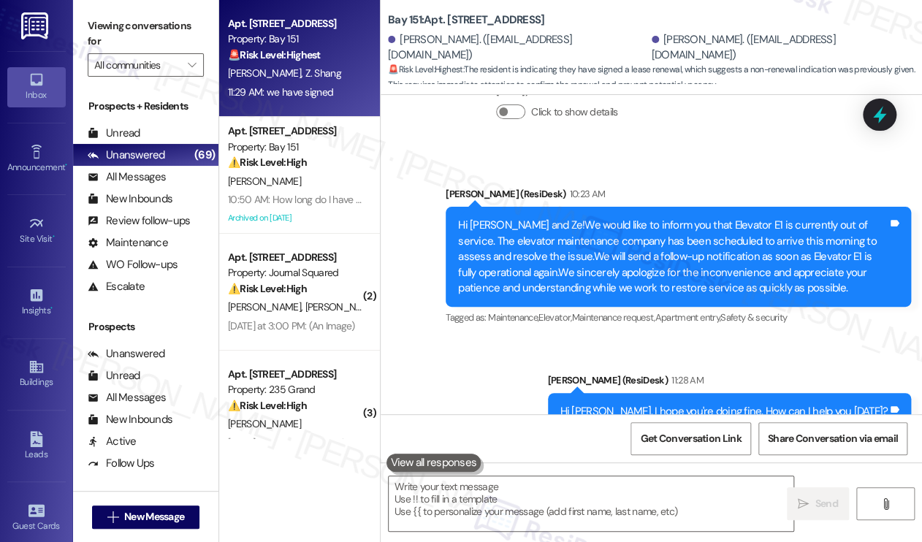
click at [447, 506] on div "i think we keep renting our apt" at bounding box center [485, 513] width 141 height 15
copy div "i think we keep renting our apt Tags and notes"
click at [445, 490] on textarea at bounding box center [591, 503] width 405 height 55
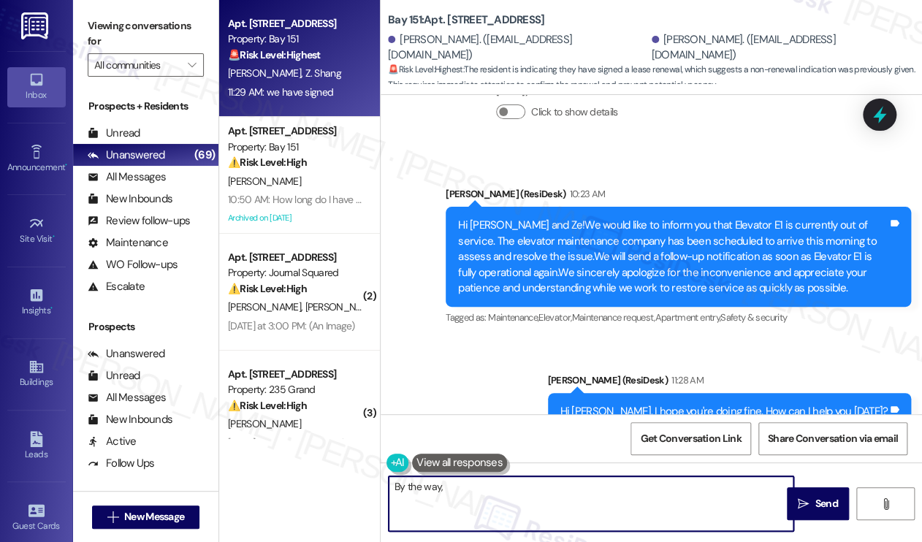
paste textarea "When you mention “we have signed,” do you mean you’ve already signed the lease …"
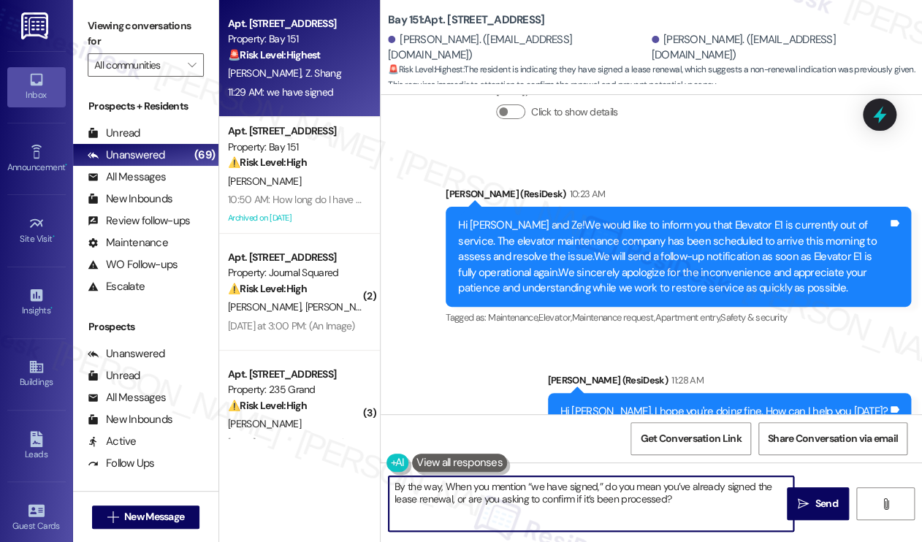
click at [446, 487] on textarea "By the way, When you mention “we have signed,” do you mean you’ve already signe…" at bounding box center [591, 503] width 405 height 55
click at [700, 500] on textarea "By the way, when you mention “we have signed,” do you mean you’ve already signe…" at bounding box center [591, 503] width 405 height 55
type textarea "By the way, when you mention “we have signed,” do you mean you’ve already signe…"
click at [793, 503] on button " Send" at bounding box center [818, 503] width 62 height 33
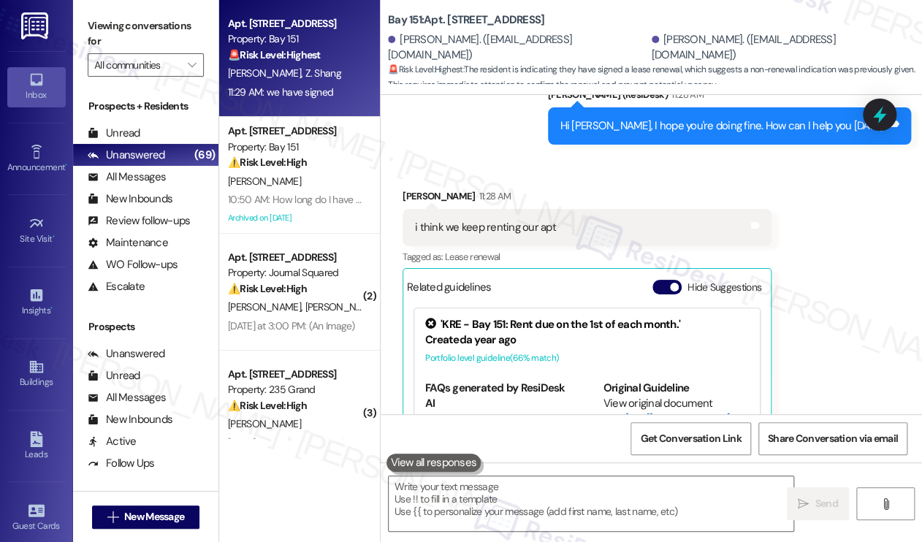
scroll to position [23472, 0]
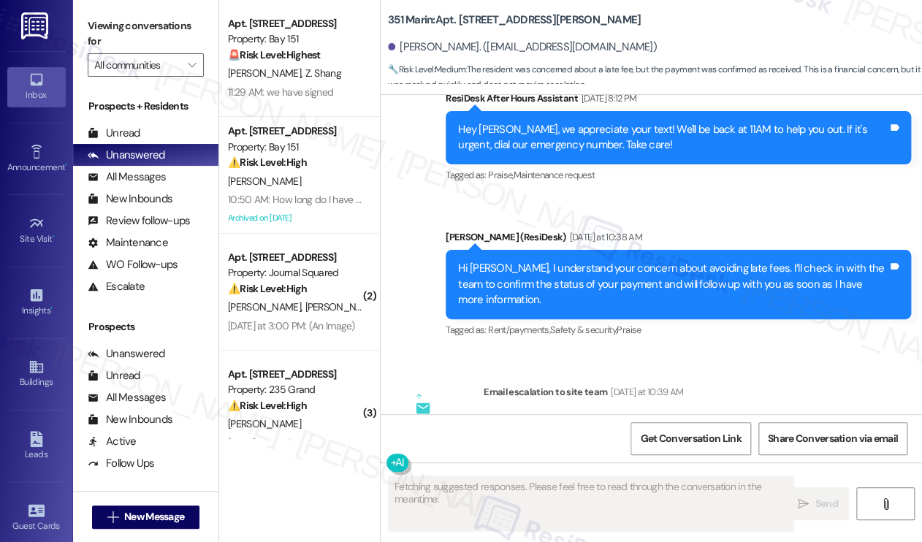
scroll to position [3560, 0]
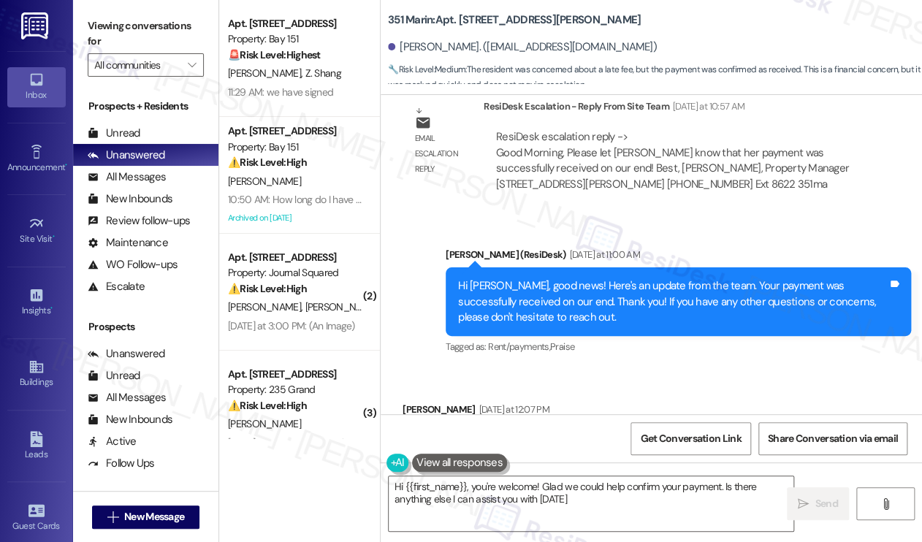
type textarea "Hi {{first_name}}, you're welcome! Glad we could help confirm your payment. Is …"
click at [622, 278] on div "Hi [PERSON_NAME], good news! Here's an update from the team. Your payment was s…" at bounding box center [673, 301] width 430 height 47
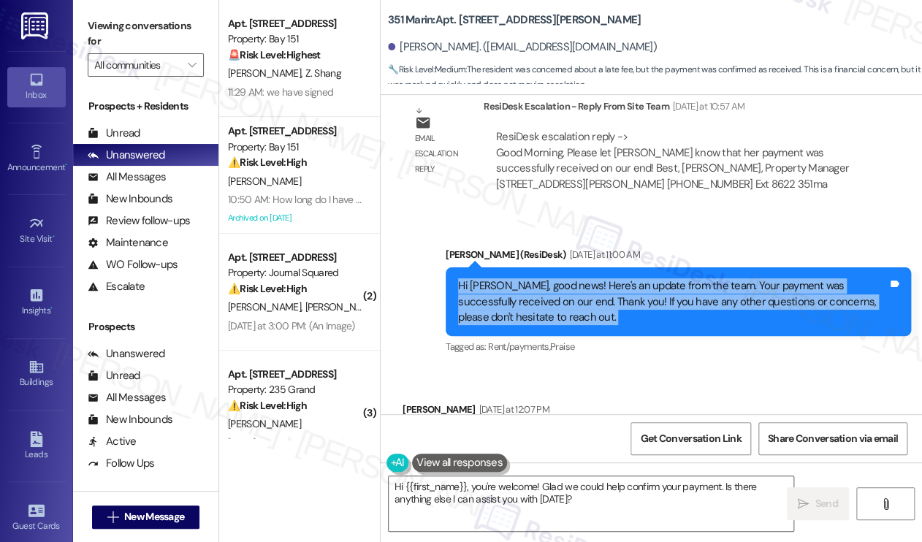
click at [622, 278] on div "Hi [PERSON_NAME], good news! Here's an update from the team. Your payment was s…" at bounding box center [673, 301] width 430 height 47
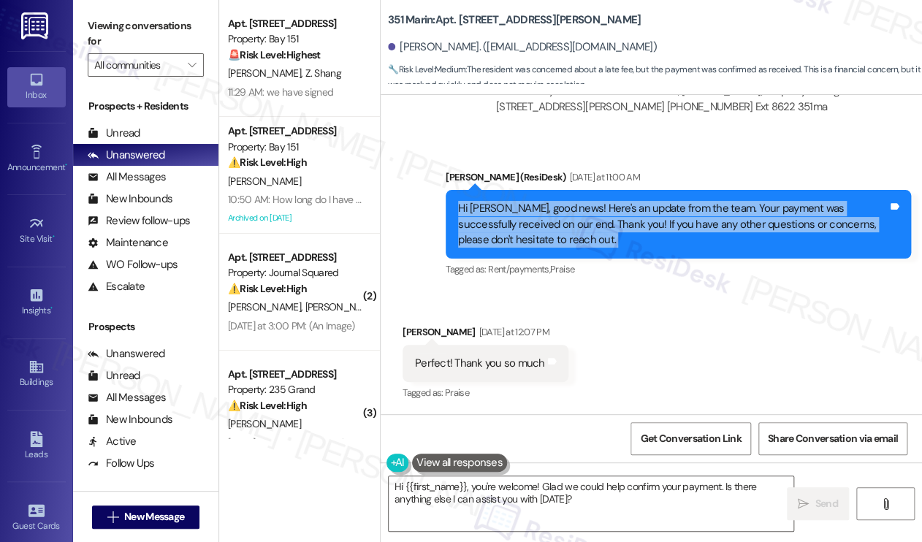
scroll to position [3683, 0]
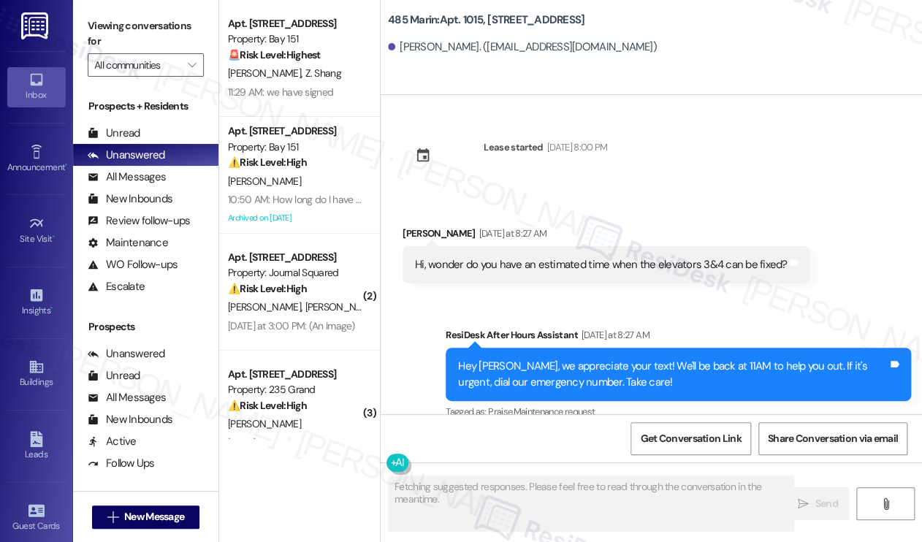
click at [611, 267] on div "Hi, wonder do you have an estimated time when the elevators 3&4 can be fixed?" at bounding box center [601, 264] width 372 height 15
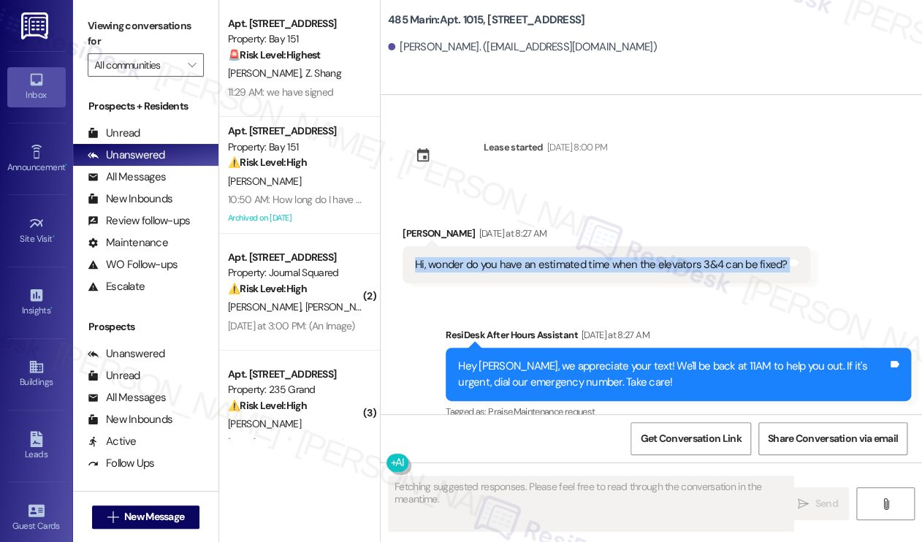
click at [611, 267] on div "Hi, wonder do you have an estimated time when the elevators 3&4 can be fixed?" at bounding box center [601, 264] width 372 height 15
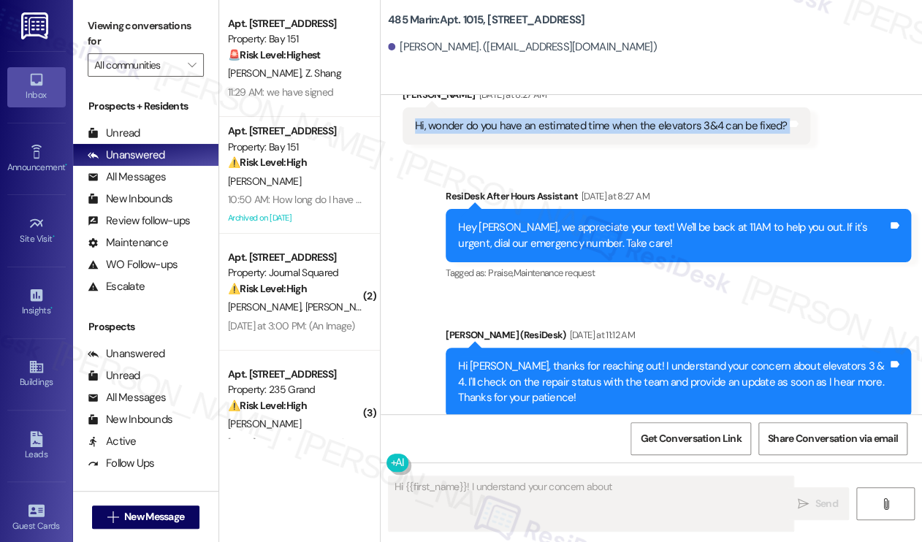
scroll to position [175, 0]
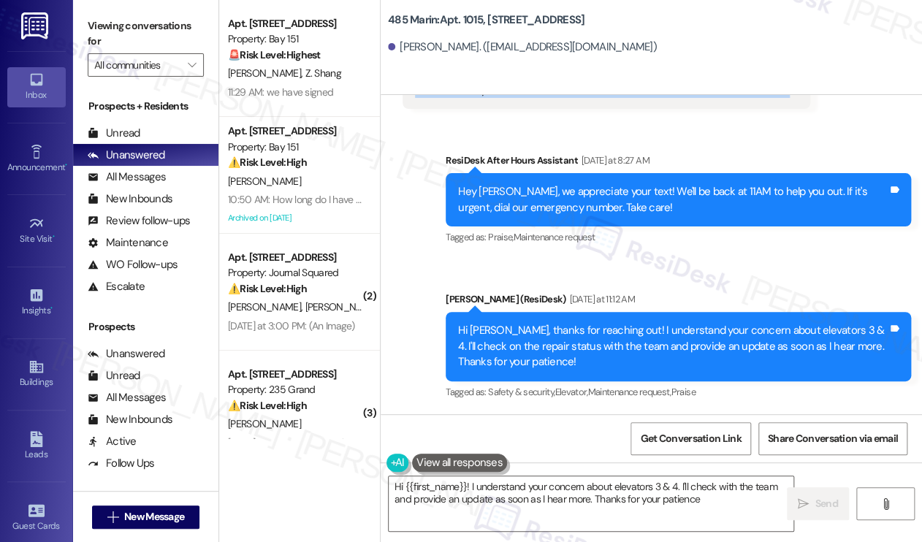
type textarea "Hi {{first_name}}! I understand your concern about elevators 3 & 4. I'll check …"
click at [609, 347] on div "Hi [PERSON_NAME], thanks for reaching out! I understand your concern about elev…" at bounding box center [673, 346] width 430 height 47
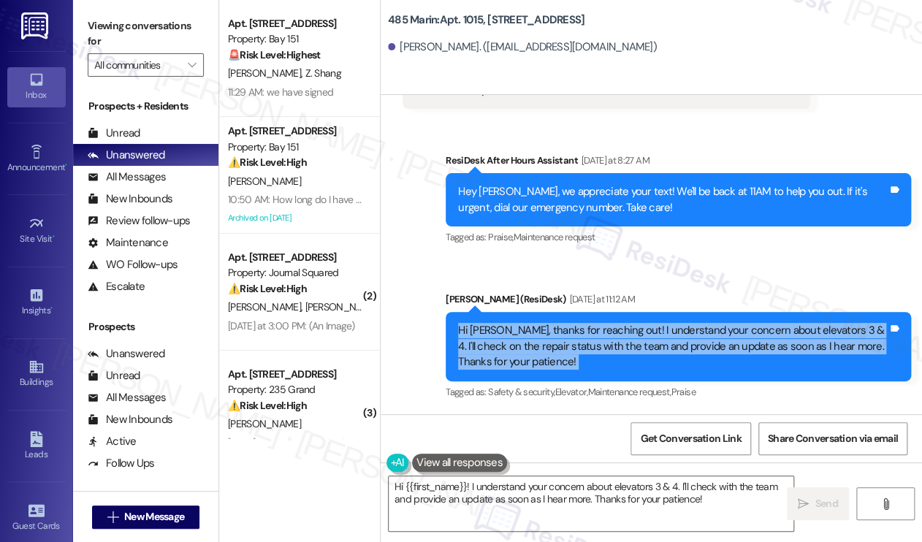
click at [609, 347] on div "Hi [PERSON_NAME], thanks for reaching out! I understand your concern about elev…" at bounding box center [673, 346] width 430 height 47
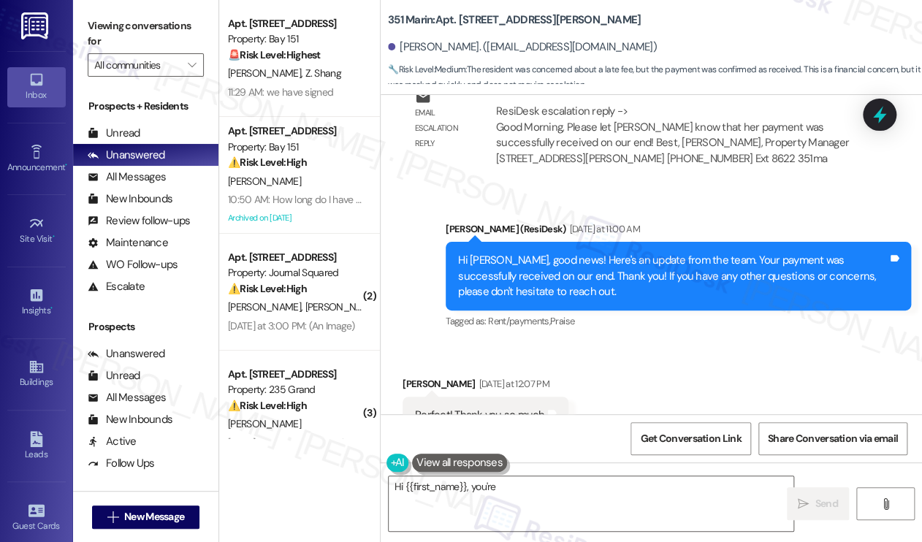
scroll to position [3464, 0]
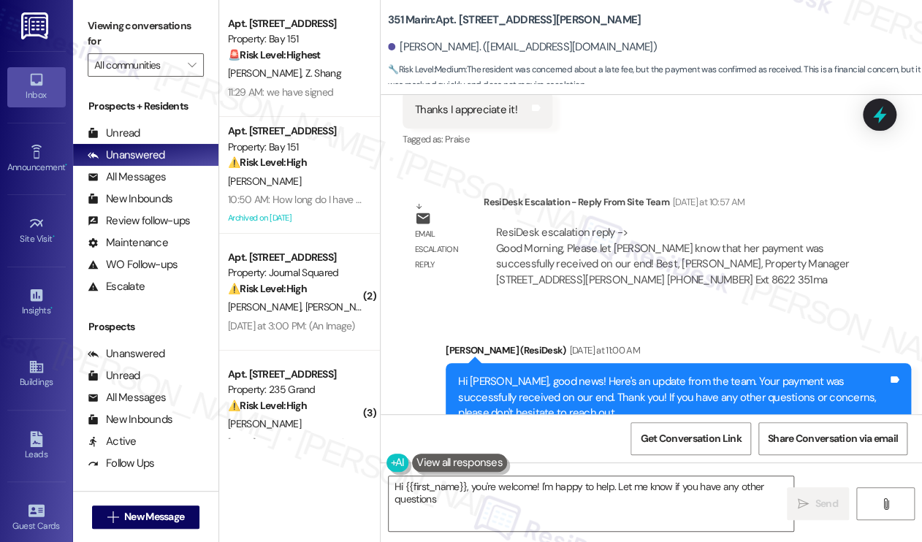
type textarea "Hi {{first_name}}, you're welcome! I'm happy to help. Let me know if you have a…"
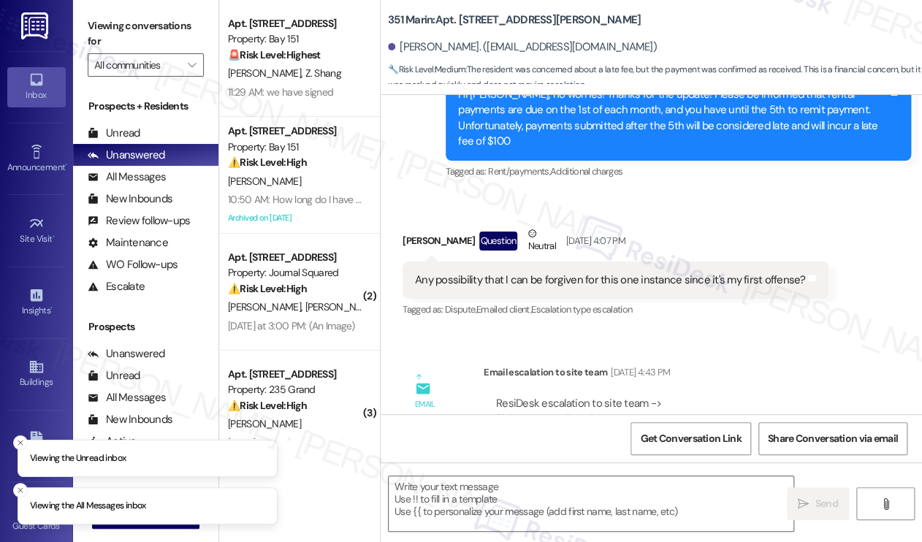
type textarea "Fetching suggested responses. Please feel free to read through the conversation…"
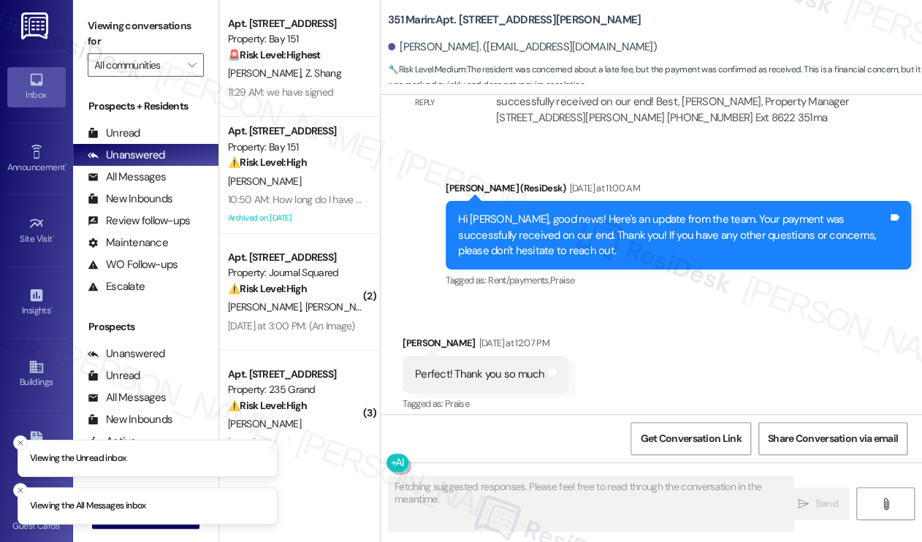
scroll to position [3683, 0]
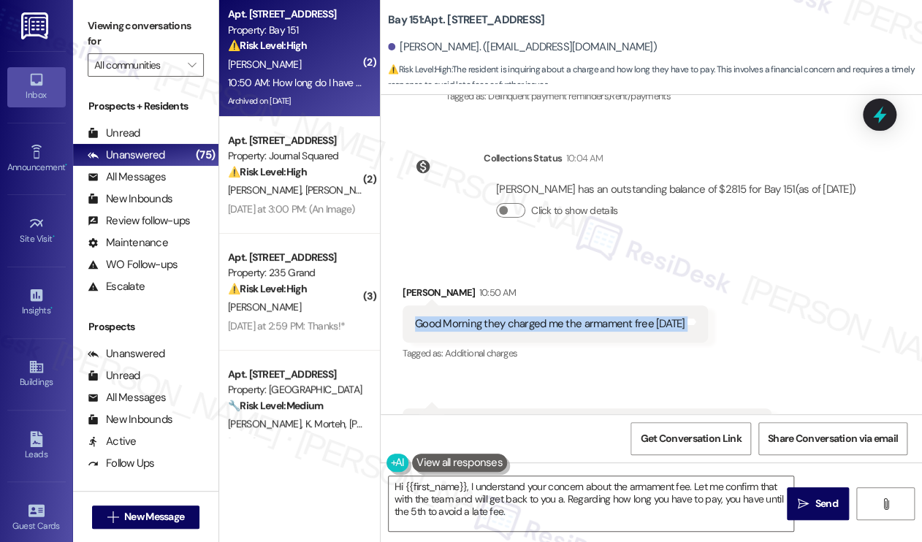
scroll to position [44853, 0]
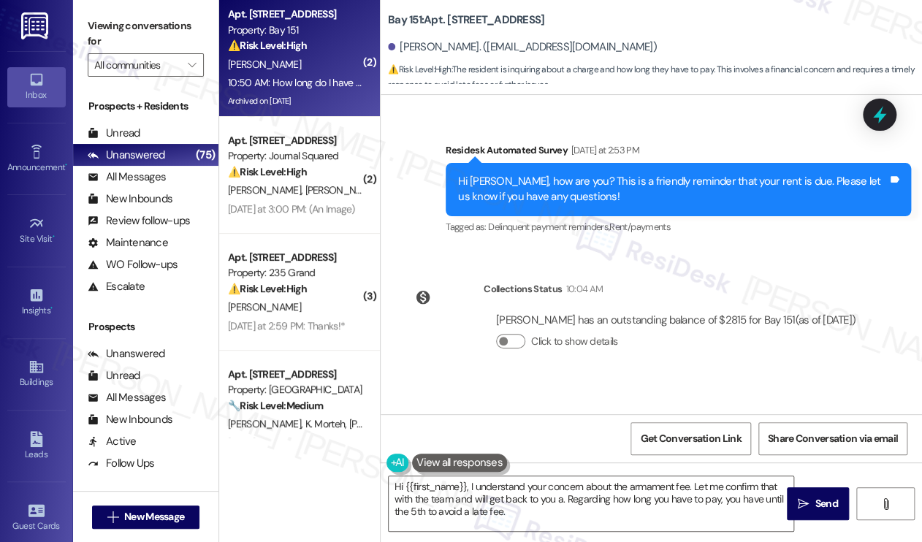
click at [556, 447] on div "Good Morning they charged me the armament free [DATE]" at bounding box center [550, 454] width 270 height 15
click at [490, 447] on div "Good Morning they charged me the armament free [DATE]" at bounding box center [550, 454] width 270 height 15
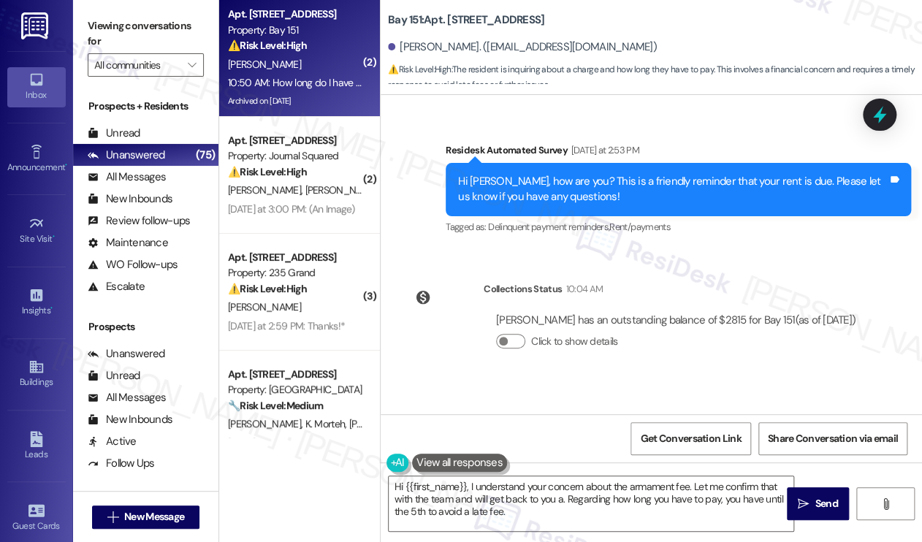
click at [490, 447] on div "Good Morning they charged me the armament free [DATE]" at bounding box center [550, 454] width 270 height 15
click at [617, 447] on div "Good Morning they charged me the armament free [DATE]" at bounding box center [550, 454] width 270 height 15
click at [580, 511] on textarea "Hi {{first_name}}, I understand your concern about the armament fee. Let me con…" at bounding box center [591, 503] width 405 height 55
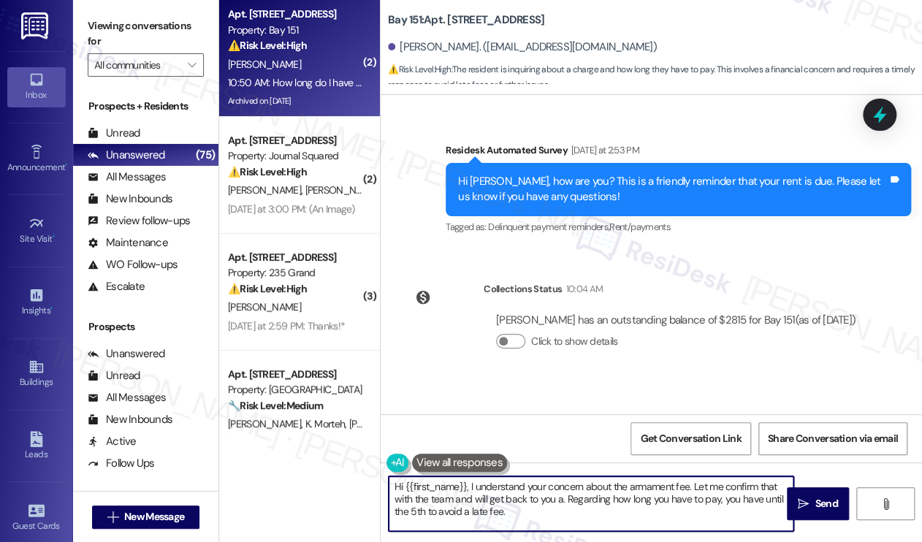
click at [580, 511] on textarea "Hi {{first_name}}, I understand your concern about the armament fee. Let me con…" at bounding box center [591, 503] width 405 height 55
click at [579, 511] on textarea "Hi {{first_name}}, I understand your concern about the armament fee. Let me con…" at bounding box center [591, 503] width 405 height 55
drag, startPoint x: 561, startPoint y: 514, endPoint x: 473, endPoint y: 481, distance: 94.3
click at [473, 481] on textarea "Hi {{first_name}}, I understand your concern about the armament fee. Let me con…" at bounding box center [591, 503] width 405 height 55
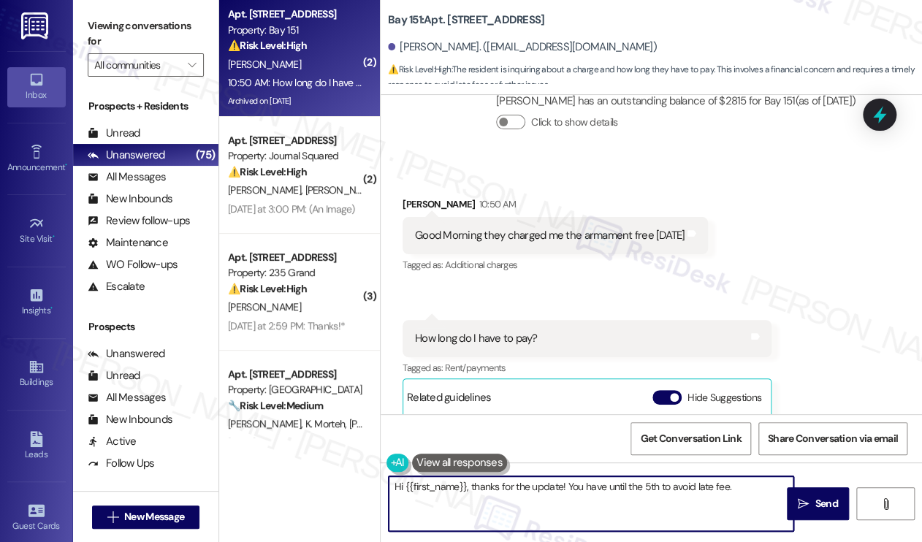
scroll to position [44926, 0]
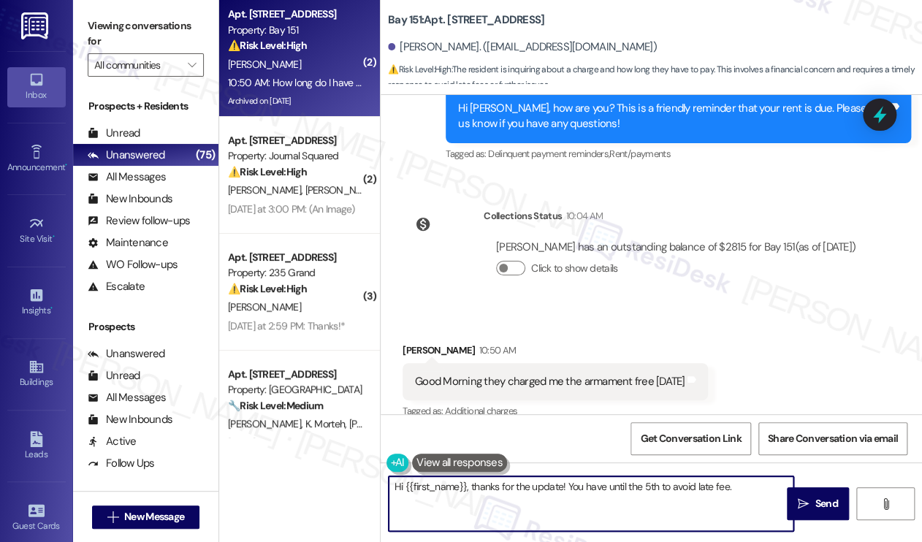
click at [566, 485] on textarea "Hi {{first_name}}, thanks for the update! You have until the 5th to avoid late …" at bounding box center [591, 503] width 405 height 55
click at [573, 495] on textarea "Hi {{first_name}}, thanks for the update! I understand you were charged with th…" at bounding box center [591, 503] width 405 height 55
click at [614, 497] on textarea "Hi {{first_name}}, thanks for the update! I understand you were charged with th…" at bounding box center [591, 503] width 405 height 55
click at [541, 503] on textarea "Hi {{first_name}}, thanks for the update! I understand you were charged with th…" at bounding box center [591, 503] width 405 height 55
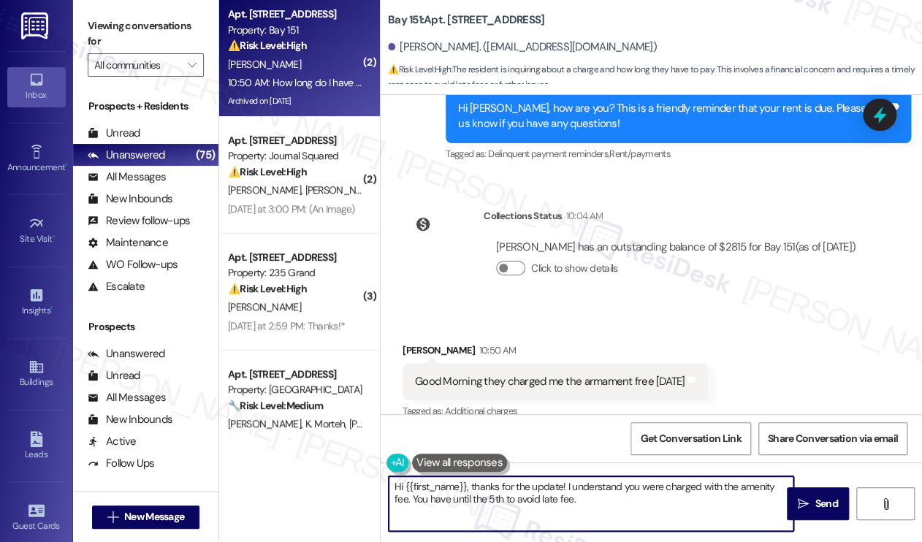
click at [541, 503] on textarea "Hi {{first_name}}, thanks for the update! I understand you were charged with th…" at bounding box center [591, 503] width 405 height 55
click at [596, 502] on textarea "Hi {{first_name}}, thanks for the update! I understand you were charged with th…" at bounding box center [591, 503] width 405 height 55
click at [536, 485] on textarea "Hi {{first_name}}, thanks for the update! I understand you were charged with th…" at bounding box center [591, 503] width 405 height 55
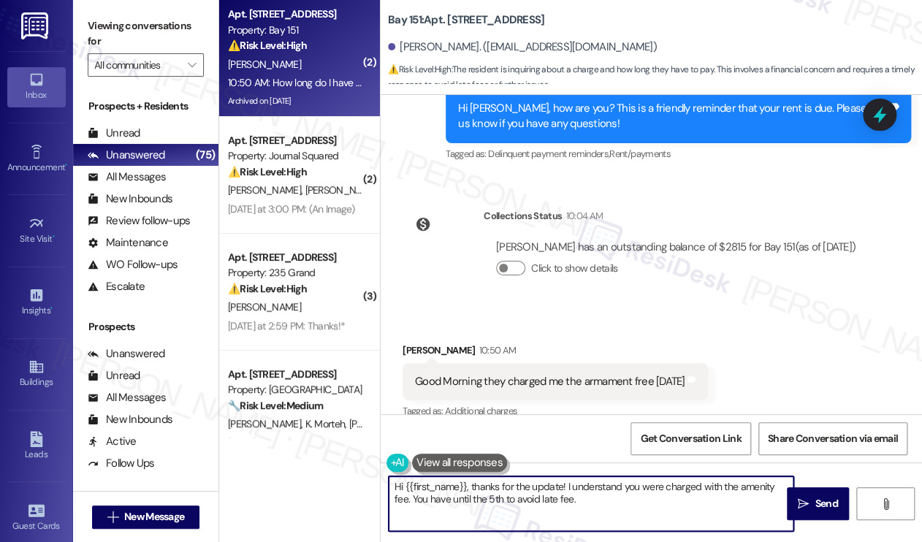
click at [527, 495] on textarea "Hi {{first_name}}, thanks for the update! I understand you were charged with th…" at bounding box center [591, 503] width 405 height 55
click at [644, 495] on textarea "Hi {{first_name}}, thanks for the update! I understand you were charged with th…" at bounding box center [591, 503] width 405 height 55
click at [570, 500] on textarea "Hi {{first_name}}, thanks for the update! I understand you were charged with th…" at bounding box center [591, 503] width 405 height 55
click at [564, 500] on textarea "Hi {{first_name}}, thanks for the update! I understand you were charged with th…" at bounding box center [591, 503] width 405 height 55
click at [544, 499] on textarea "Hi {{first_name}}, thanks for the update! I understand you were charged with th…" at bounding box center [591, 503] width 405 height 55
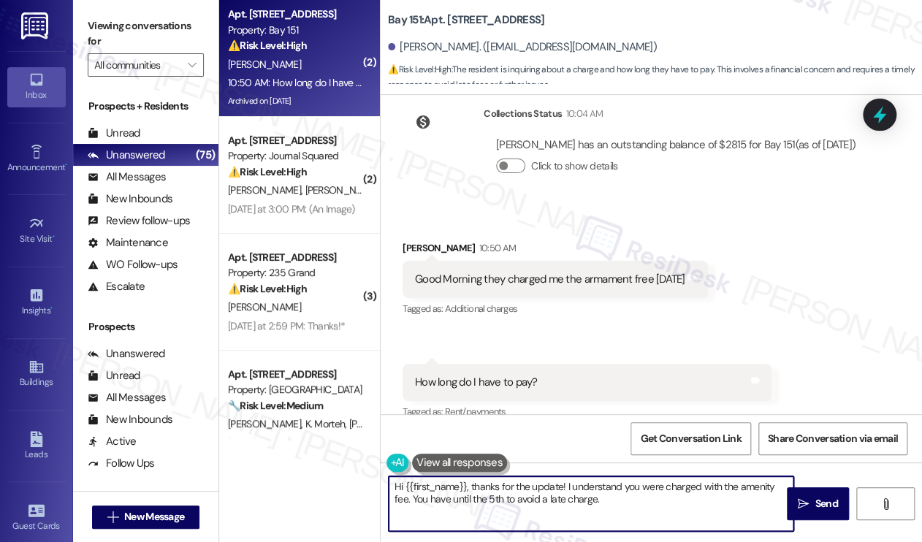
scroll to position [45072, 0]
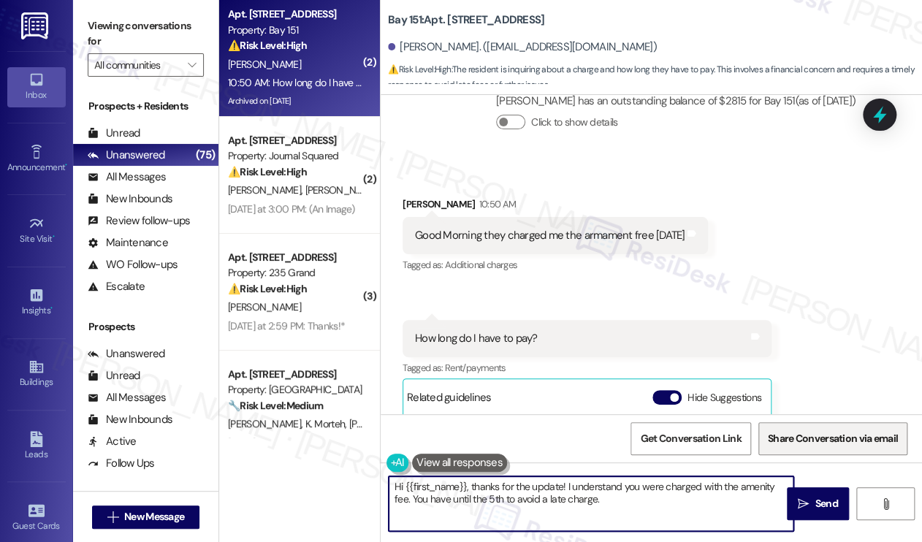
type textarea "Hi {{first_name}}, thanks for the update! I understand you were charged with th…"
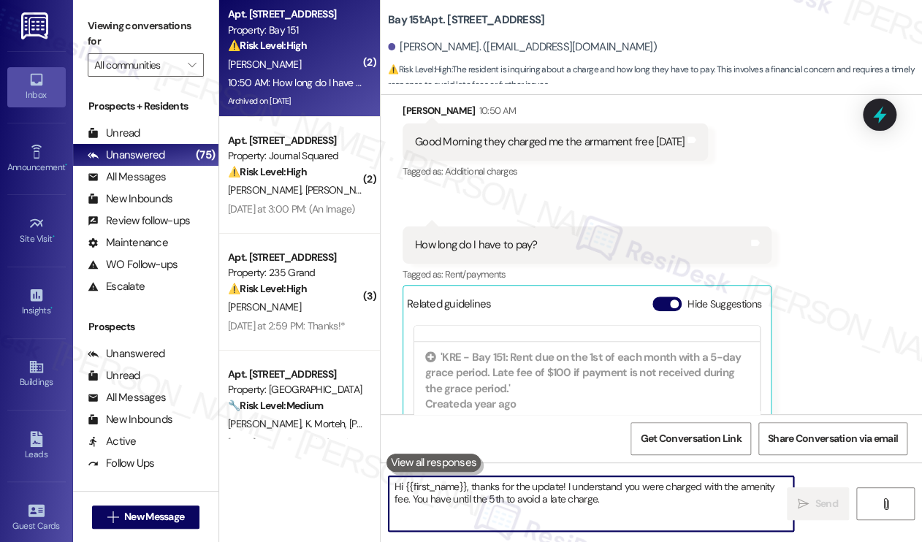
scroll to position [45190, 0]
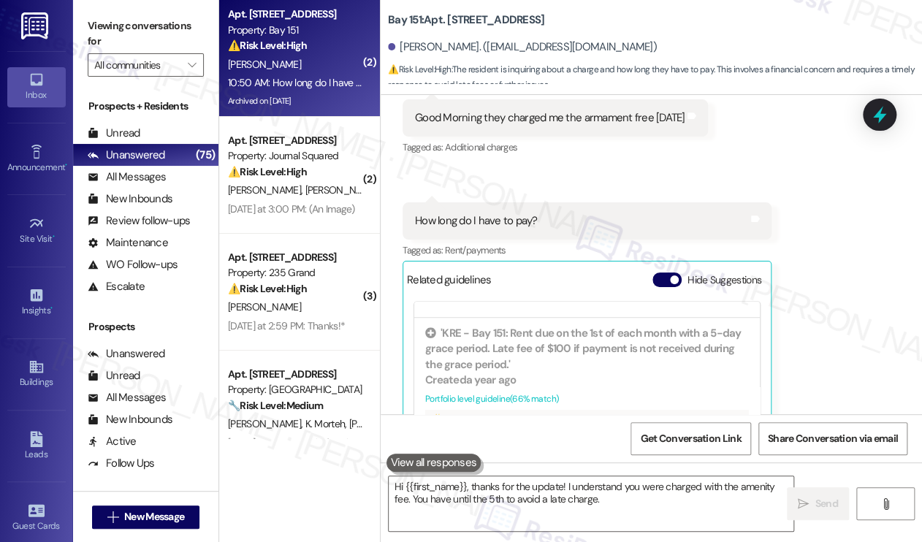
drag, startPoint x: 862, startPoint y: 216, endPoint x: 766, endPoint y: 209, distance: 96.7
click at [862, 216] on div "Received via SMS [PERSON_NAME] 10:50 AM Good Morning they charged me the armame…" at bounding box center [651, 286] width 541 height 481
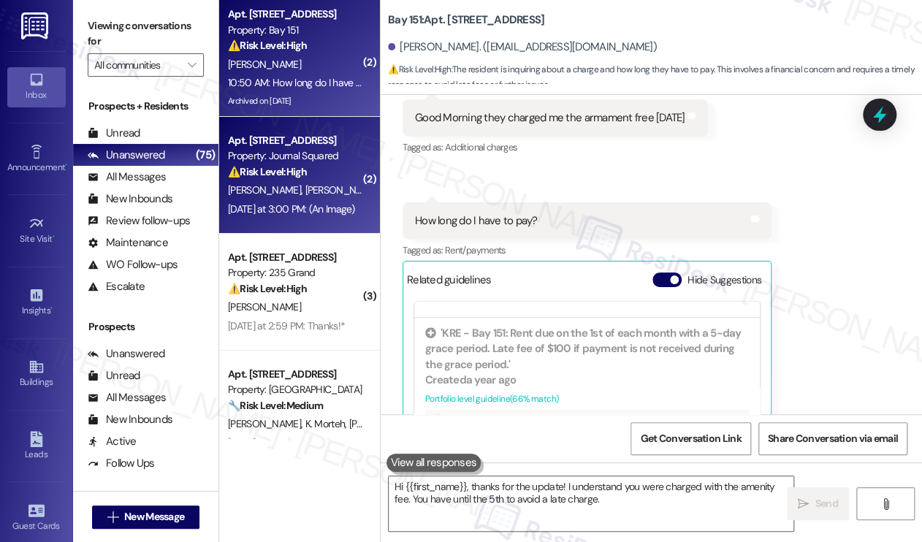
click at [305, 186] on span "[PERSON_NAME]" at bounding box center [341, 189] width 73 height 13
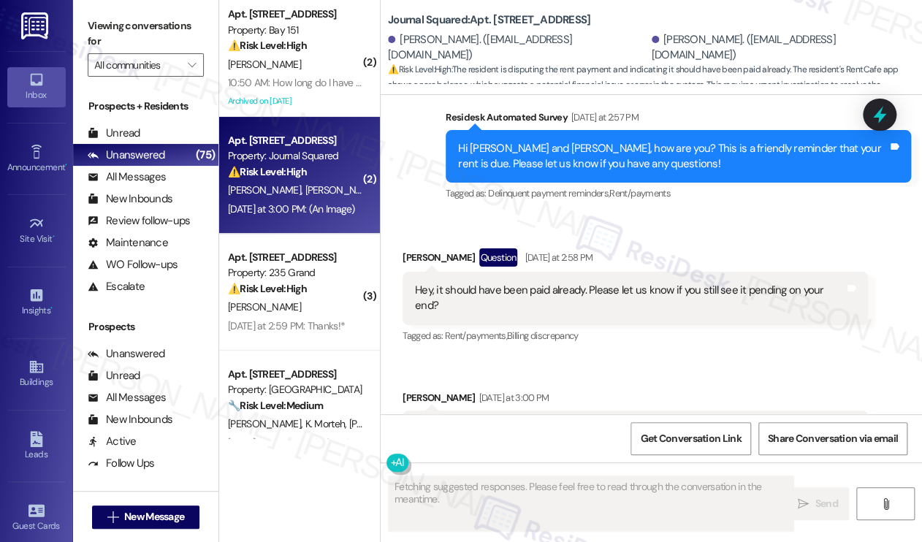
scroll to position [5559, 0]
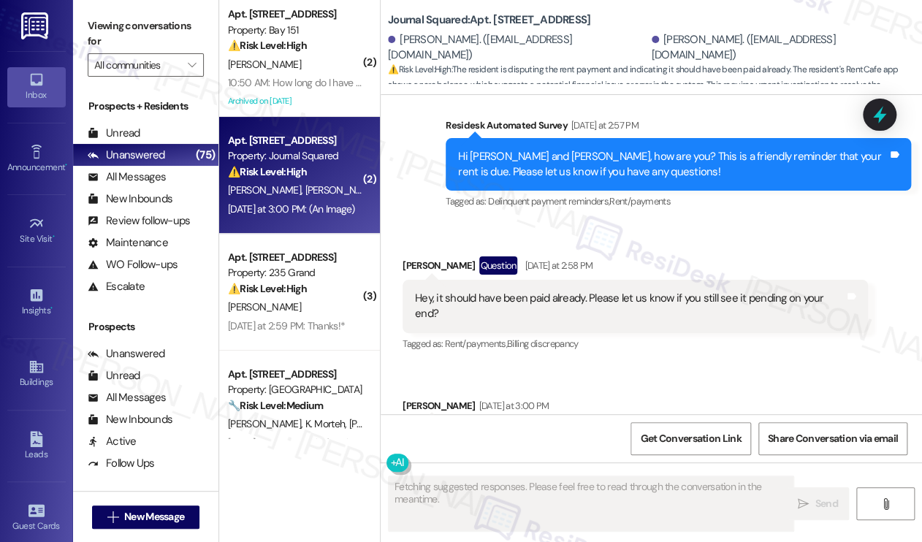
click at [563, 291] on div "Hey, it should have been paid already. Please let us know if you still see it p…" at bounding box center [630, 306] width 430 height 31
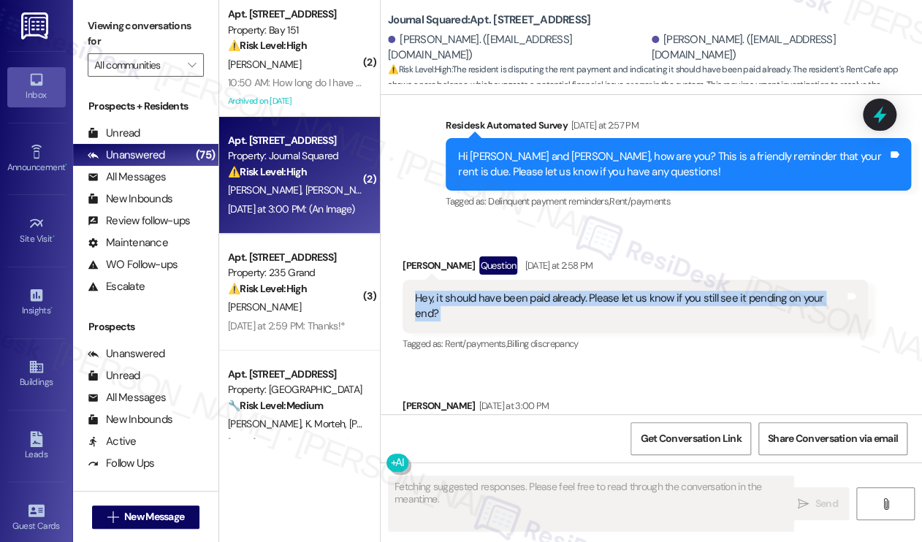
click at [563, 291] on div "Hey, it should have been paid already. Please let us know if you still see it p…" at bounding box center [630, 306] width 430 height 31
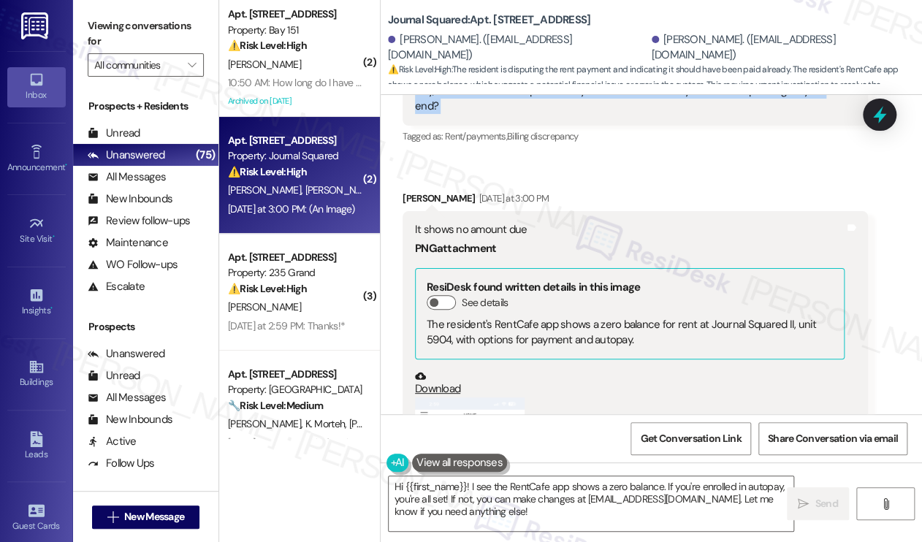
scroll to position [5704, 0]
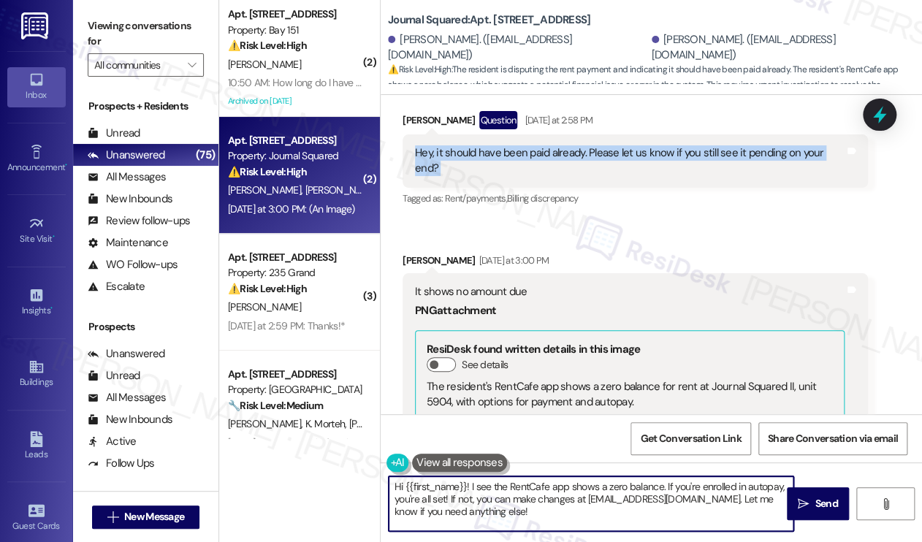
click at [550, 491] on textarea "Hi {{first_name}}! I see the RentCafe app shows a zero balance. If you're enrol…" at bounding box center [591, 503] width 405 height 55
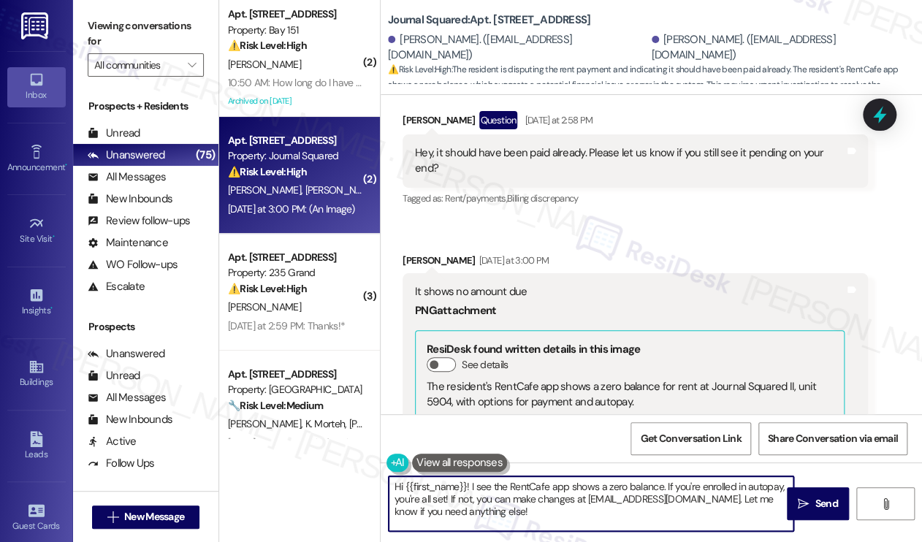
click at [551, 492] on textarea "Hi {{first_name}}! I see the RentCafe app shows a zero balance. If you're enrol…" at bounding box center [591, 503] width 405 height 55
click at [605, 505] on textarea "Hi {{first_name}}! I see the RentCafe app shows a zero balance. If you're enrol…" at bounding box center [591, 503] width 405 height 55
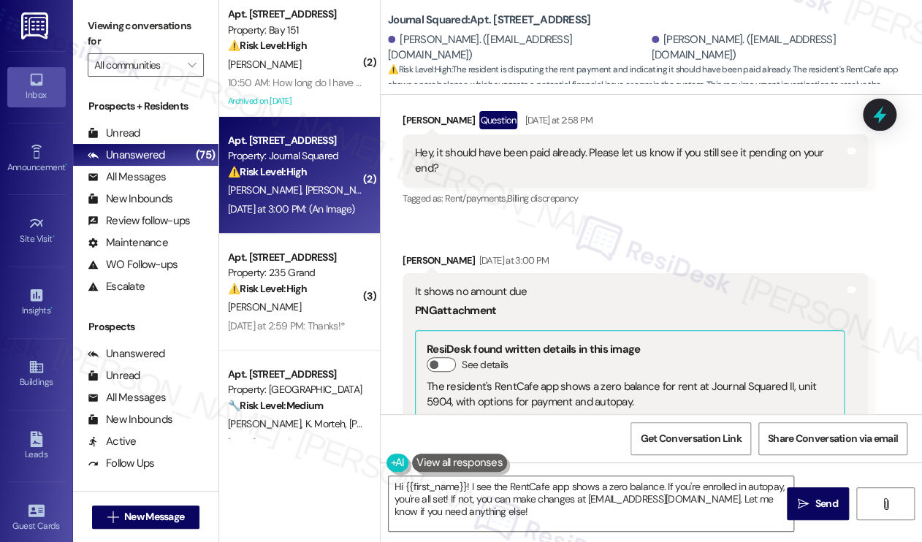
drag, startPoint x: 845, startPoint y: 20, endPoint x: 695, endPoint y: 11, distance: 150.0
click at [845, 20] on div "Journal Squared: Apt. 5904, [STREET_ADDRESS] [PERSON_NAME]. ([EMAIL_ADDRESS][DO…" at bounding box center [655, 44] width 534 height 80
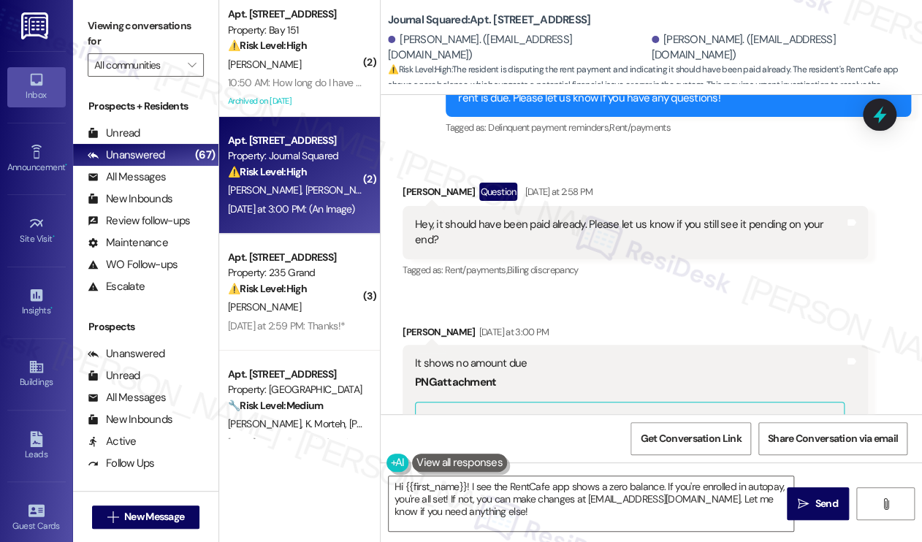
scroll to position [5558, 0]
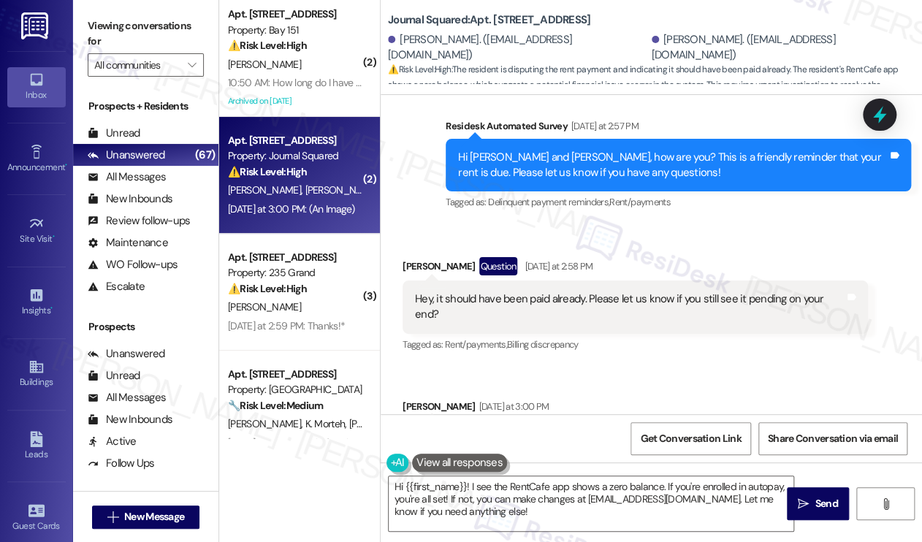
click at [422, 257] on div "[PERSON_NAME] Question [DATE] at 2:58 PM" at bounding box center [635, 268] width 465 height 23
copy div "[PERSON_NAME]"
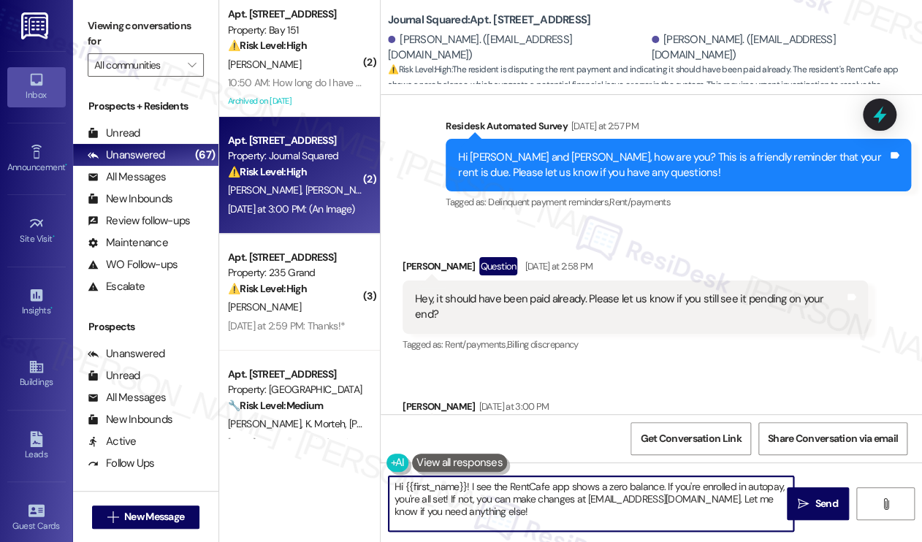
drag, startPoint x: 403, startPoint y: 487, endPoint x: 466, endPoint y: 479, distance: 63.4
click at [466, 479] on textarea "Hi {{first_name}}! I see the RentCafe app shows a zero balance. If you're enrol…" at bounding box center [591, 503] width 405 height 55
paste textarea "[PERSON_NAME]"
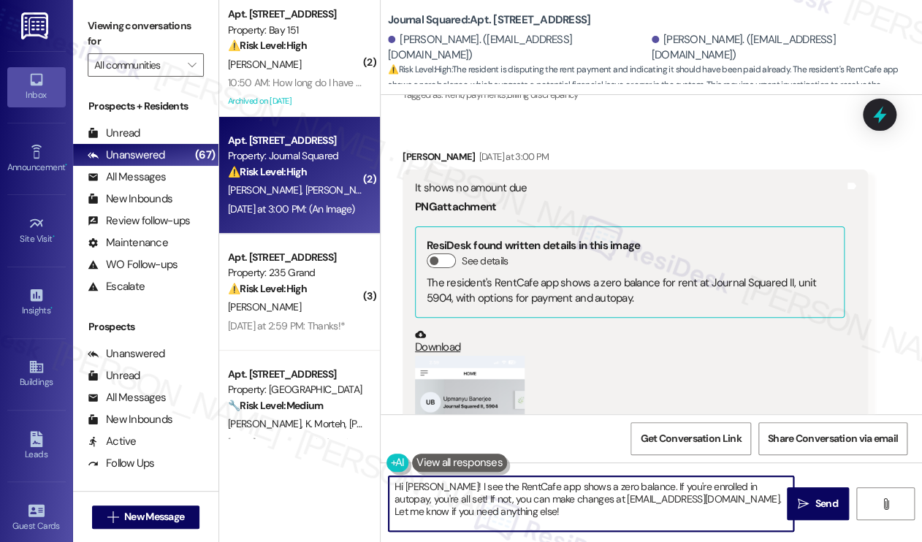
scroll to position [5923, 0]
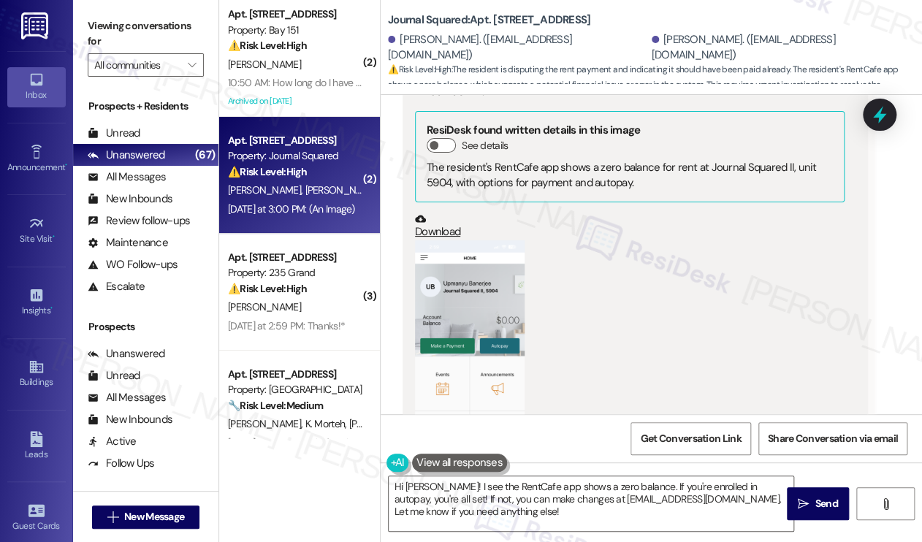
click at [484, 338] on button "Zoom image" at bounding box center [470, 358] width 110 height 237
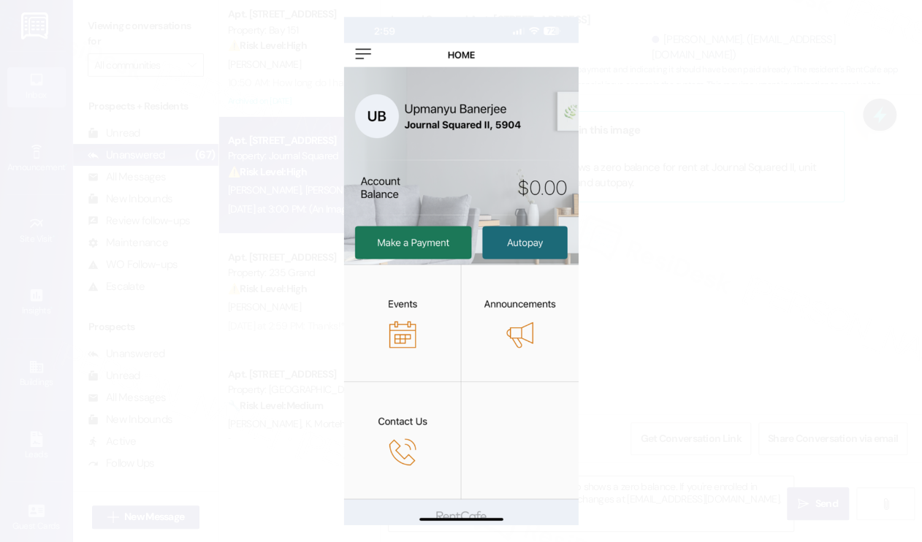
click at [692, 231] on button "Unzoom image" at bounding box center [461, 271] width 922 height 542
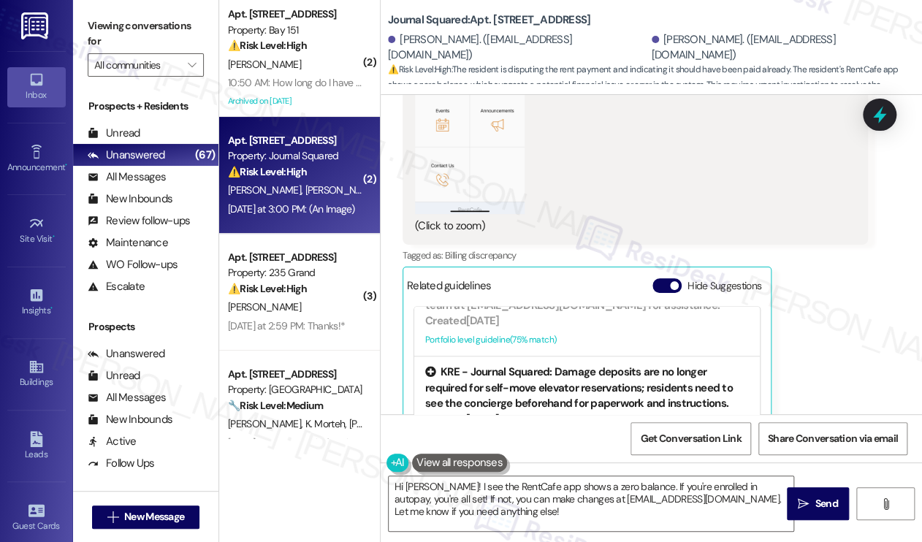
scroll to position [6288, 0]
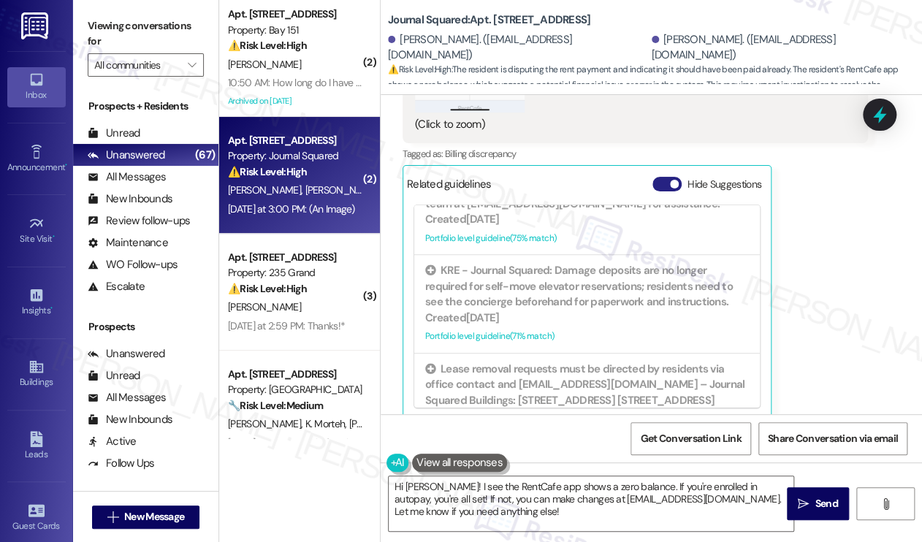
click at [664, 177] on button "Hide Suggestions" at bounding box center [666, 184] width 29 height 15
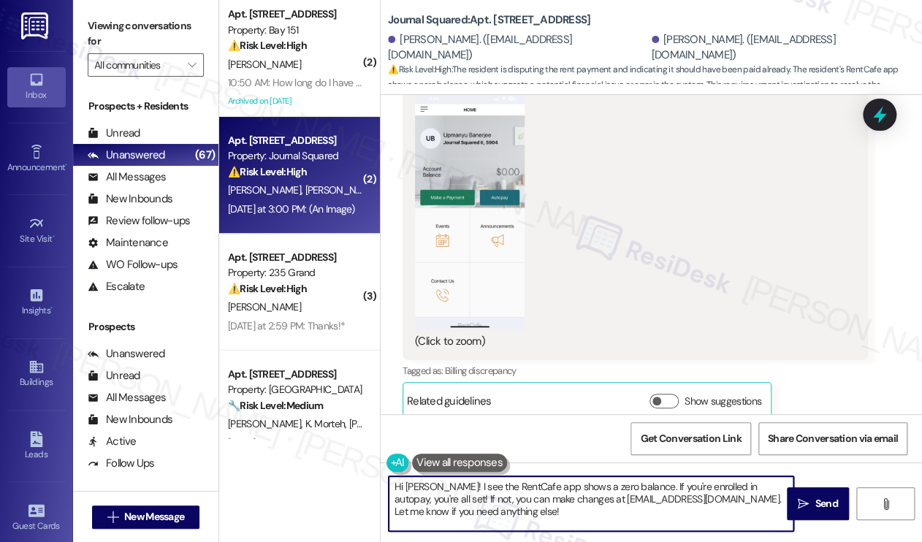
drag, startPoint x: 516, startPoint y: 517, endPoint x: 490, endPoint y: 506, distance: 27.8
click at [490, 506] on textarea "Hi [PERSON_NAME]! I see the RentCafe app shows a zero balance. If you're enroll…" at bounding box center [591, 503] width 405 height 55
click at [568, 514] on textarea "Hi [PERSON_NAME]! I see the RentCafe app shows a zero balance. If you're enroll…" at bounding box center [591, 503] width 405 height 55
drag, startPoint x: 422, startPoint y: 496, endPoint x: 719, endPoint y: 498, distance: 296.6
click at [719, 498] on textarea "Hi [PERSON_NAME]! I see the RentCafe app shows a zero balance. If you're enroll…" at bounding box center [591, 503] width 405 height 55
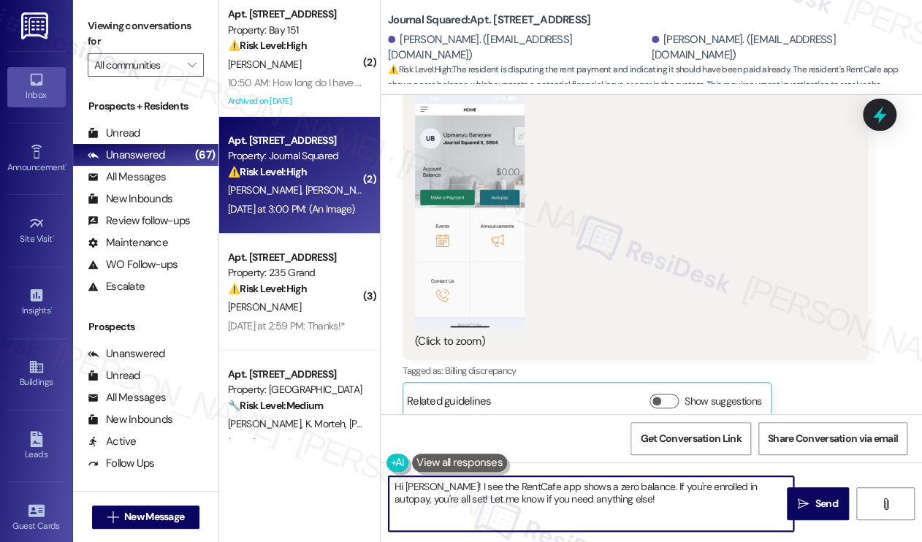
click at [663, 513] on textarea "Hi [PERSON_NAME]! I see the RentCafe app shows a zero balance. If you're enroll…" at bounding box center [591, 503] width 405 height 55
click at [452, 487] on textarea "Hi [PERSON_NAME]! I see the RentCafe app shows a zero balance. If you're enroll…" at bounding box center [591, 503] width 405 height 55
click at [451, 484] on textarea "Hi [PERSON_NAME]! I see the RentCafe app shows a zero balance. If you're enroll…" at bounding box center [591, 503] width 405 height 55
click at [638, 487] on textarea "Hi [PERSON_NAME]! I see the RentCafe app shows a zero balance. If you're enroll…" at bounding box center [591, 503] width 405 height 55
drag, startPoint x: 473, startPoint y: 500, endPoint x: 753, endPoint y: 480, distance: 279.8
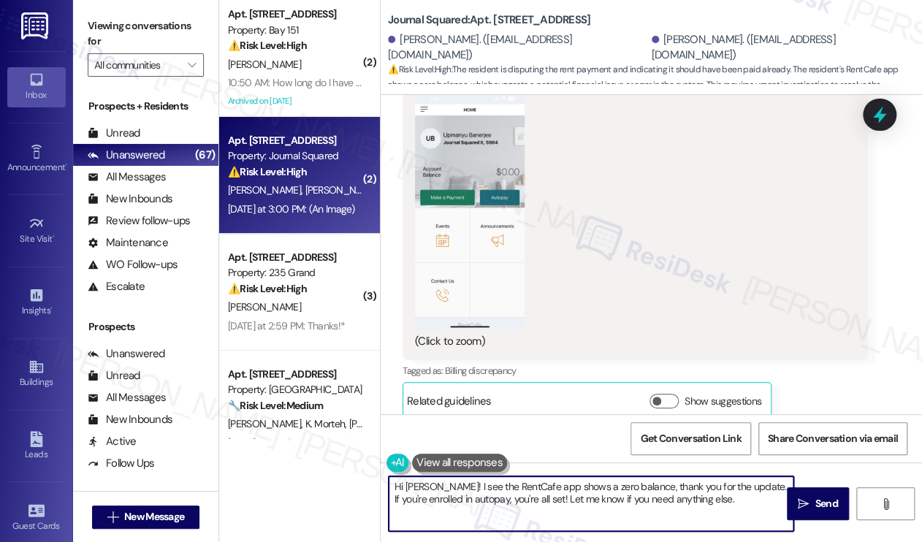
click at [753, 480] on textarea "Hi [PERSON_NAME]! I see the RentCafe app shows a zero balance, thank you for th…" at bounding box center [591, 503] width 405 height 55
click at [653, 505] on textarea "Hi [PERSON_NAME]! I see the RentCafe app shows a zero balance, thank you for th…" at bounding box center [591, 503] width 405 height 55
click at [707, 502] on textarea "Hi [PERSON_NAME]! I see the RentCafe app shows a zero balance, thank you for th…" at bounding box center [591, 503] width 405 height 55
click at [676, 495] on textarea "Hi [PERSON_NAME]! I see the RentCafe app shows a zero balance, thank you for th…" at bounding box center [591, 503] width 405 height 55
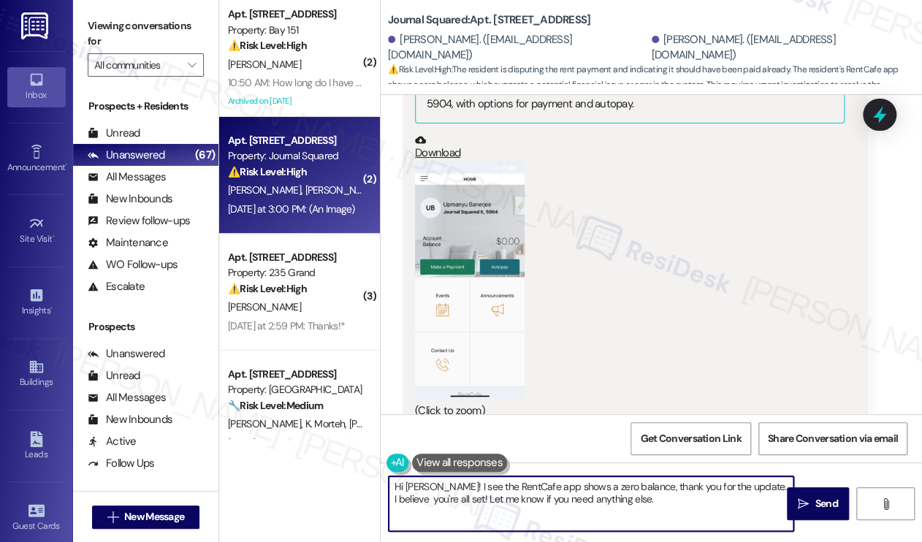
scroll to position [5925, 0]
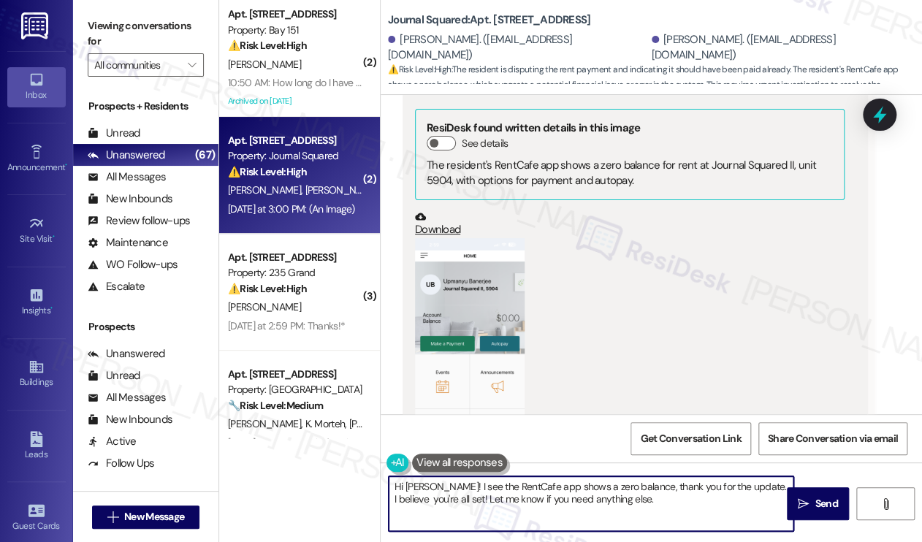
type textarea "Hi [PERSON_NAME]! I see the RentCafe app shows a zero balance, thank you for th…"
click at [495, 321] on button "Zoom image" at bounding box center [470, 356] width 110 height 237
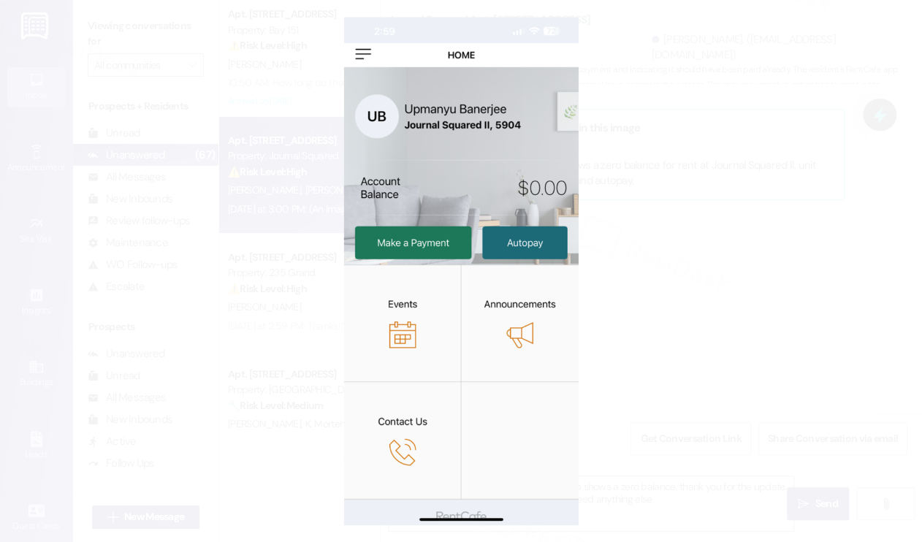
click at [744, 323] on button "Unzoom image" at bounding box center [461, 271] width 922 height 542
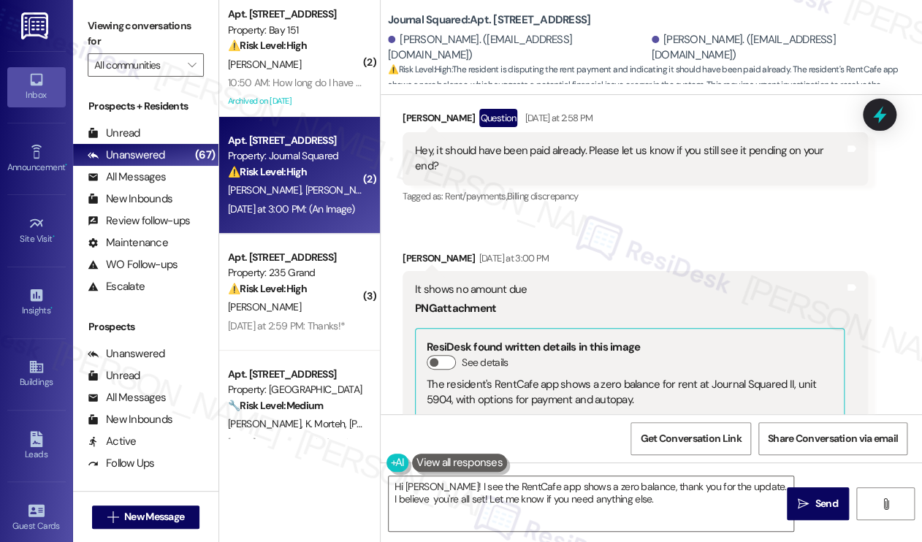
scroll to position [5560, 0]
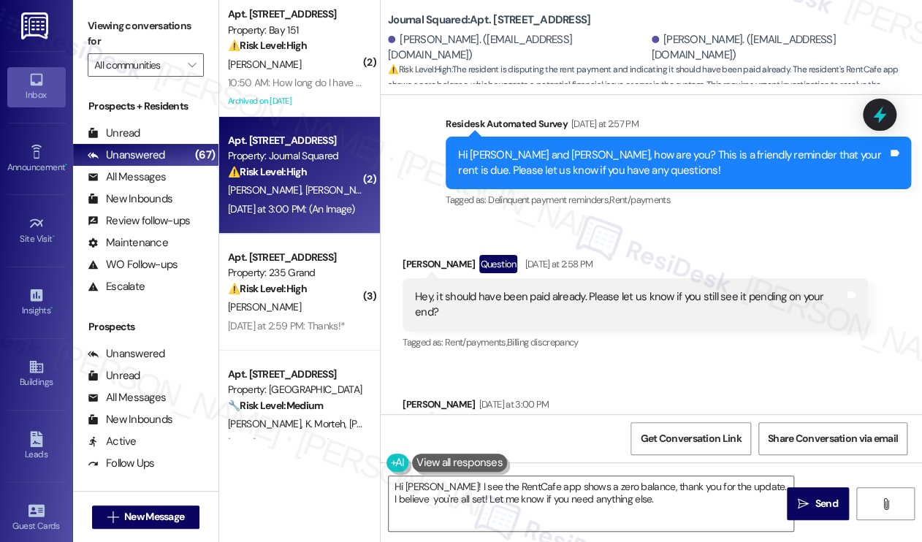
click at [576, 289] on div "Hey, it should have been paid already. Please let us know if you still see it p…" at bounding box center [630, 304] width 430 height 31
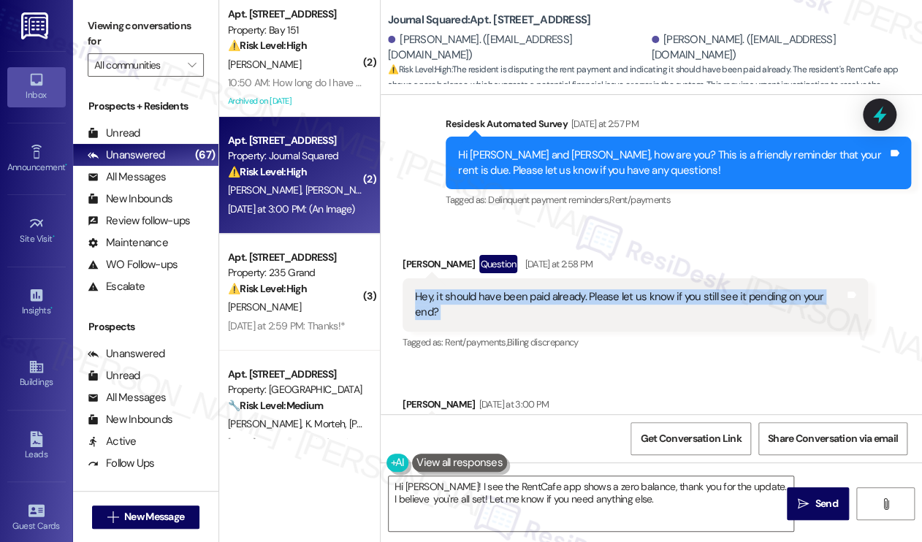
click at [576, 289] on div "Hey, it should have been paid already. Please let us know if you still see it p…" at bounding box center [630, 304] width 430 height 31
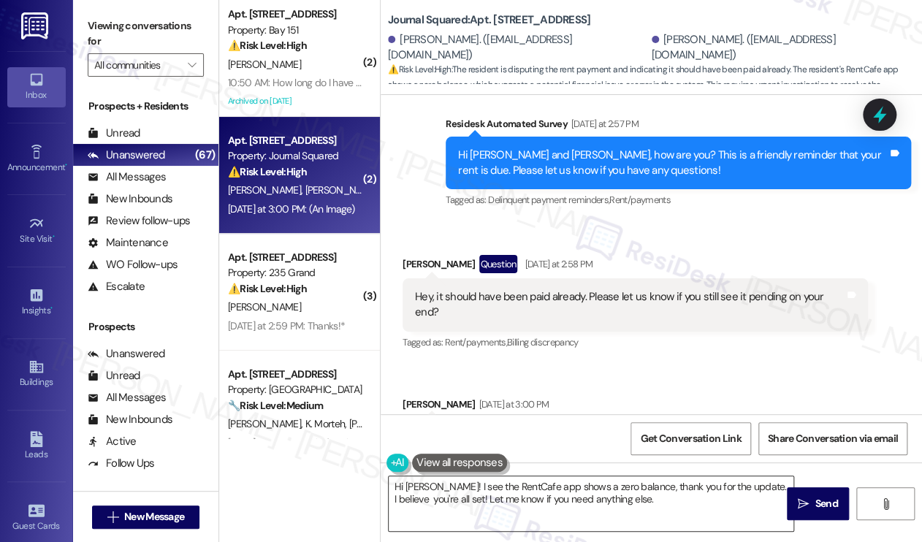
click at [595, 489] on textarea "Hi [PERSON_NAME]! I see the RentCafe app shows a zero balance, thank you for th…" at bounding box center [591, 503] width 405 height 55
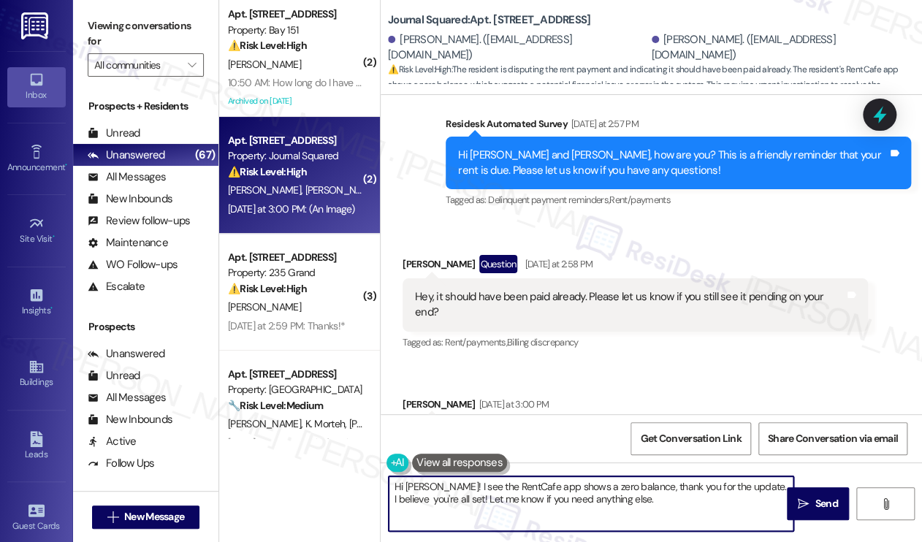
click at [595, 489] on textarea "Hi [PERSON_NAME]! I see the RentCafe app shows a zero balance, thank you for th…" at bounding box center [591, 503] width 405 height 55
click at [677, 511] on textarea "Hi [PERSON_NAME]! I see the RentCafe app shows a zero balance, thank you for th…" at bounding box center [591, 503] width 405 height 55
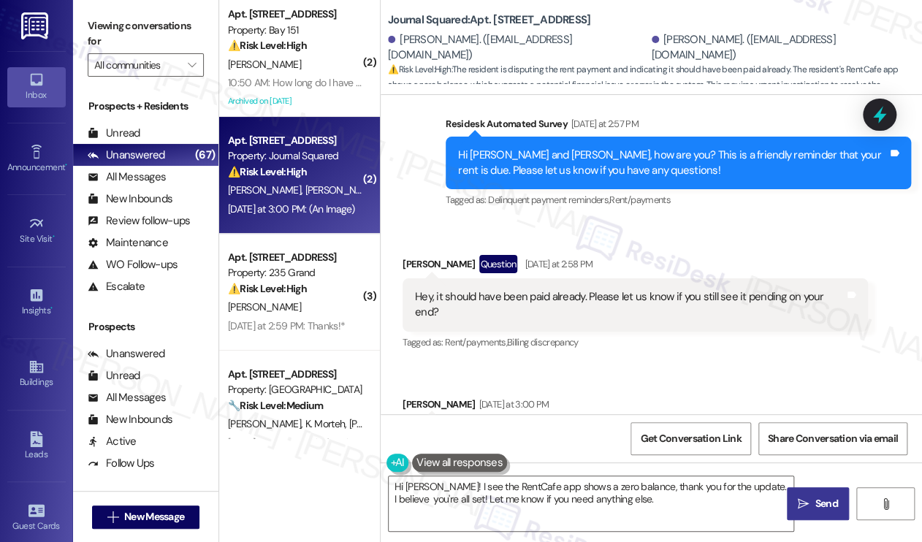
click at [810, 510] on span " Send" at bounding box center [818, 503] width 46 height 15
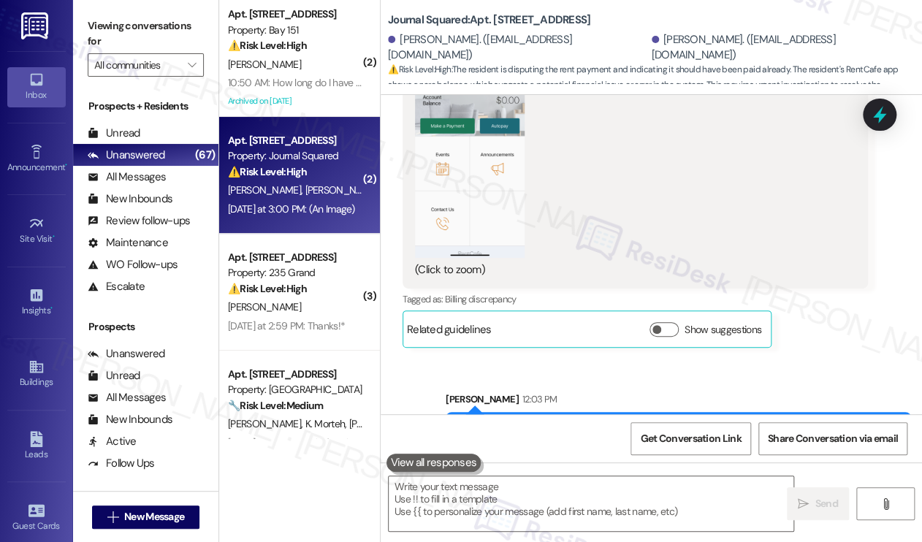
scroll to position [6189, 0]
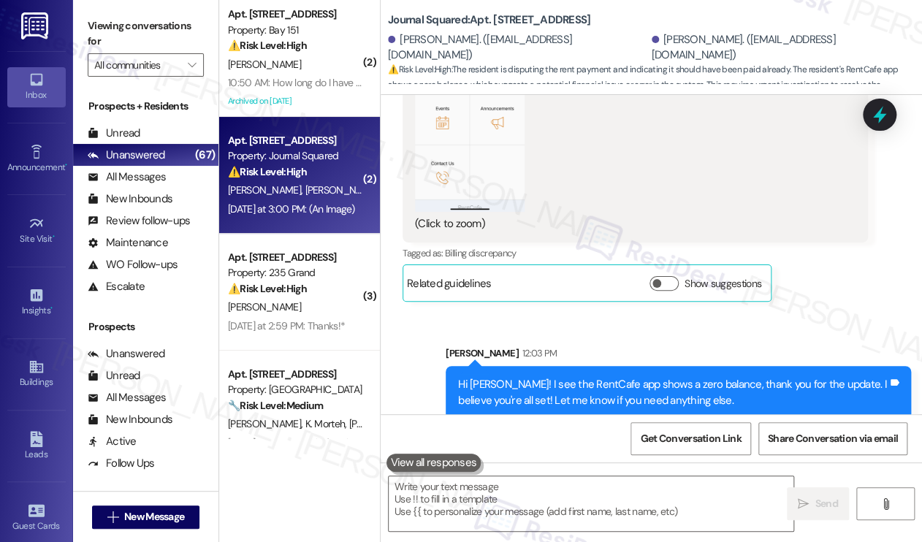
click at [753, 377] on div "Hi [PERSON_NAME]! I see the RentCafe app shows a zero balance, thank you for th…" at bounding box center [673, 392] width 430 height 31
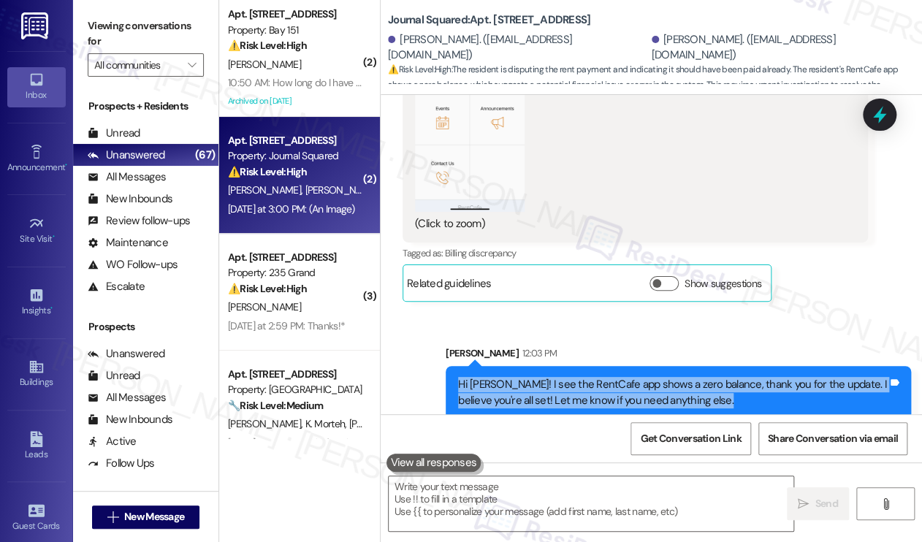
click at [753, 377] on div "Hi [PERSON_NAME]! I see the RentCafe app shows a zero balance, thank you for th…" at bounding box center [673, 392] width 430 height 31
click at [605, 377] on div "Hi [PERSON_NAME]! I see the RentCafe app shows a zero balance, thank you for th…" at bounding box center [673, 392] width 430 height 31
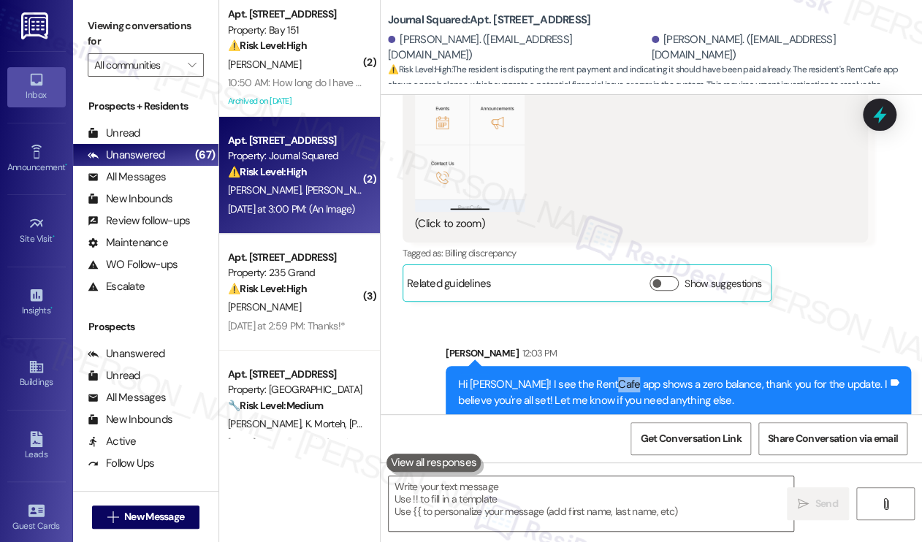
click at [605, 377] on div "Hi [PERSON_NAME]! I see the RentCafe app shows a zero balance, thank you for th…" at bounding box center [673, 392] width 430 height 31
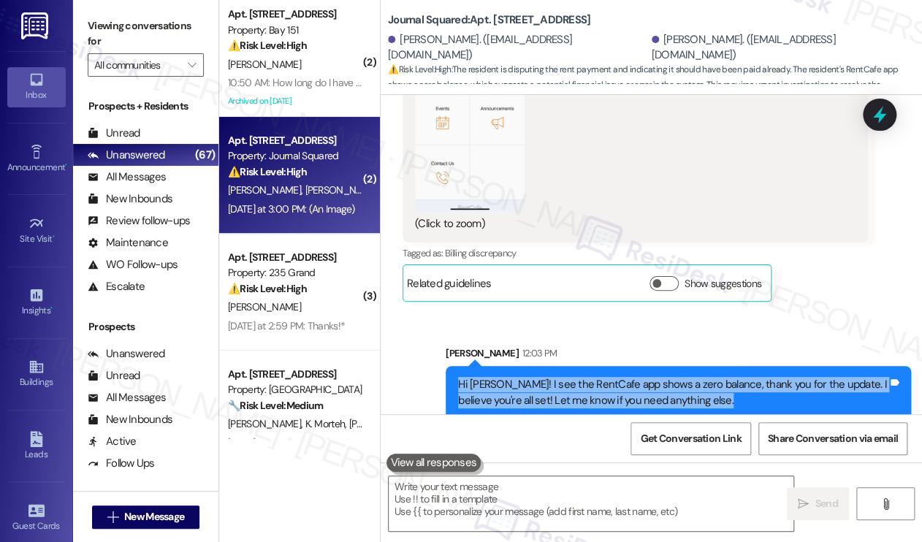
click at [605, 377] on div "Hi [PERSON_NAME]! I see the RentCafe app shows a zero balance, thank you for th…" at bounding box center [673, 392] width 430 height 31
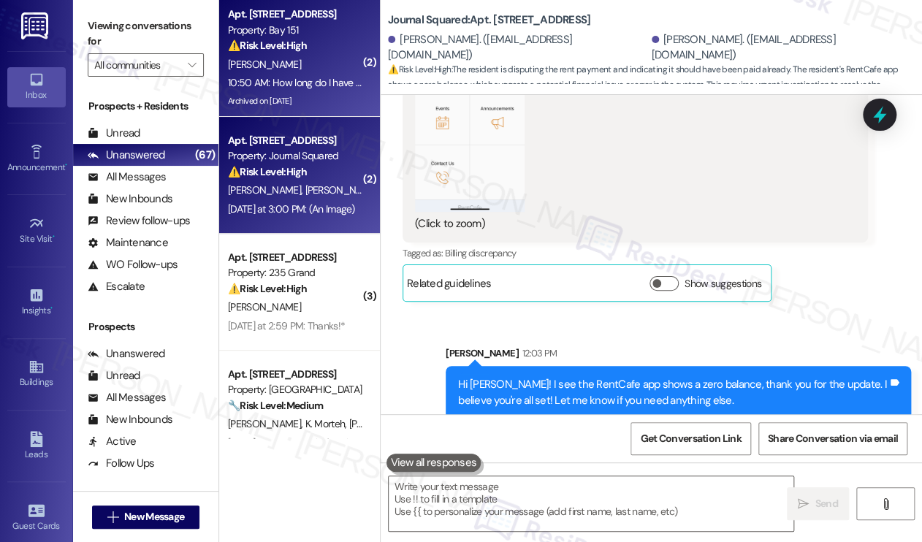
click at [333, 88] on div "10:50 AM: How long do I have to pay? 10:50 AM: How long do I have to pay?" at bounding box center [308, 82] width 160 height 13
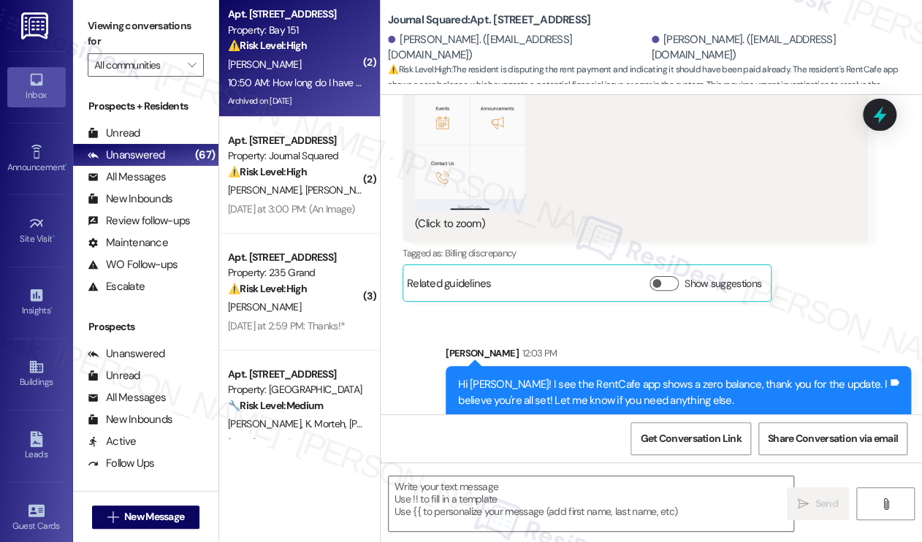
type textarea "Fetching suggested responses. Please feel free to read through the conversation…"
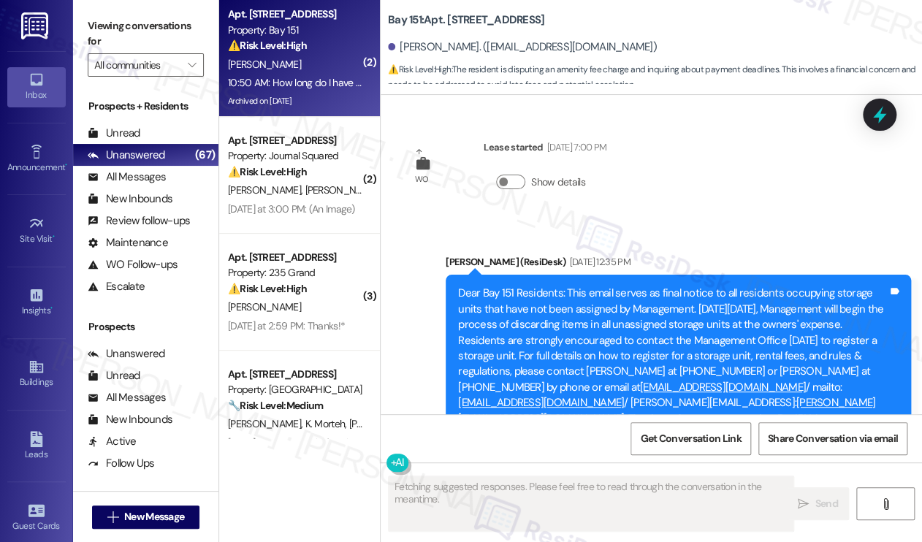
scroll to position [45133, 0]
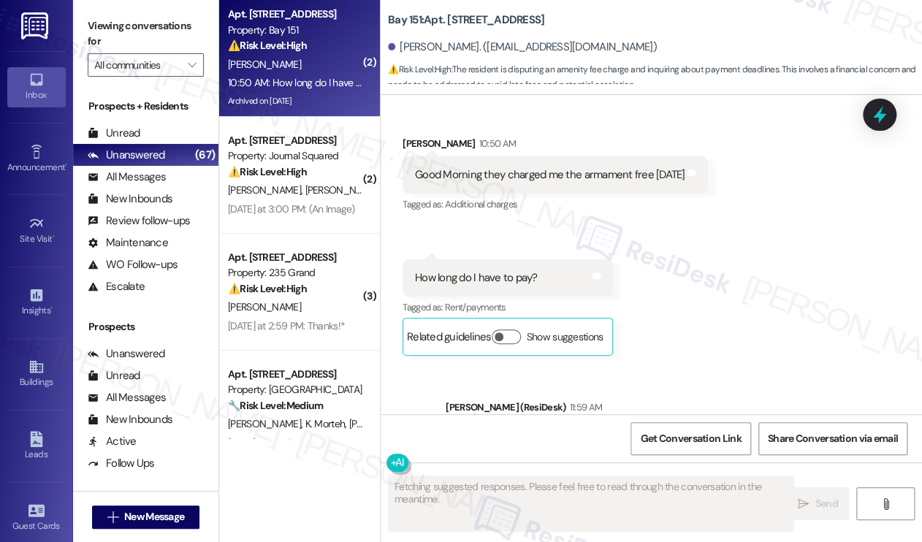
click at [625, 431] on div "Hi [PERSON_NAME], thanks for the update! I understand you were charged with the…" at bounding box center [673, 446] width 430 height 31
click at [675, 389] on div "Sent via SMS [PERSON_NAME] (ResiDesk) 11:59 AM Hi [PERSON_NAME], thanks for the…" at bounding box center [678, 447] width 487 height 117
click at [587, 431] on div "Hi [PERSON_NAME], thanks for the update! I understand you were charged with the…" at bounding box center [673, 446] width 430 height 31
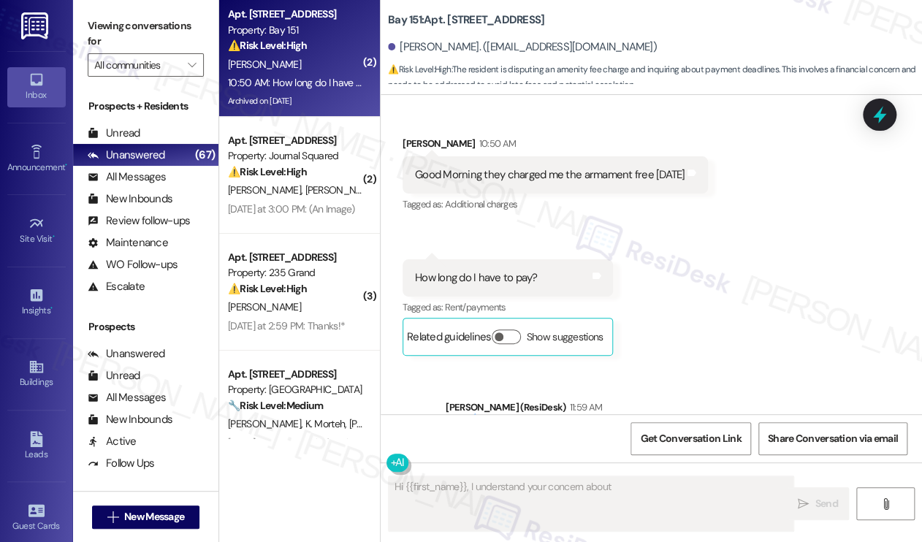
click at [587, 431] on div "Hi [PERSON_NAME], thanks for the update! I understand you were charged with the…" at bounding box center [673, 446] width 430 height 31
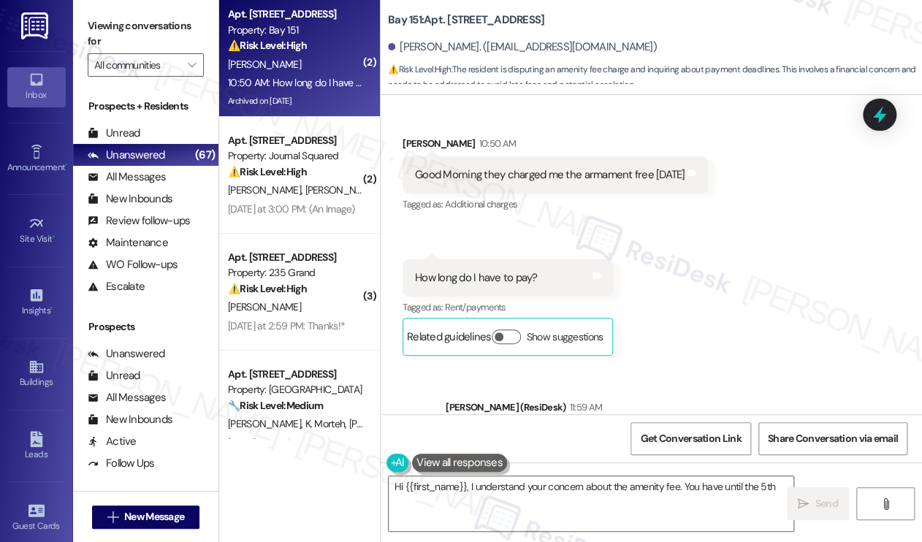
click at [587, 431] on div "Hi [PERSON_NAME], thanks for the update! I understand you were charged with the…" at bounding box center [673, 446] width 430 height 31
type textarea "Hi {{first_name}}, I understand your concern about the amenity fee. You have un…"
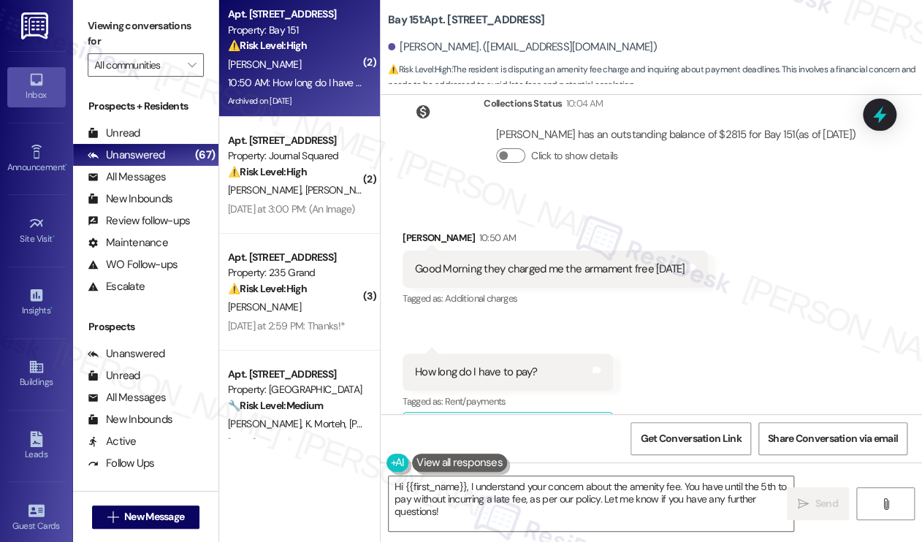
scroll to position [44768, 0]
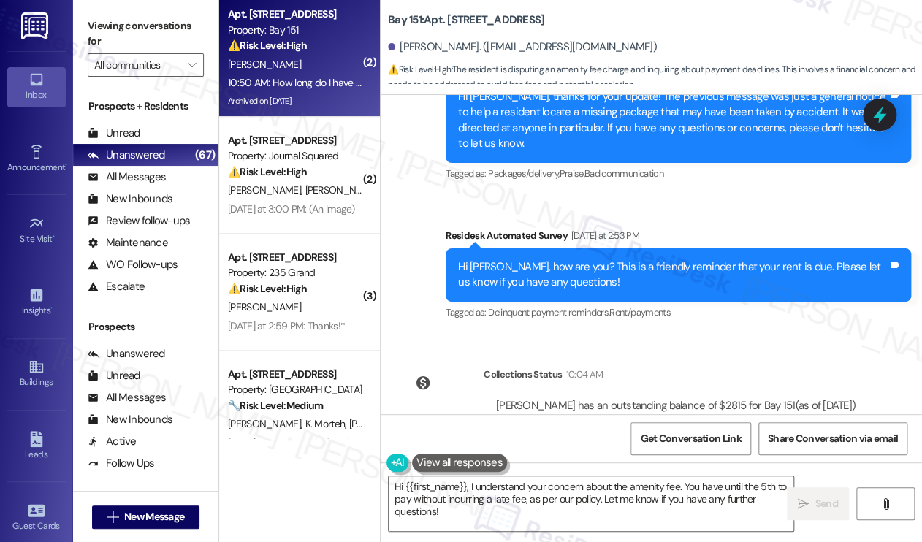
click at [537, 533] on div "Good Morning they charged me the armament free [DATE]" at bounding box center [550, 540] width 270 height 15
click at [631, 533] on div "Good Morning they charged me the armament free [DATE]" at bounding box center [550, 540] width 270 height 15
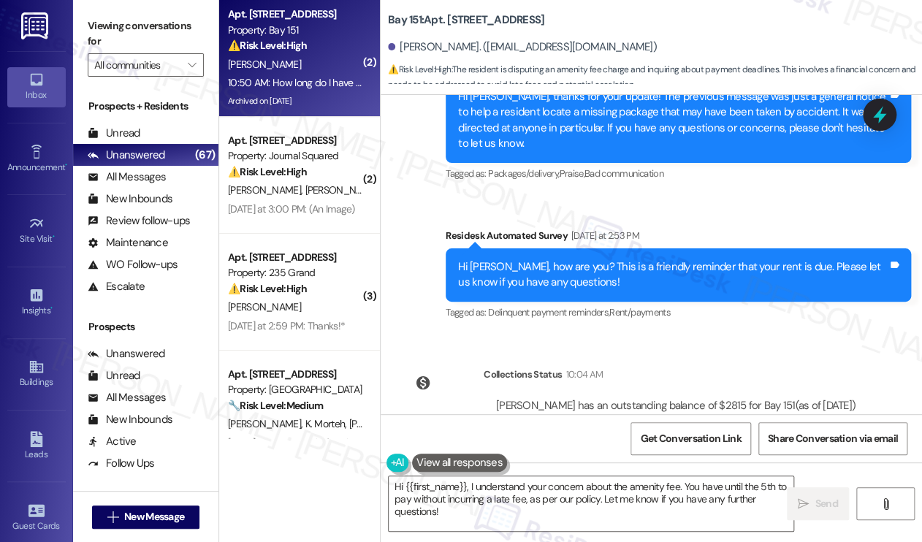
click at [631, 533] on div "Good Morning they charged me the armament free [DATE]" at bounding box center [550, 540] width 270 height 15
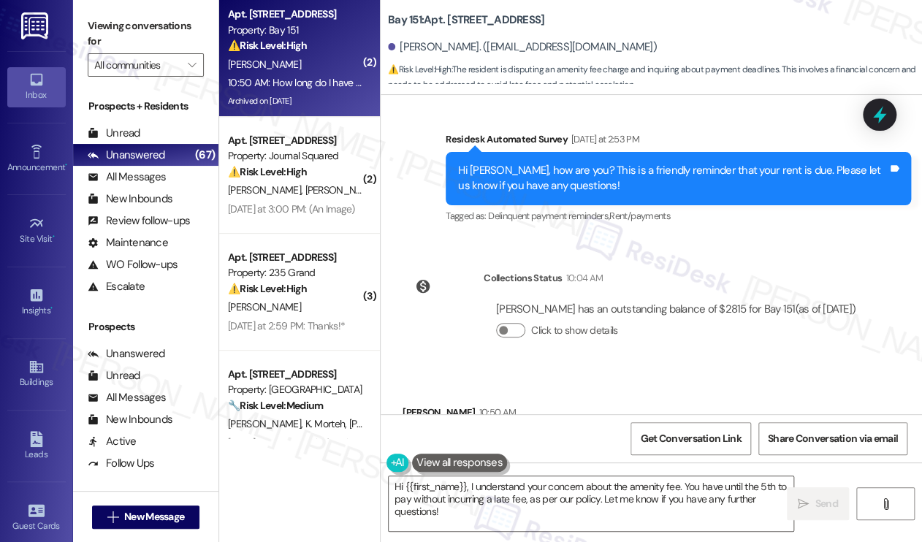
scroll to position [45133, 0]
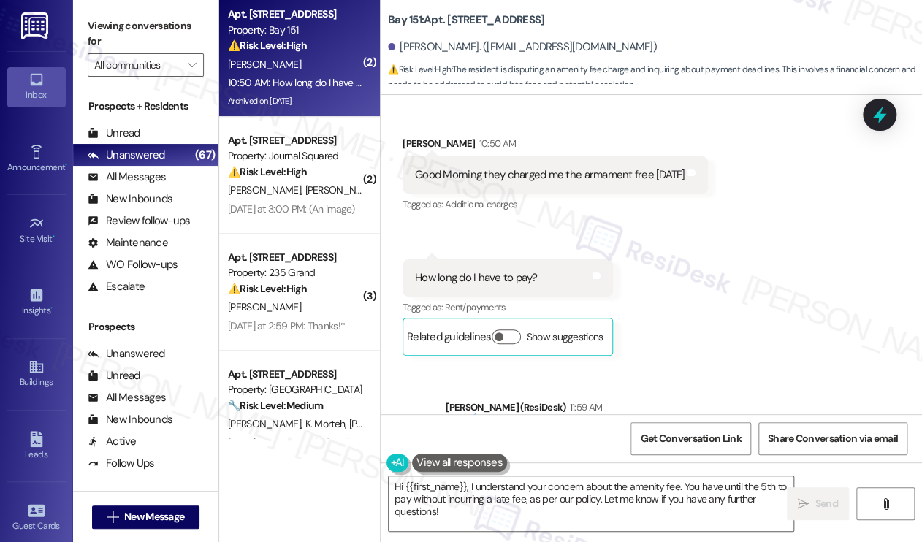
click at [572, 431] on div "Hi [PERSON_NAME], thanks for the update! I understand you were charged with the…" at bounding box center [673, 446] width 430 height 31
click at [573, 431] on div "Hi [PERSON_NAME], thanks for the update! I understand you were charged with the…" at bounding box center [673, 446] width 430 height 31
click at [584, 431] on div "Hi [PERSON_NAME], thanks for the update! I understand you were charged with the…" at bounding box center [673, 446] width 430 height 31
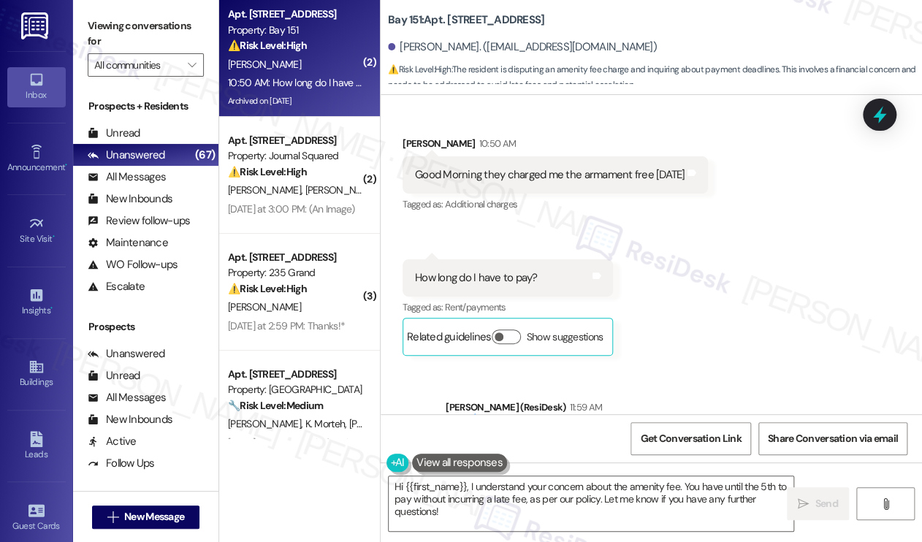
click at [584, 431] on div "Hi [PERSON_NAME], thanks for the update! I understand you were charged with the…" at bounding box center [673, 446] width 430 height 31
click at [595, 431] on div "Hi [PERSON_NAME], thanks for the update! I understand you were charged with the…" at bounding box center [673, 446] width 430 height 31
click at [587, 431] on div "Hi [PERSON_NAME], thanks for the update! I understand you were charged with the…" at bounding box center [673, 446] width 430 height 31
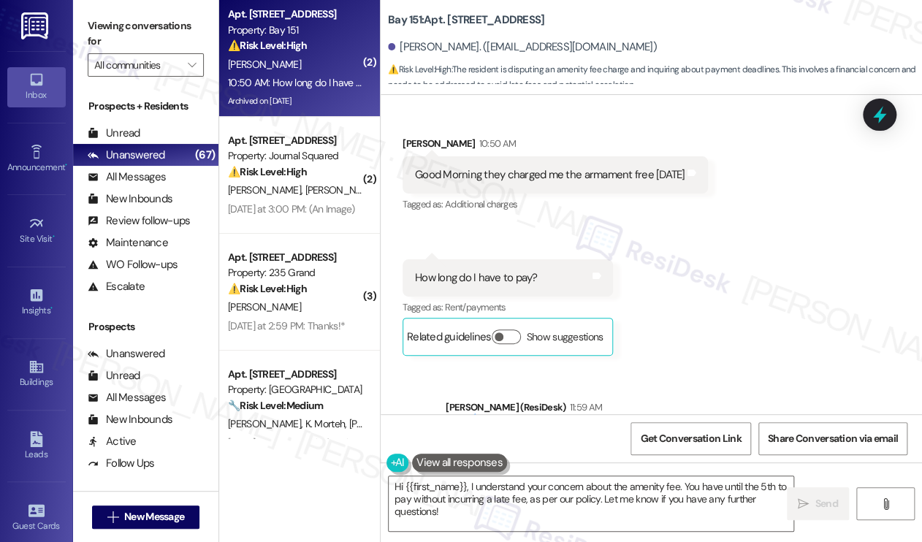
click at [587, 431] on div "Hi [PERSON_NAME], thanks for the update! I understand you were charged with the…" at bounding box center [673, 446] width 430 height 31
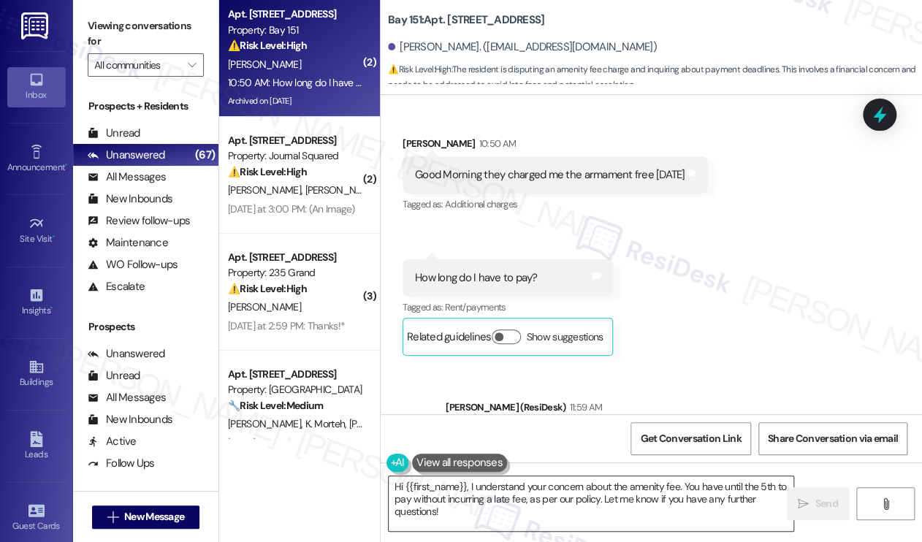
click at [458, 502] on textarea "Hi {{first_name}}, I understand your concern about the amenity fee. You have un…" at bounding box center [591, 503] width 405 height 55
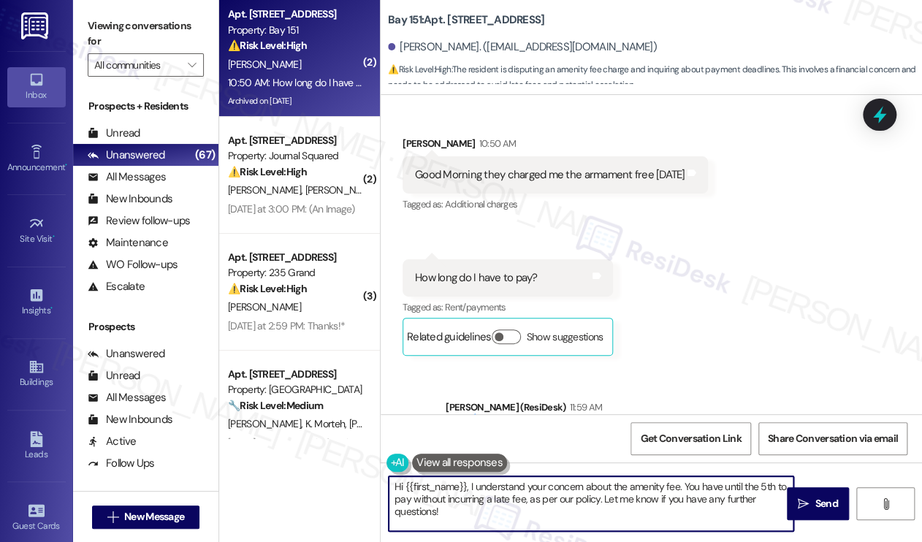
drag, startPoint x: 546, startPoint y: 521, endPoint x: 553, endPoint y: 495, distance: 27.3
click at [553, 495] on textarea "Hi {{first_name}}, I understand your concern about the amenity fee. You have un…" at bounding box center [591, 503] width 405 height 55
click at [494, 509] on textarea "Hi {{first_name}}, I understand your concern about the amenity fee. You have un…" at bounding box center [591, 503] width 405 height 55
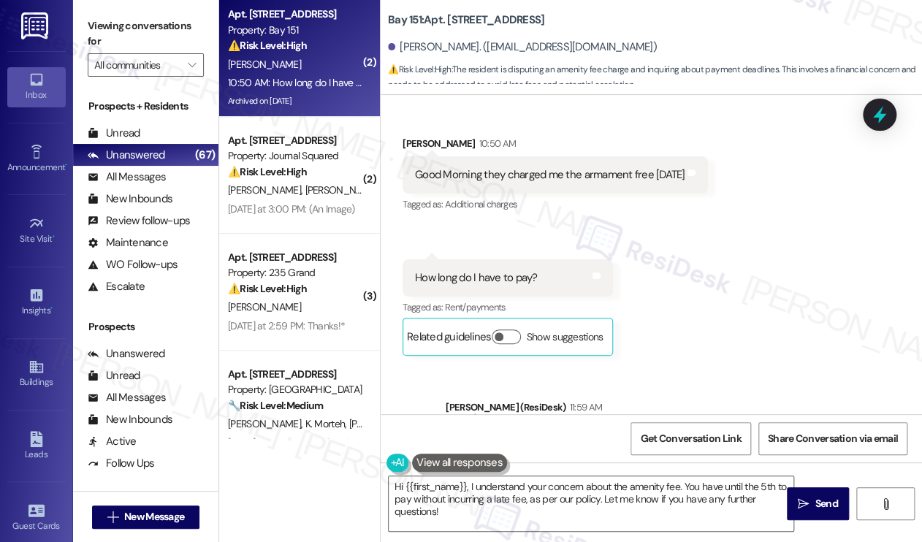
drag, startPoint x: 842, startPoint y: 219, endPoint x: 834, endPoint y: 219, distance: 8.0
click at [842, 431] on div "Hi [PERSON_NAME], thanks for the update! I understand you were charged with the…" at bounding box center [673, 446] width 430 height 31
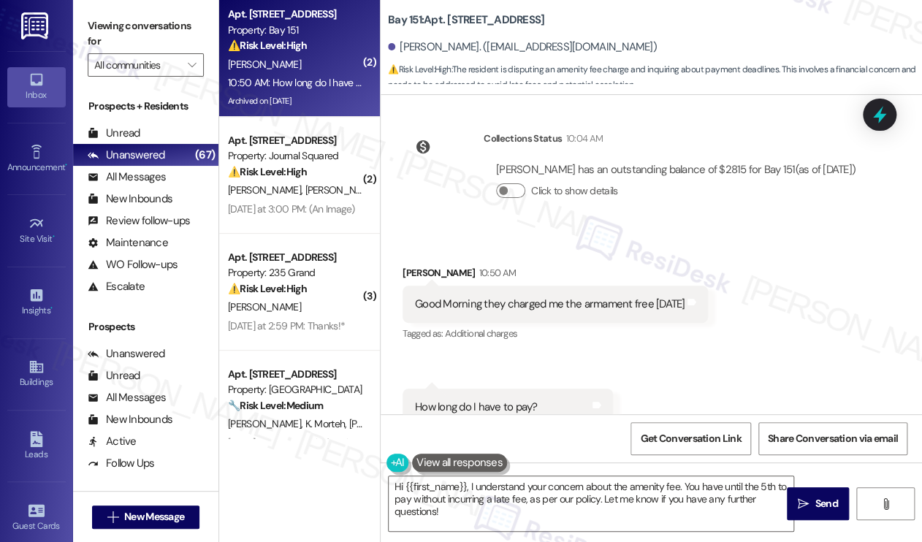
scroll to position [44768, 0]
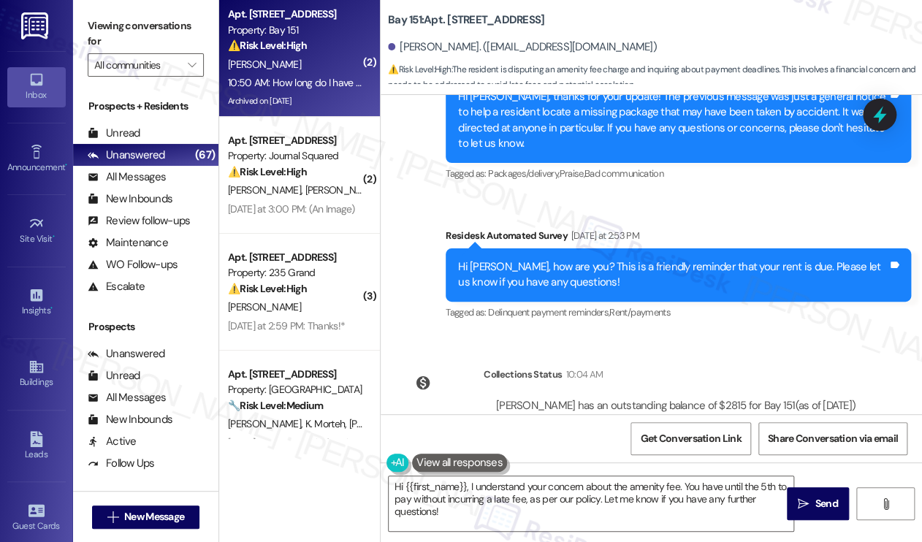
click at [485, 533] on div "Good Morning they charged me the armament free [DATE]" at bounding box center [550, 540] width 270 height 15
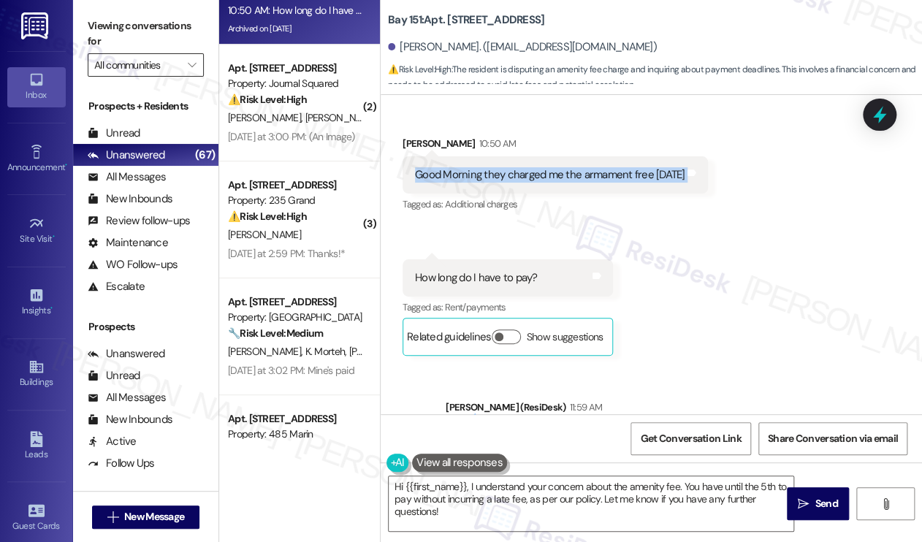
scroll to position [73, 0]
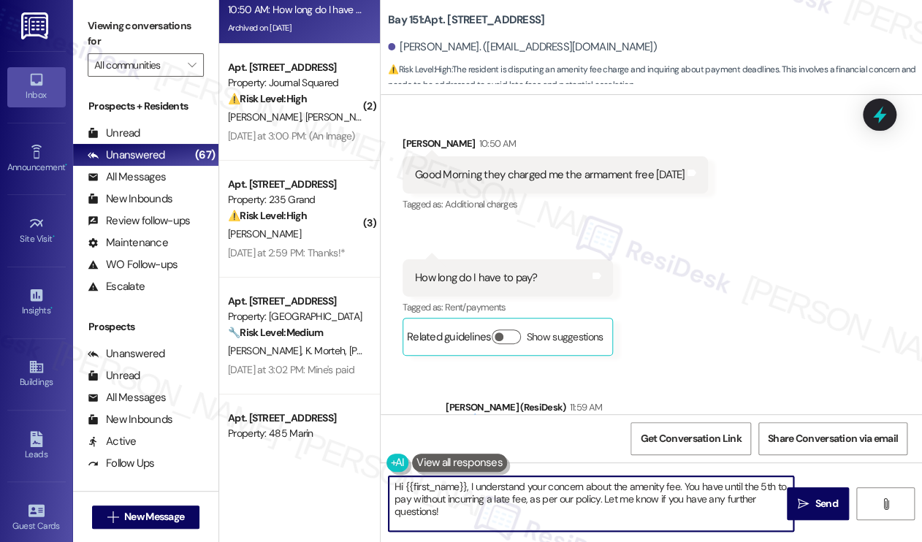
click at [520, 483] on textarea "Hi {{first_name}}, I understand your concern about the amenity fee. You have un…" at bounding box center [591, 503] width 405 height 55
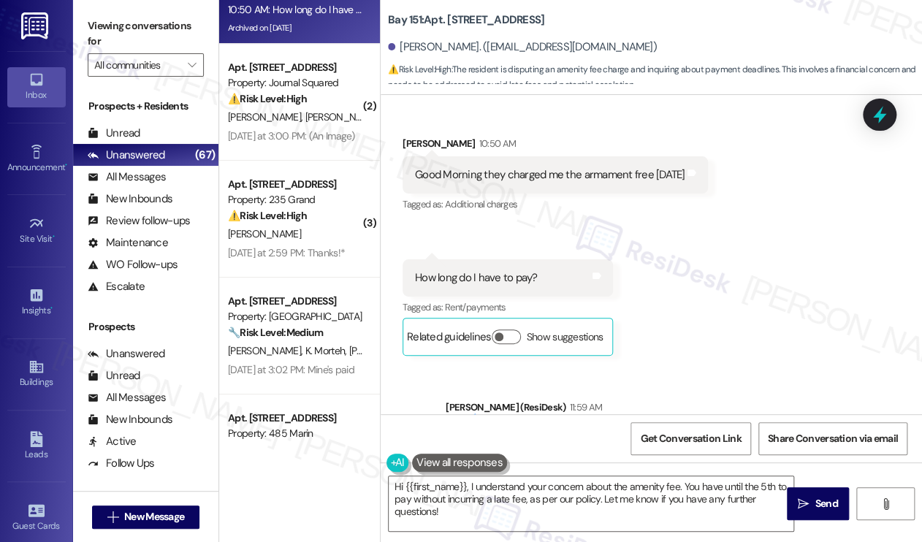
click at [810, 130] on div "Received via SMS [PERSON_NAME] 10:50 AM Good Morning they charged me the armame…" at bounding box center [651, 235] width 541 height 264
click at [411, 20] on b "Bay 151: Apt. [STREET_ADDRESS]" at bounding box center [466, 19] width 156 height 15
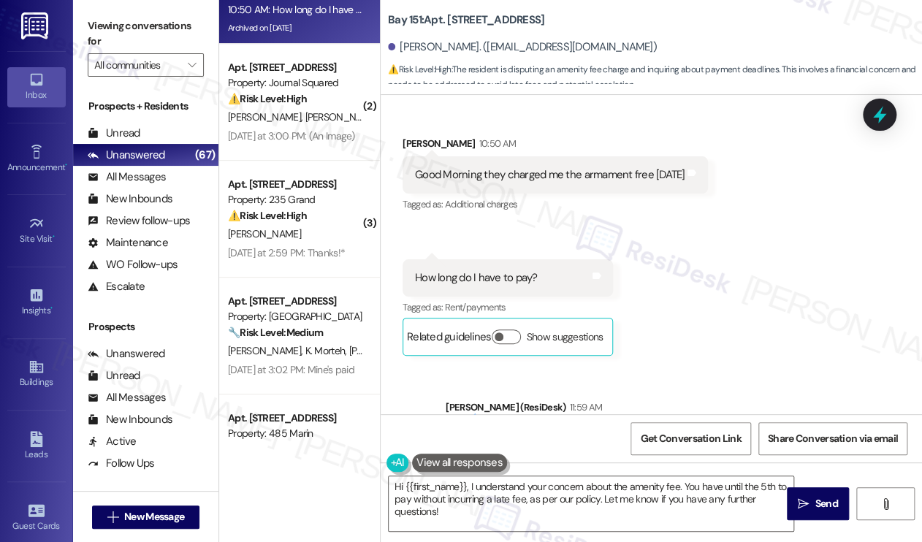
click at [833, 367] on div "Sent via SMS [PERSON_NAME] (ResiDesk) 11:59 AM Hi [PERSON_NAME], thanks for the…" at bounding box center [651, 436] width 541 height 139
